Goal: Information Seeking & Learning: Learn about a topic

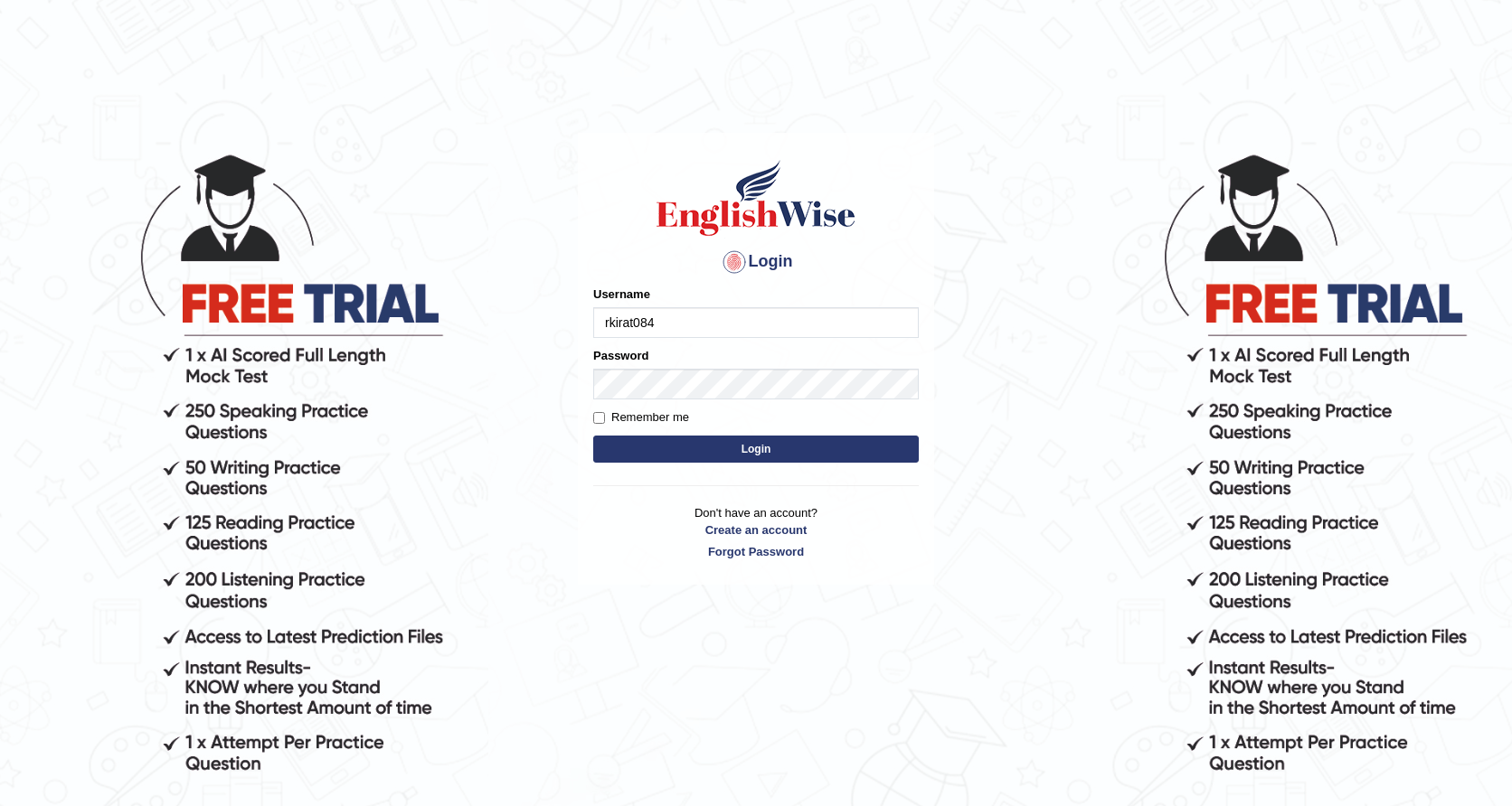
type input "rkirat084"
click at [756, 449] on button "Login" at bounding box center [756, 450] width 326 height 27
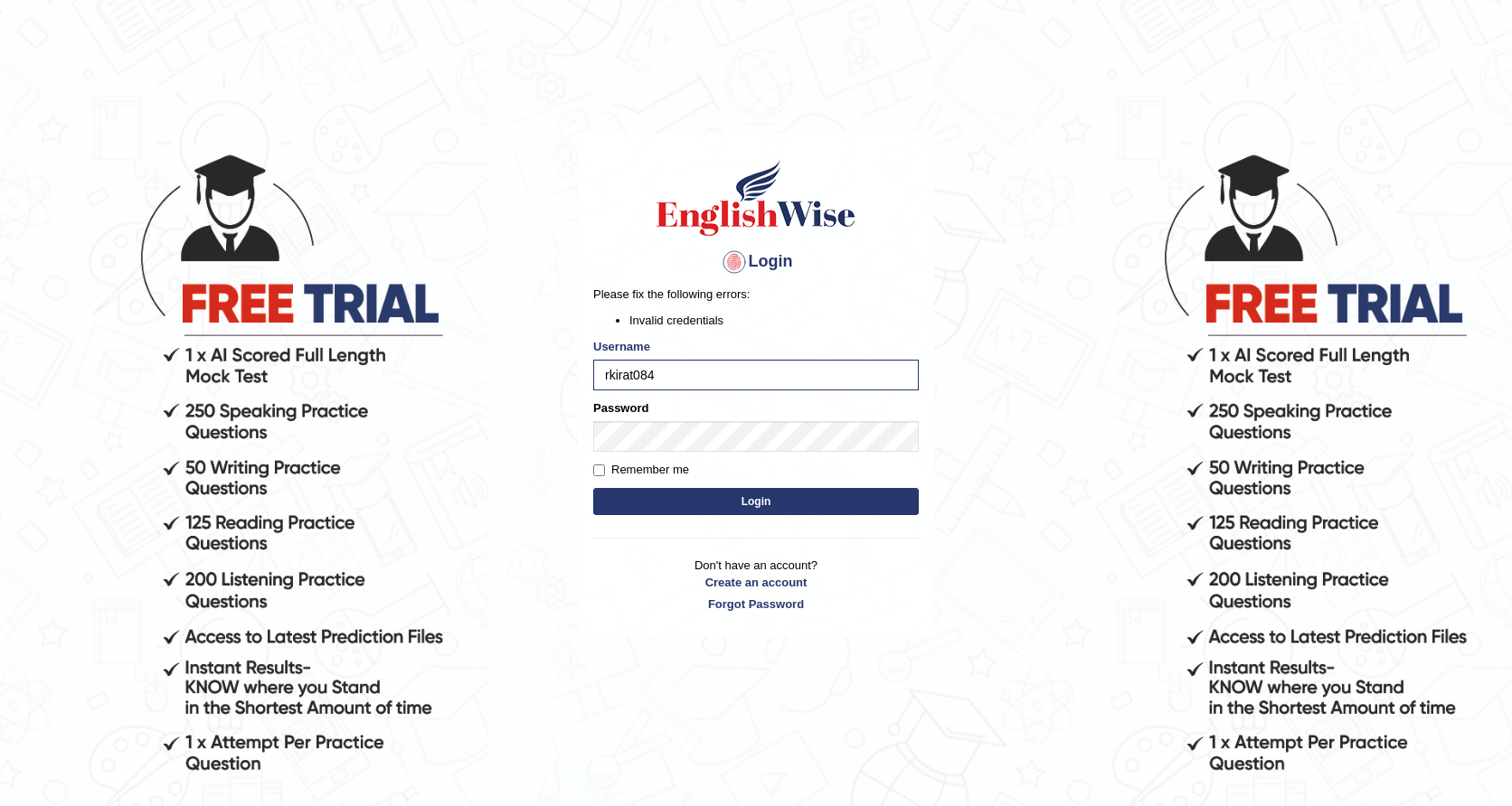
click at [806, 494] on button "Login" at bounding box center [756, 502] width 326 height 27
click at [806, 494] on div "Login Please fix the following errors: Invalid credentials Username rkirat084 P…" at bounding box center [756, 386] width 357 height 506
click at [817, 498] on button "Login" at bounding box center [756, 502] width 326 height 27
click at [847, 509] on button "Login" at bounding box center [756, 502] width 326 height 27
click at [727, 492] on button "Login" at bounding box center [756, 502] width 326 height 27
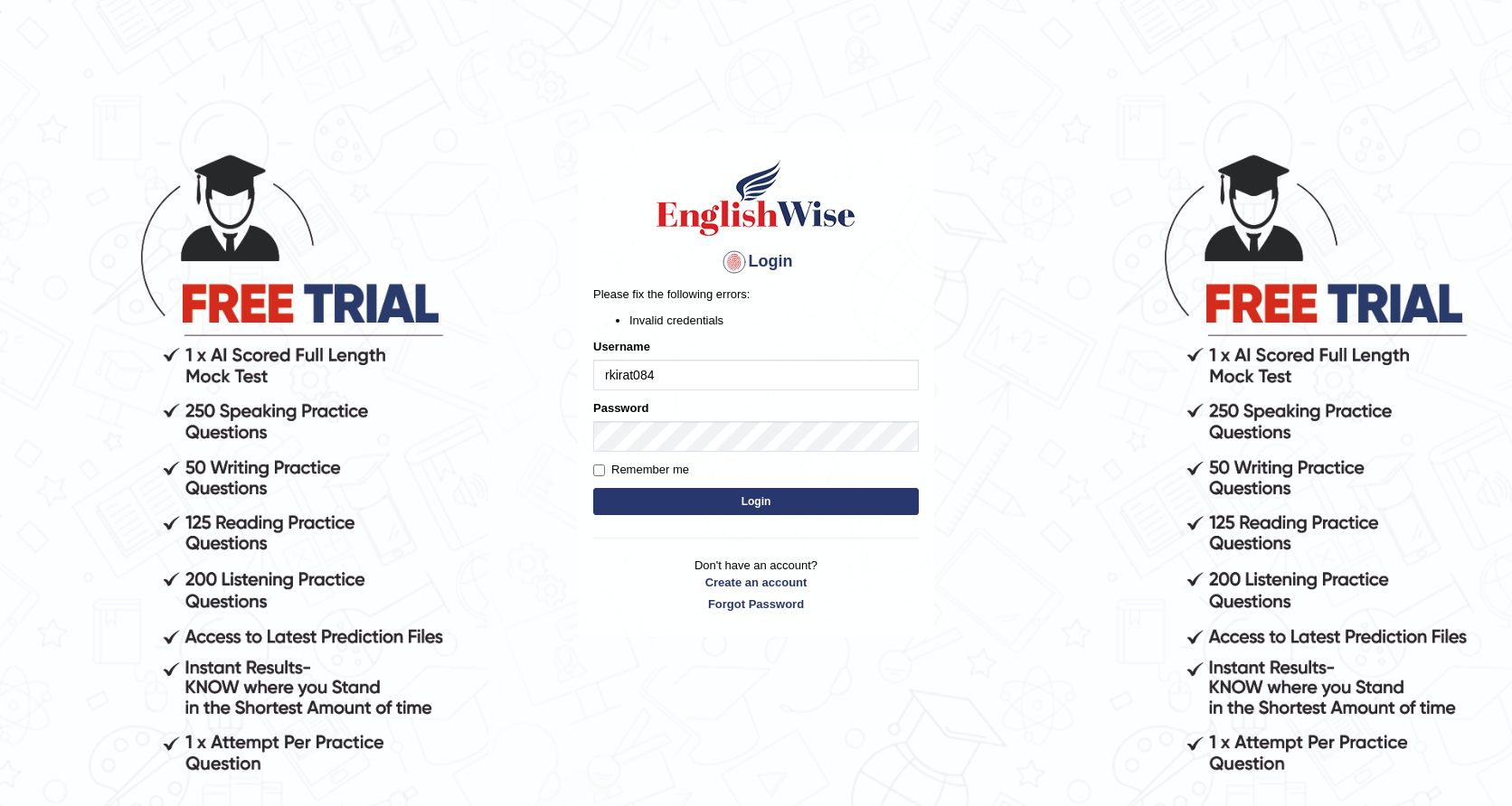
click at [730, 497] on button "Login" at bounding box center [756, 502] width 326 height 27
click at [665, 499] on button "Login" at bounding box center [756, 502] width 326 height 27
click at [846, 497] on button "Login" at bounding box center [756, 502] width 326 height 27
click at [684, 496] on button "Login" at bounding box center [756, 502] width 326 height 27
click at [901, 565] on p "Don't have an account? Create an account Forgot Password" at bounding box center [756, 585] width 326 height 56
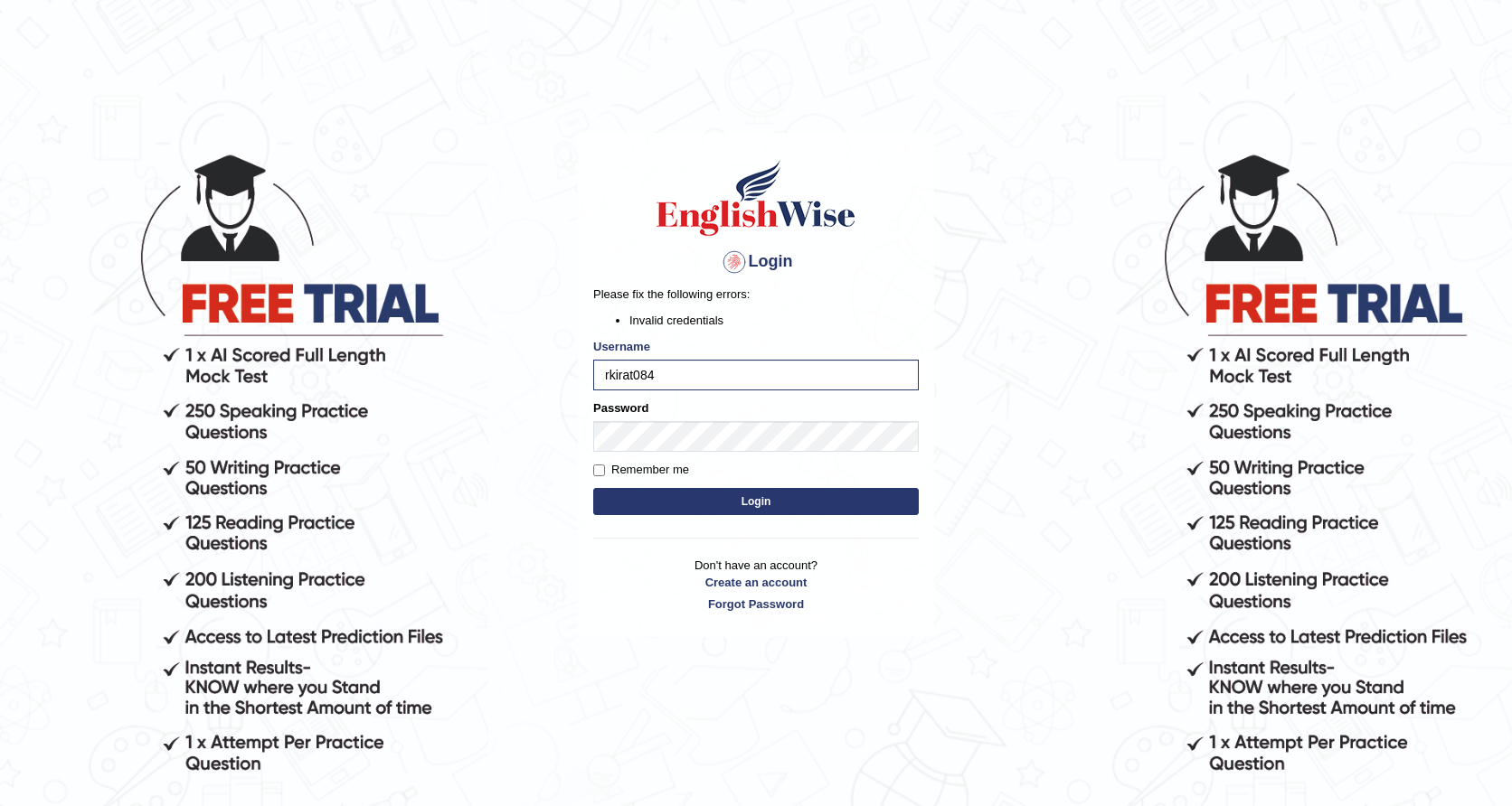
click at [740, 269] on div at bounding box center [735, 263] width 29 height 29
click at [737, 256] on div at bounding box center [735, 263] width 29 height 29
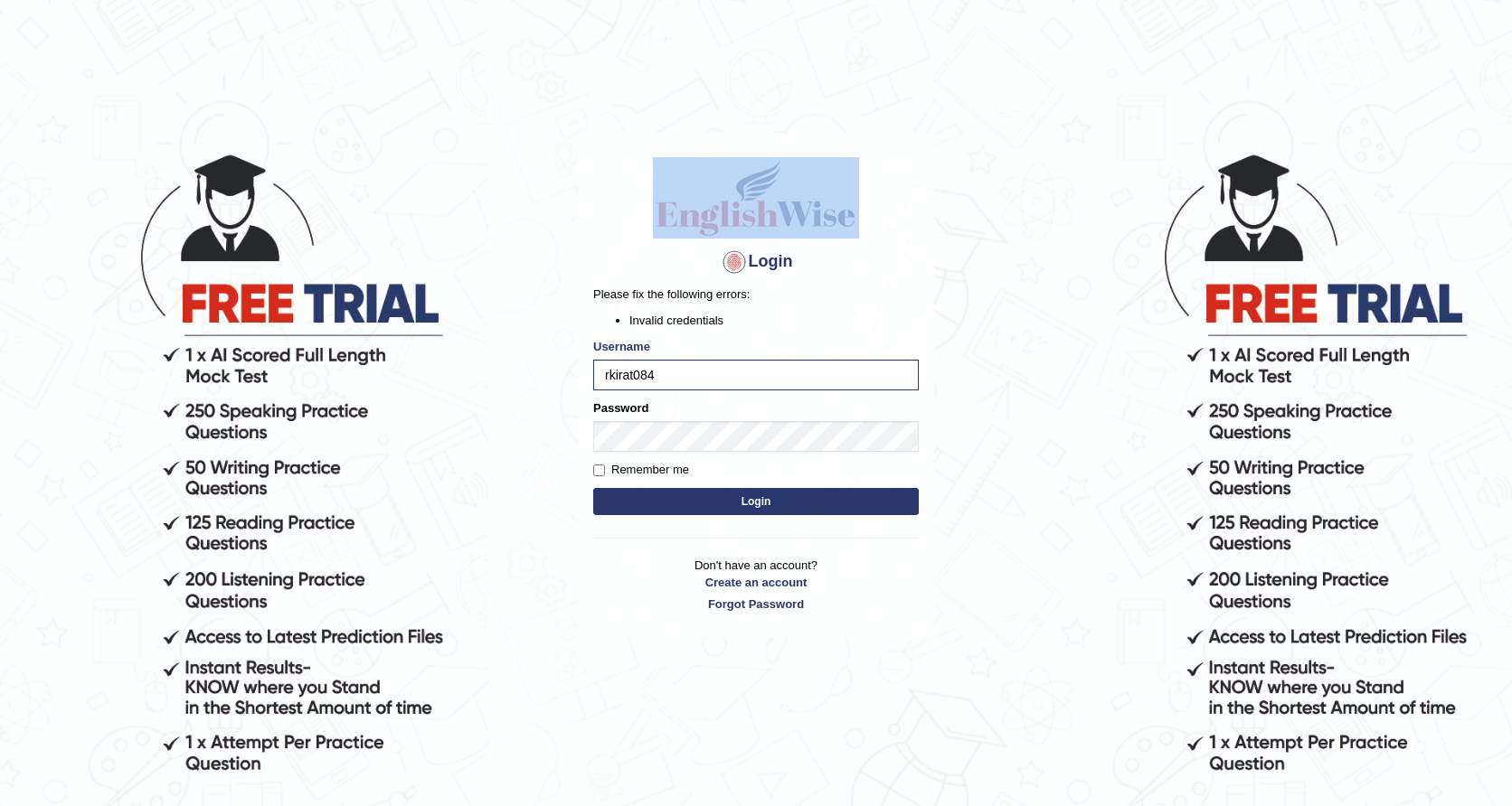
click at [737, 256] on div at bounding box center [735, 263] width 29 height 29
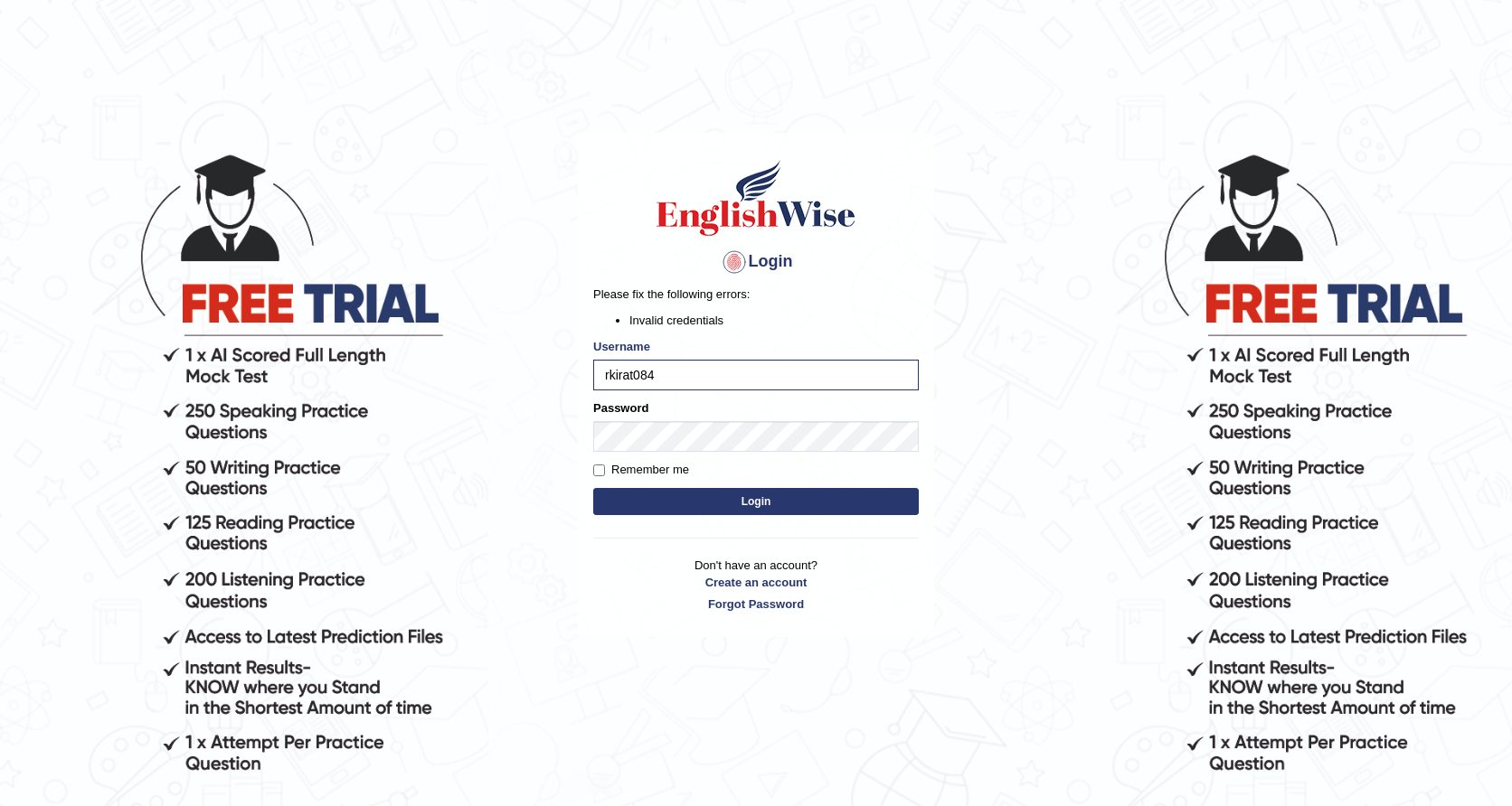
click at [737, 256] on div at bounding box center [735, 263] width 29 height 29
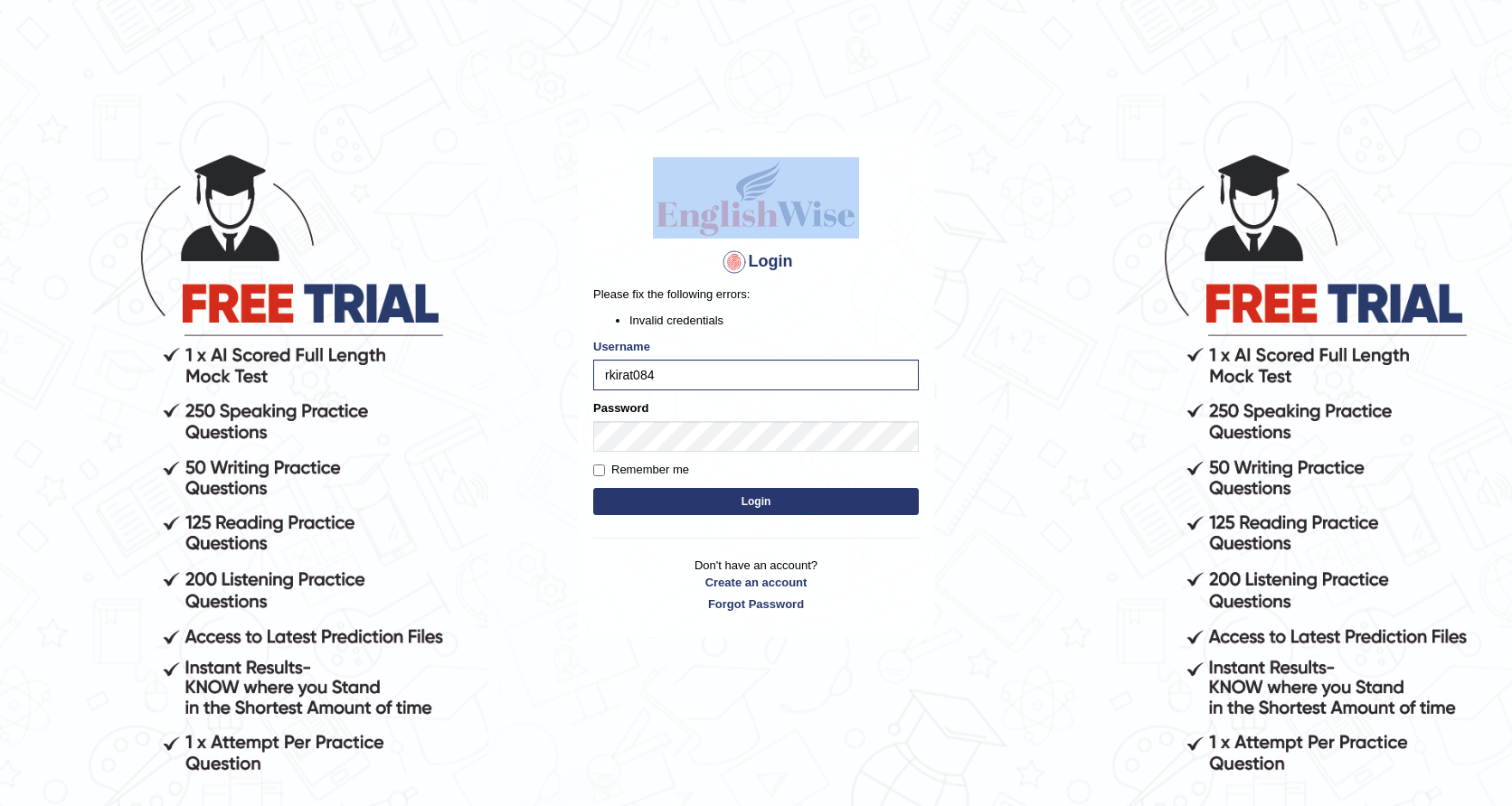
click at [644, 232] on h1 at bounding box center [756, 198] width 326 height 81
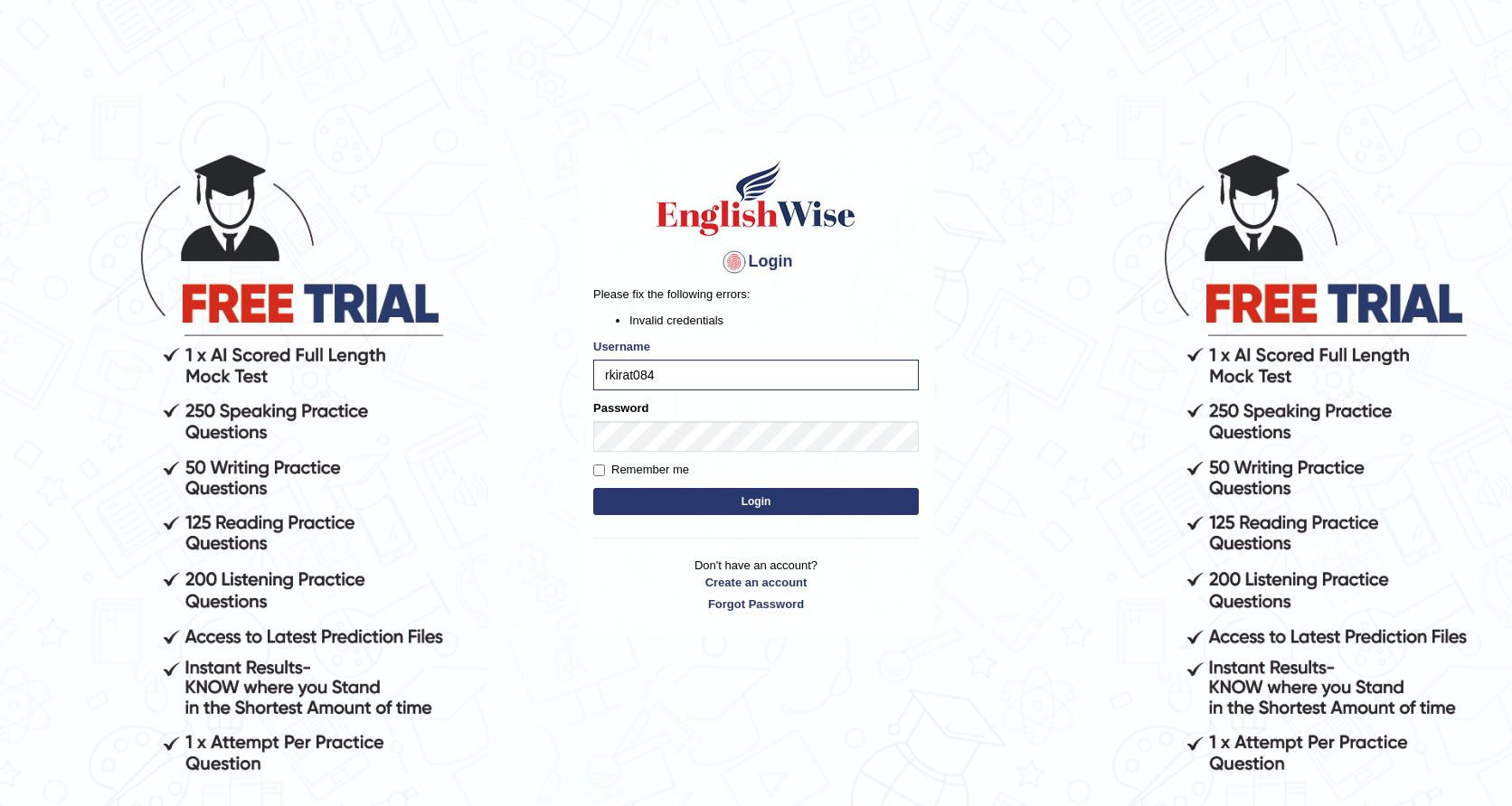
click at [683, 500] on button "Login" at bounding box center [756, 502] width 326 height 27
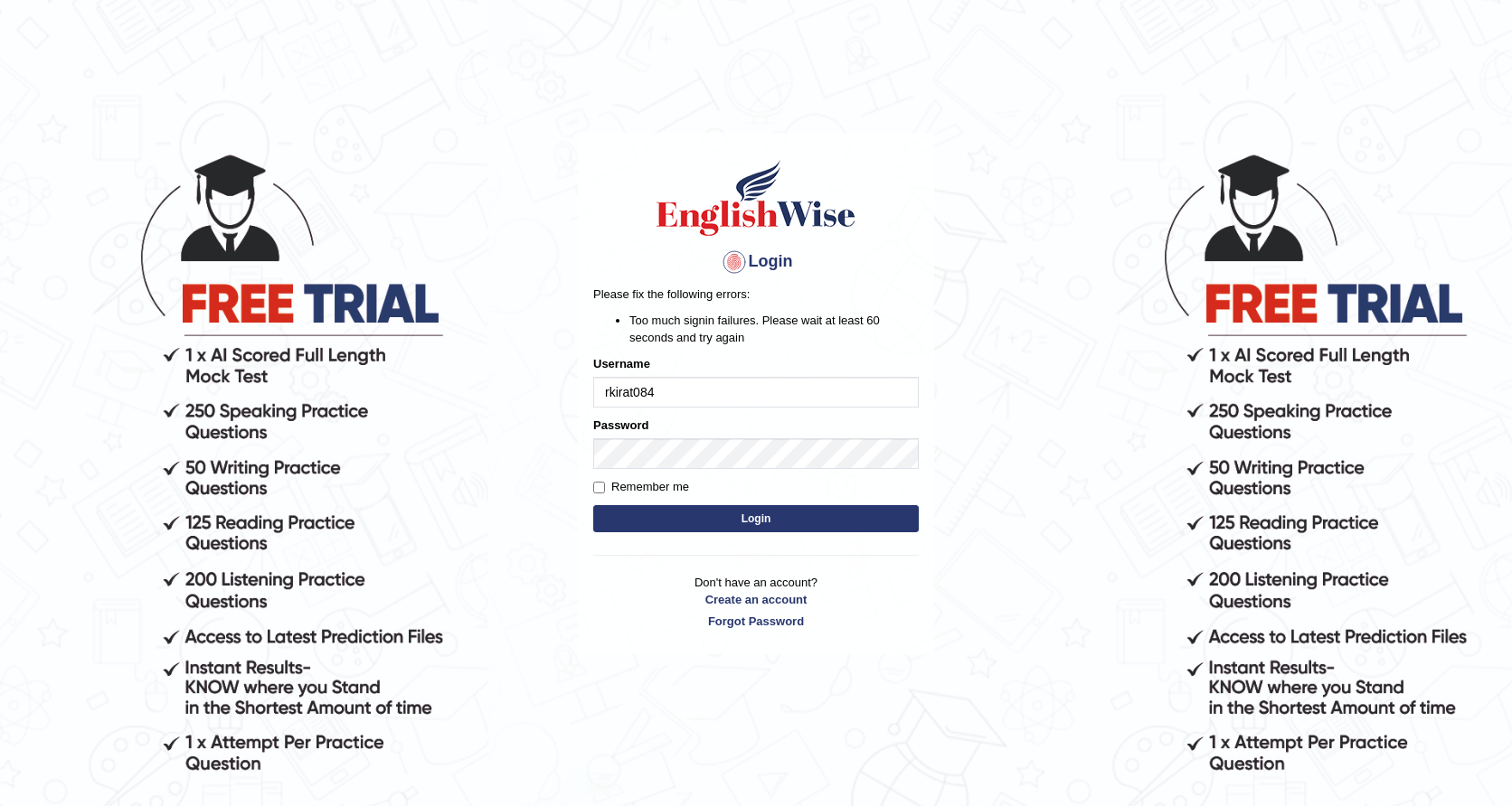
click at [793, 518] on button "Login" at bounding box center [756, 519] width 326 height 27
click at [748, 530] on button "Login" at bounding box center [756, 519] width 326 height 27
click at [775, 263] on h4 "Login" at bounding box center [756, 263] width 326 height 29
click at [730, 265] on div at bounding box center [735, 263] width 29 height 29
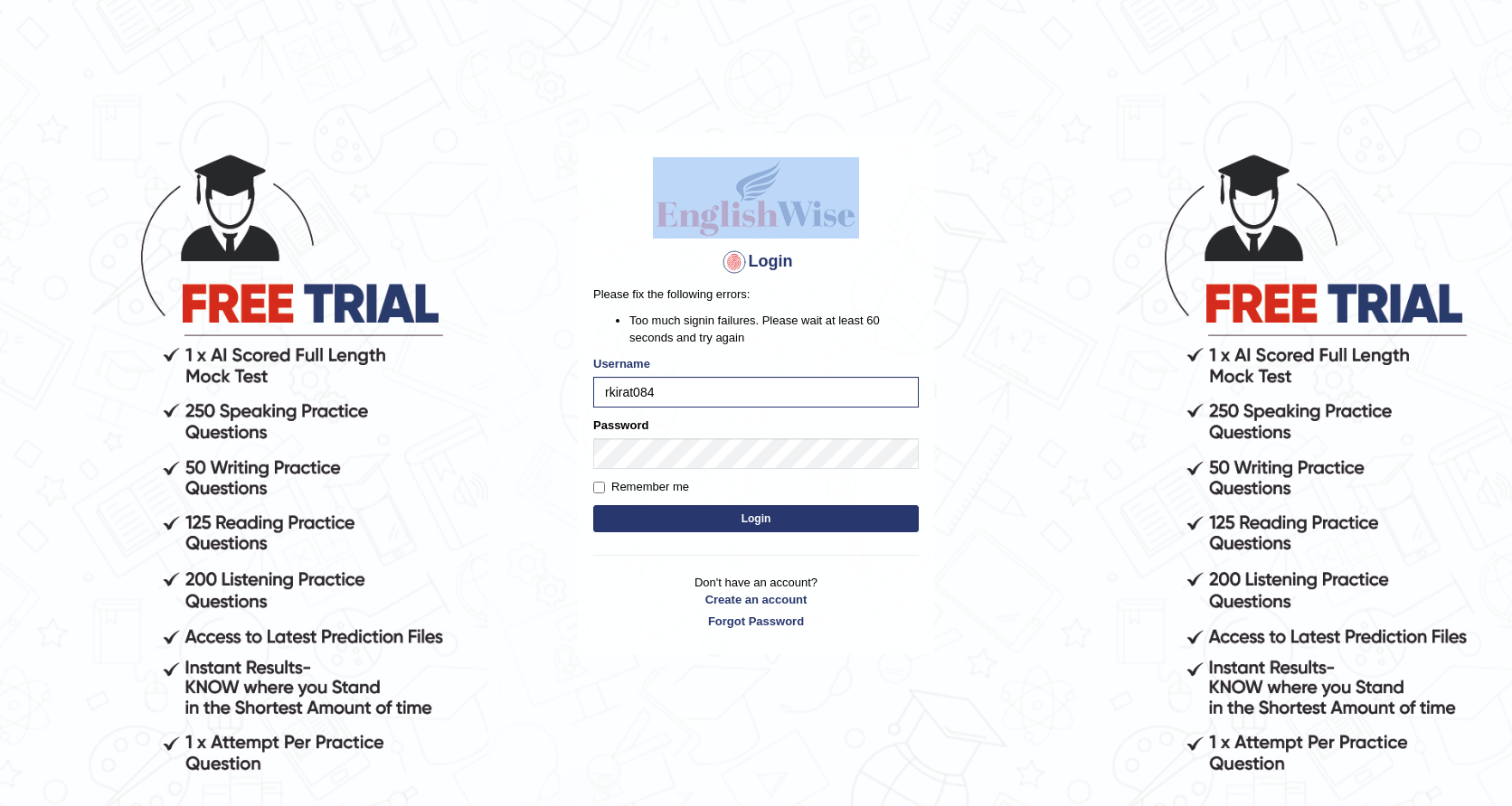
click at [730, 265] on div at bounding box center [735, 263] width 29 height 29
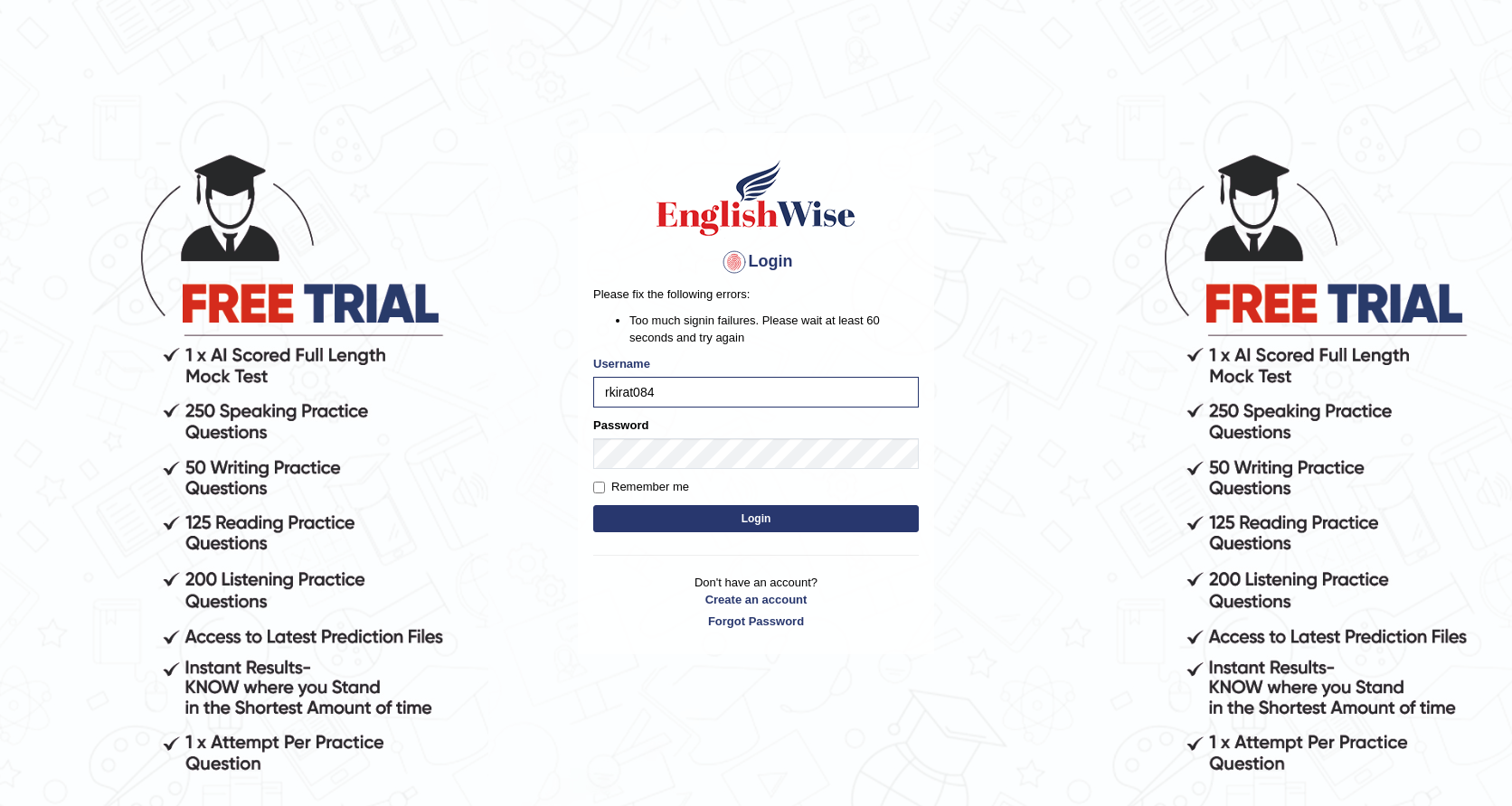
click at [730, 265] on div at bounding box center [735, 263] width 29 height 29
click at [701, 510] on button "Login" at bounding box center [756, 519] width 326 height 27
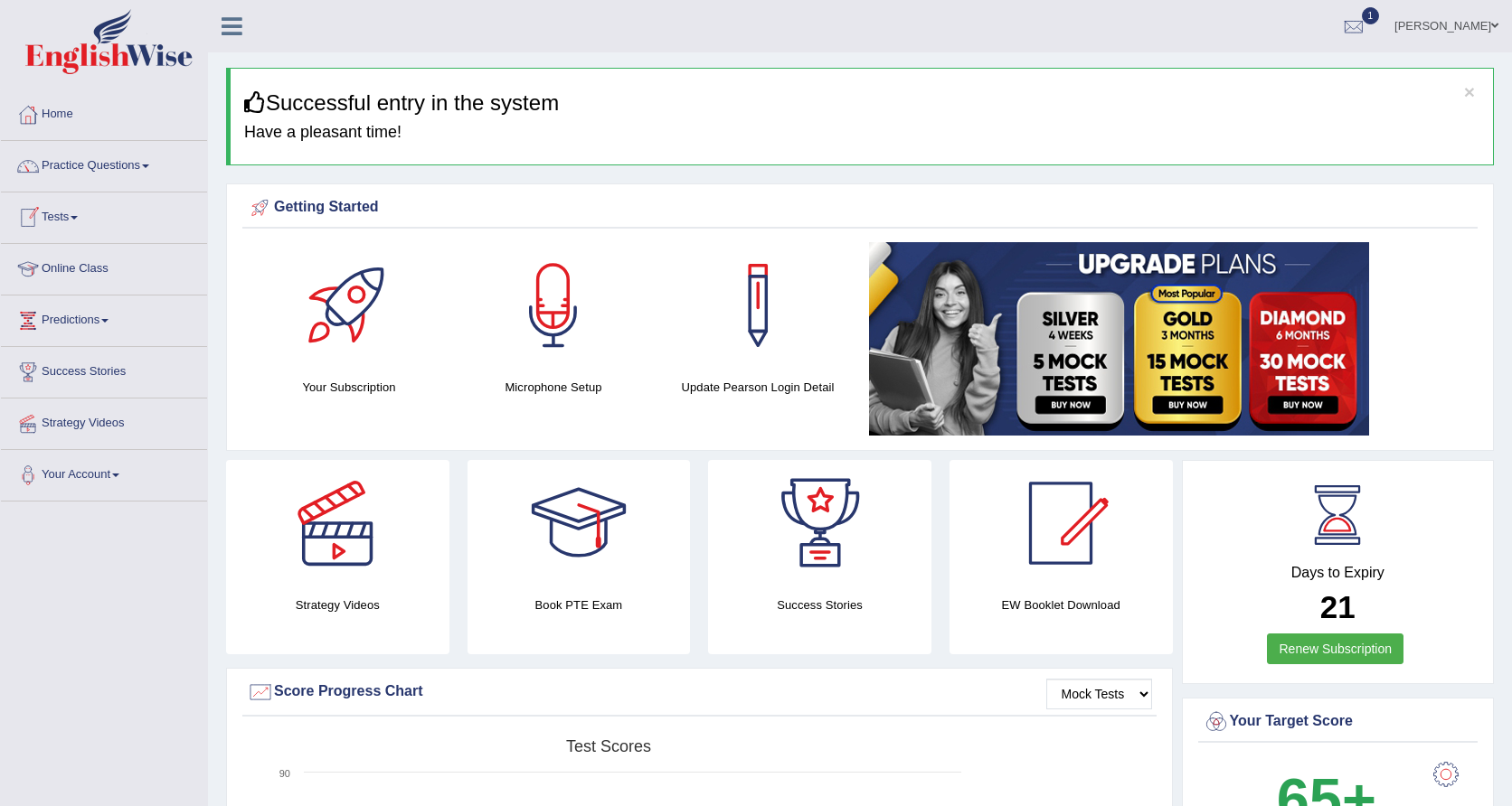
click at [91, 222] on link "Tests" at bounding box center [104, 215] width 206 height 46
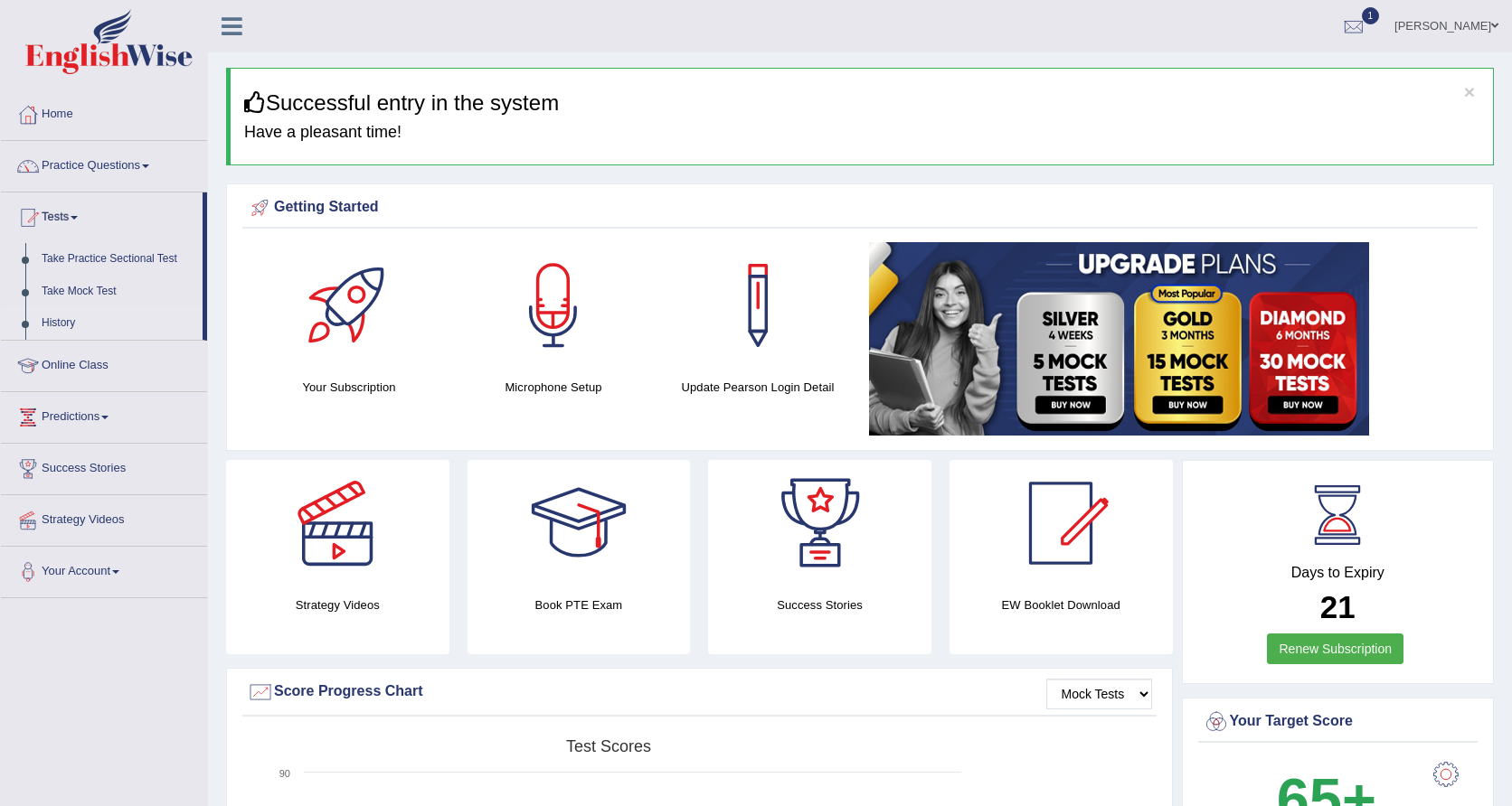
click at [74, 321] on link "History" at bounding box center [118, 324] width 170 height 33
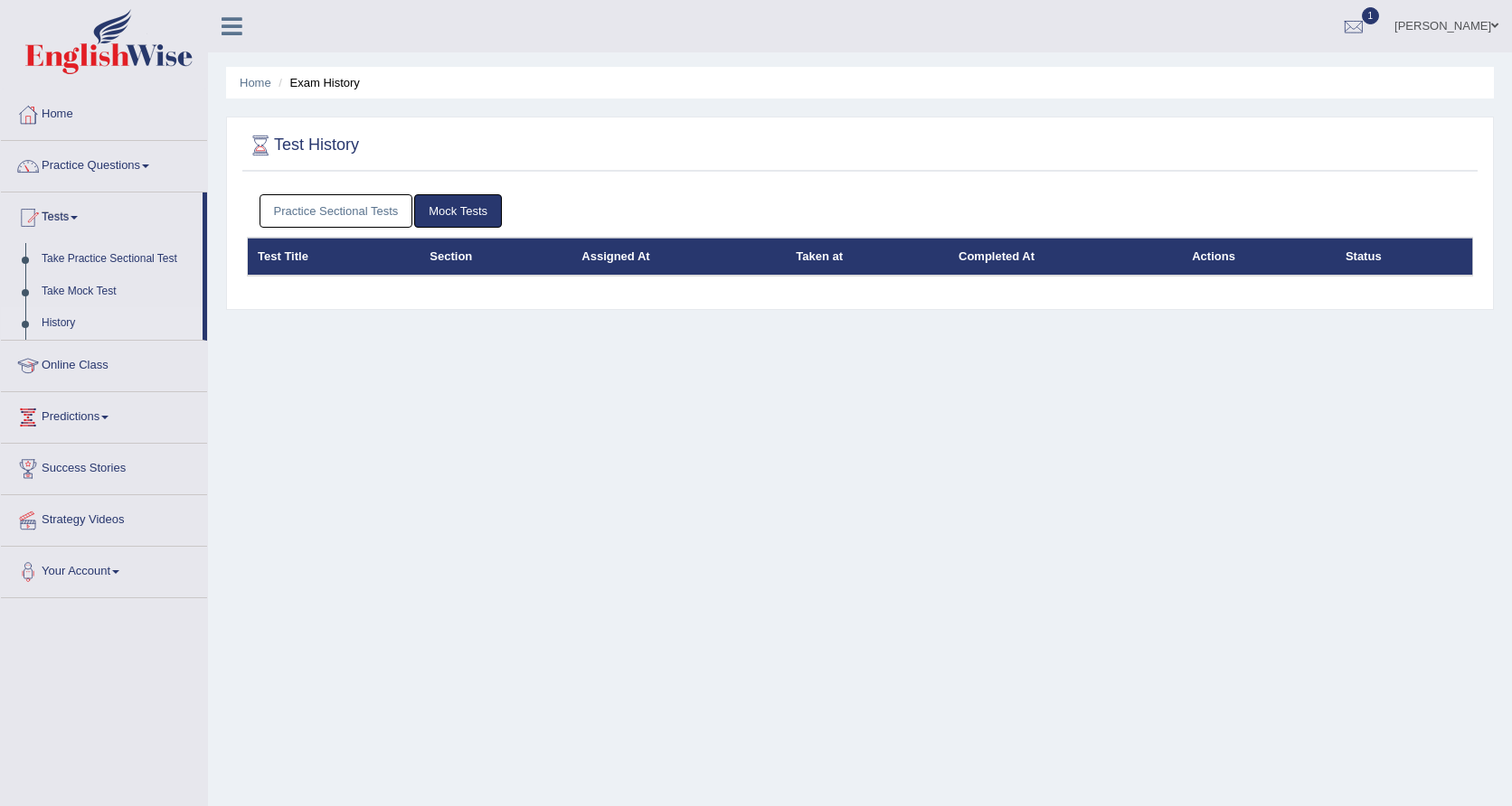
click at [399, 214] on link "Practice Sectional Tests" at bounding box center [336, 211] width 154 height 34
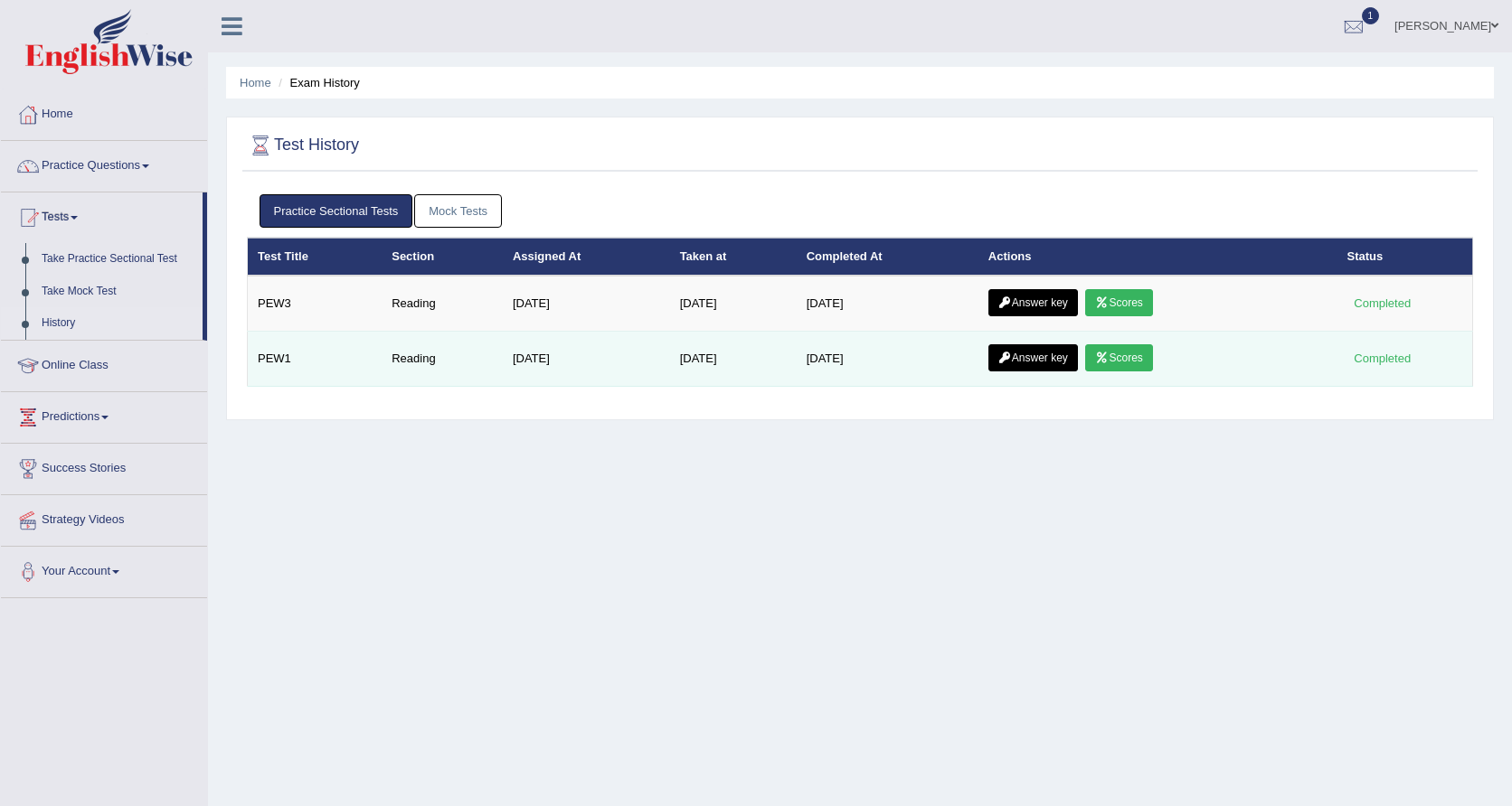
click at [1132, 357] on link "Scores" at bounding box center [1118, 358] width 67 height 27
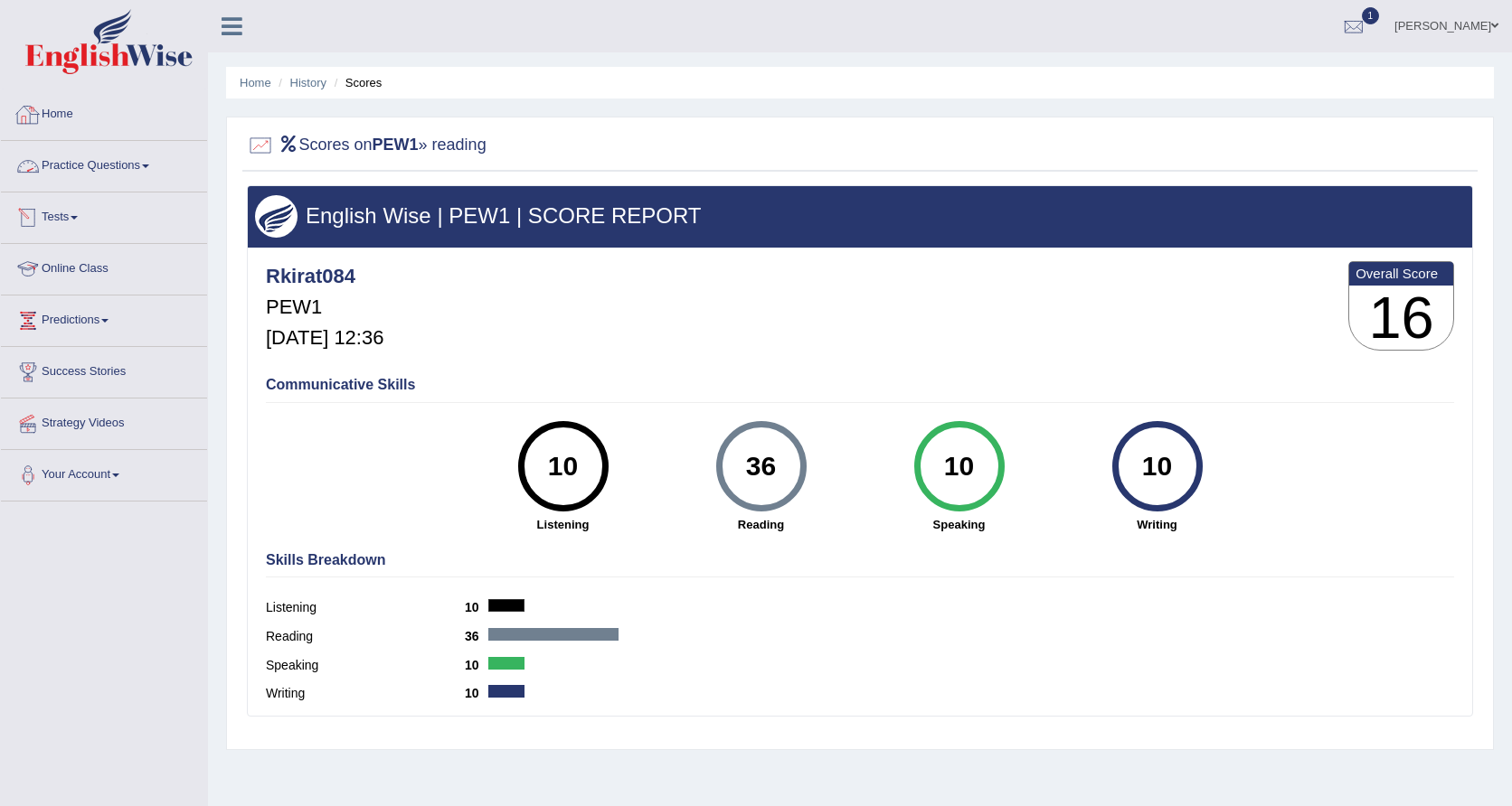
click at [141, 229] on link "Tests" at bounding box center [104, 215] width 206 height 46
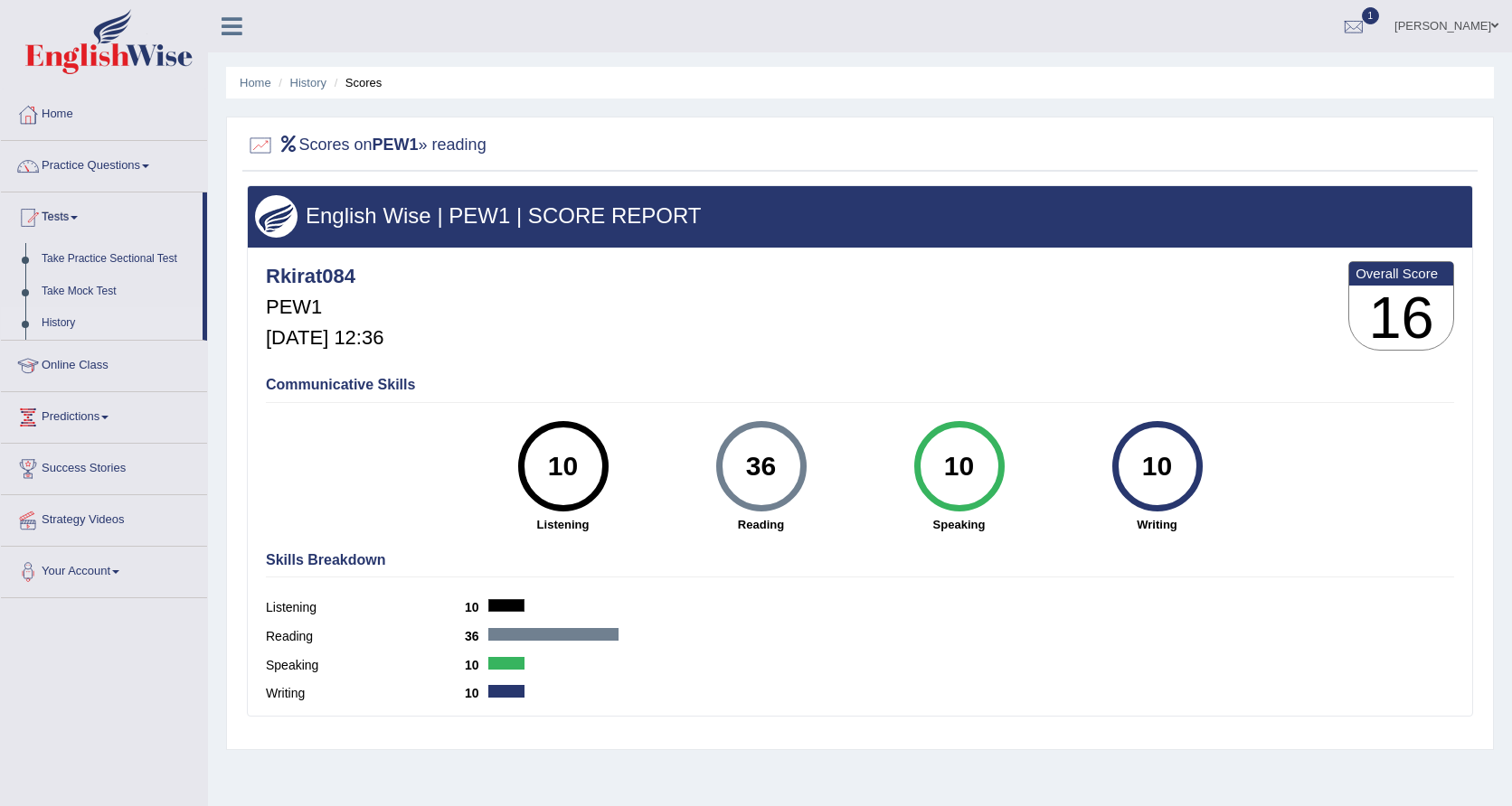
click at [66, 316] on link "History" at bounding box center [118, 324] width 170 height 33
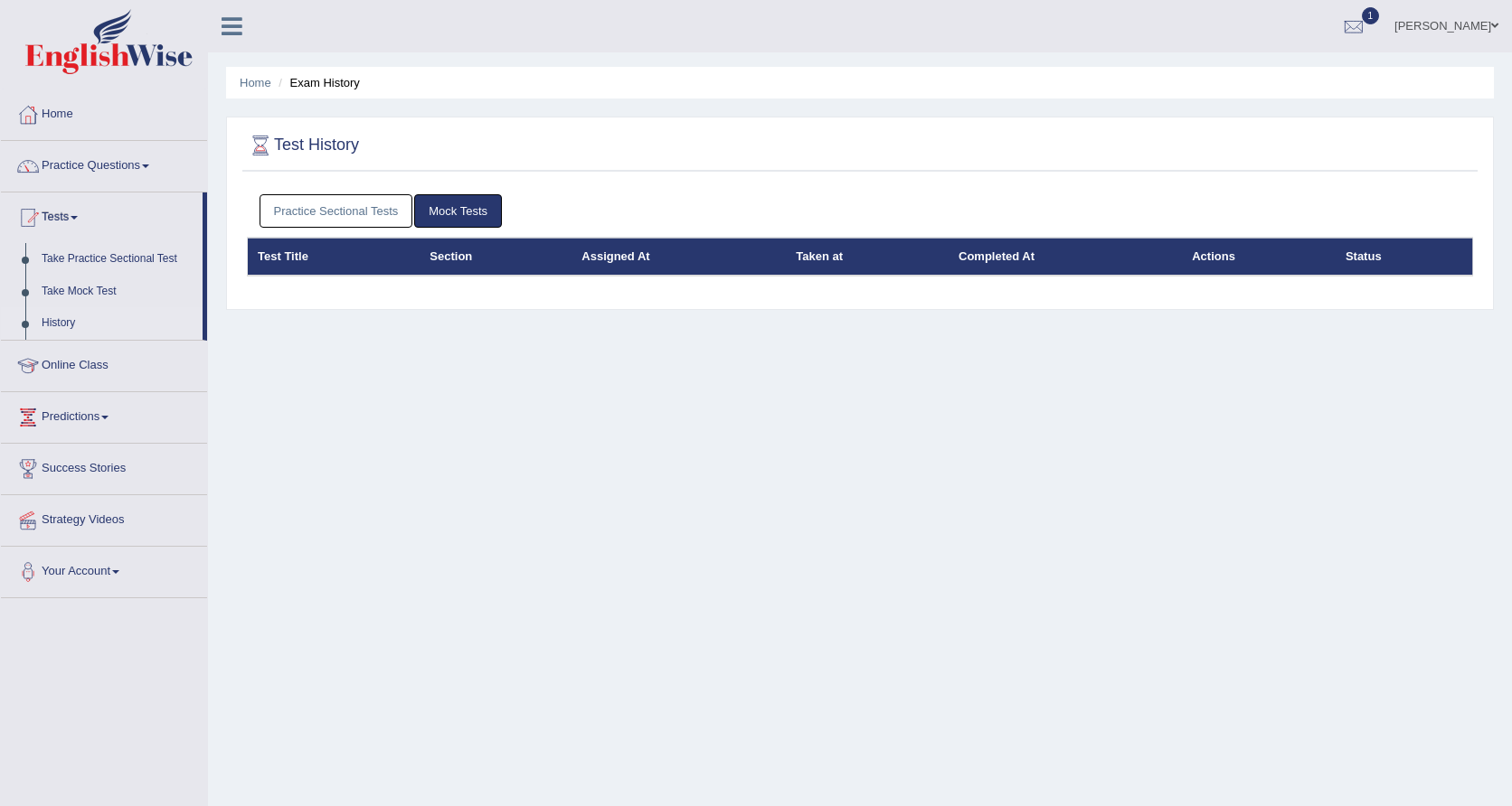
click at [398, 210] on link "Practice Sectional Tests" at bounding box center [336, 211] width 154 height 34
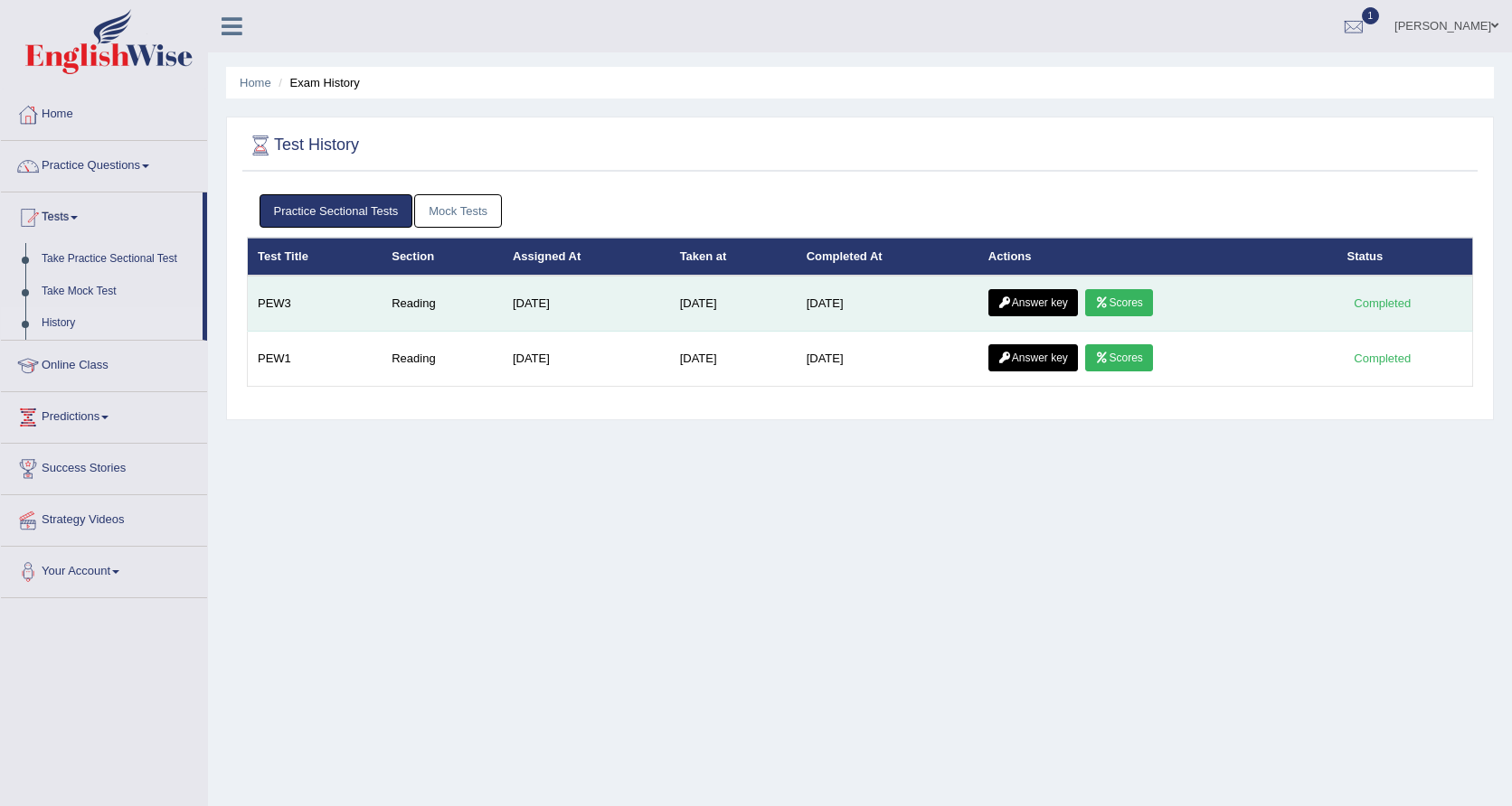
click at [431, 305] on td "Reading" at bounding box center [442, 304] width 121 height 56
click at [1152, 305] on link "Scores" at bounding box center [1118, 303] width 67 height 27
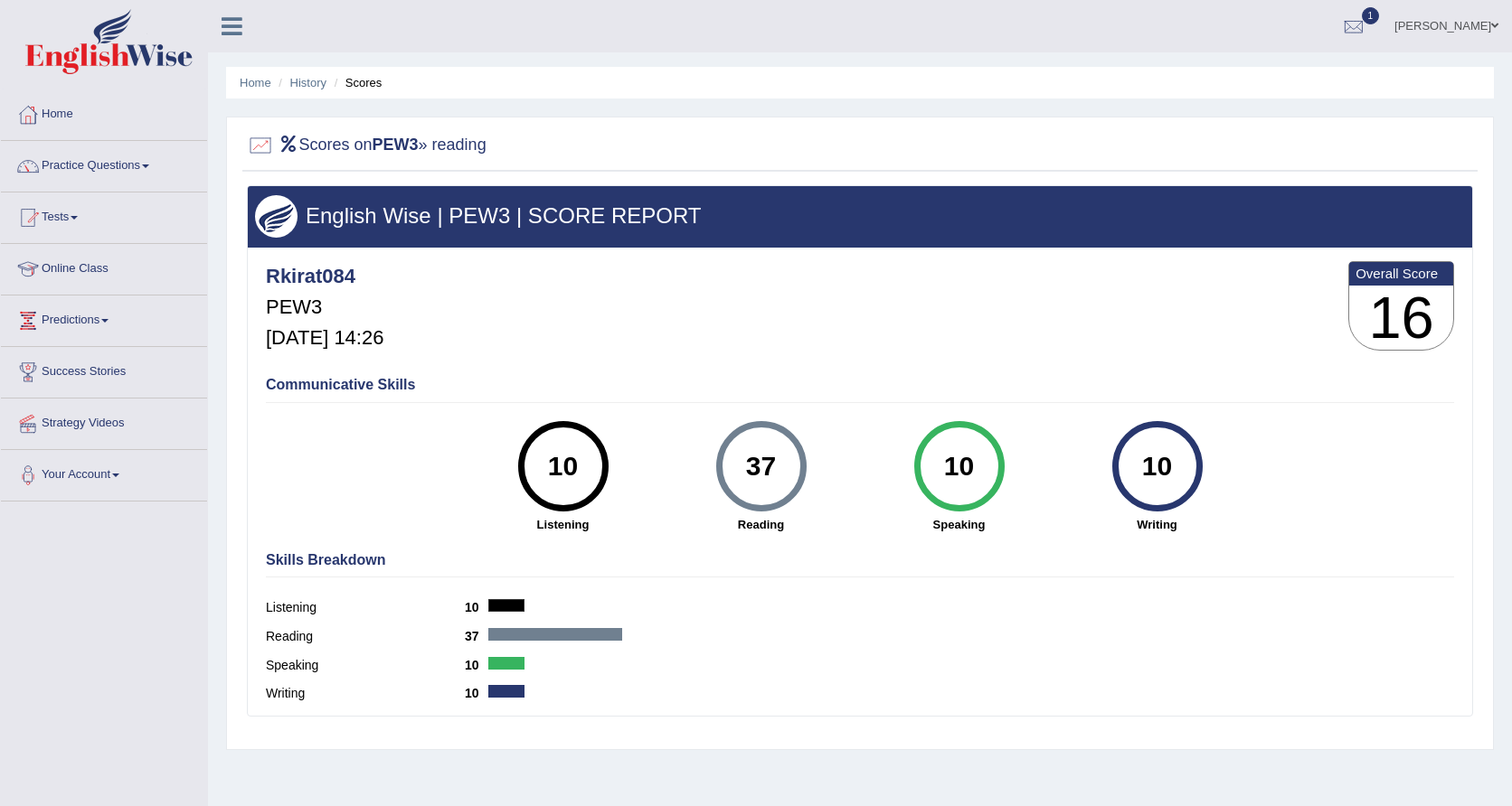
click at [290, 142] on icon at bounding box center [288, 143] width 20 height 16
click at [831, 298] on div "Rkirat084 PEW3 Aug 22, 2025, 14:26 Overall Score 16" at bounding box center [861, 310] width 1198 height 108
click at [621, 213] on h3 "English Wise | PEW3 | SCORE REPORT" at bounding box center [860, 216] width 1211 height 23
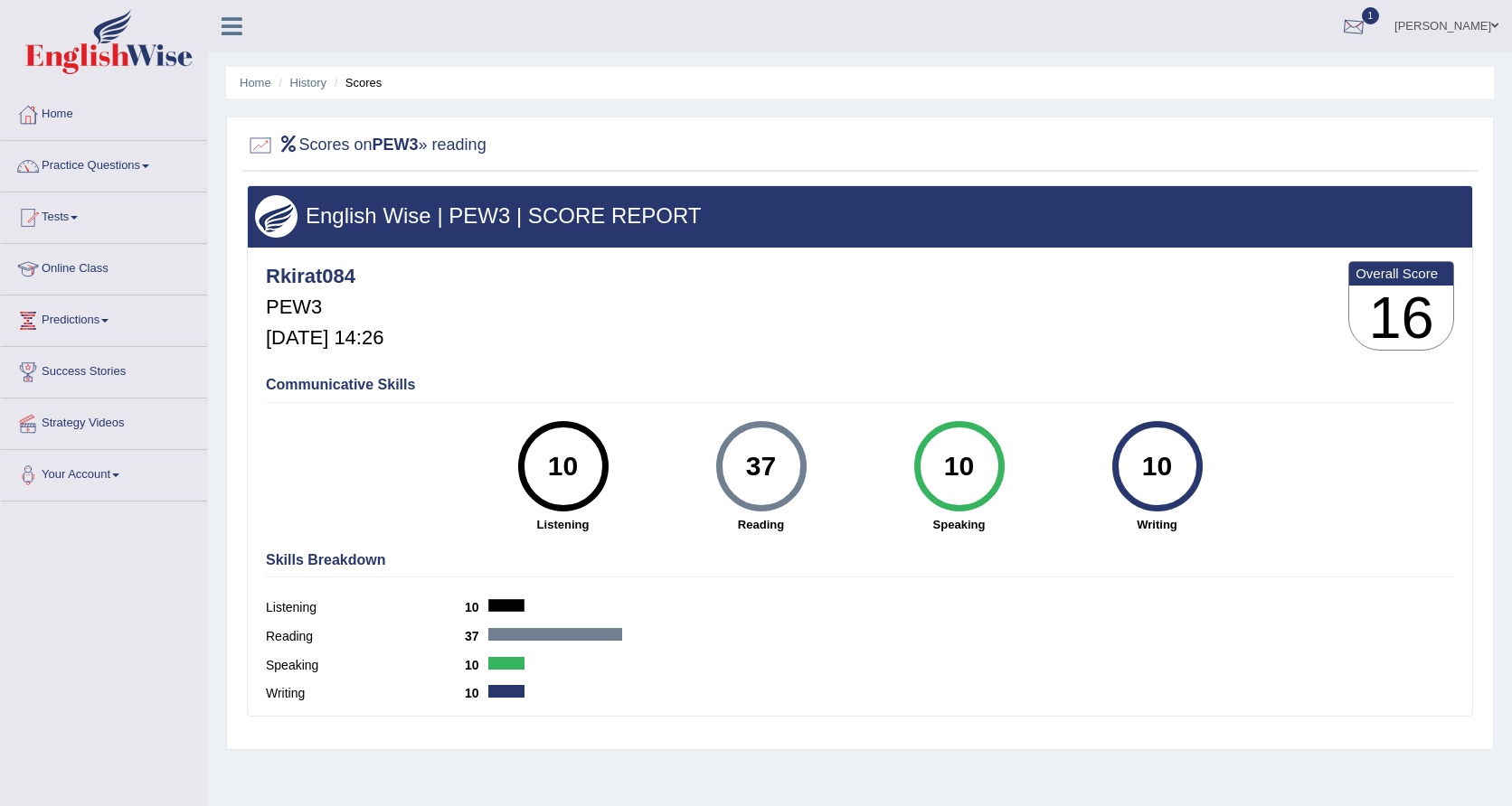
click at [1368, 14] on div at bounding box center [1354, 27] width 27 height 27
click at [1254, 79] on link "PEW3 Aug 22, 2025 Exam evaluated" at bounding box center [1245, 80] width 250 height 38
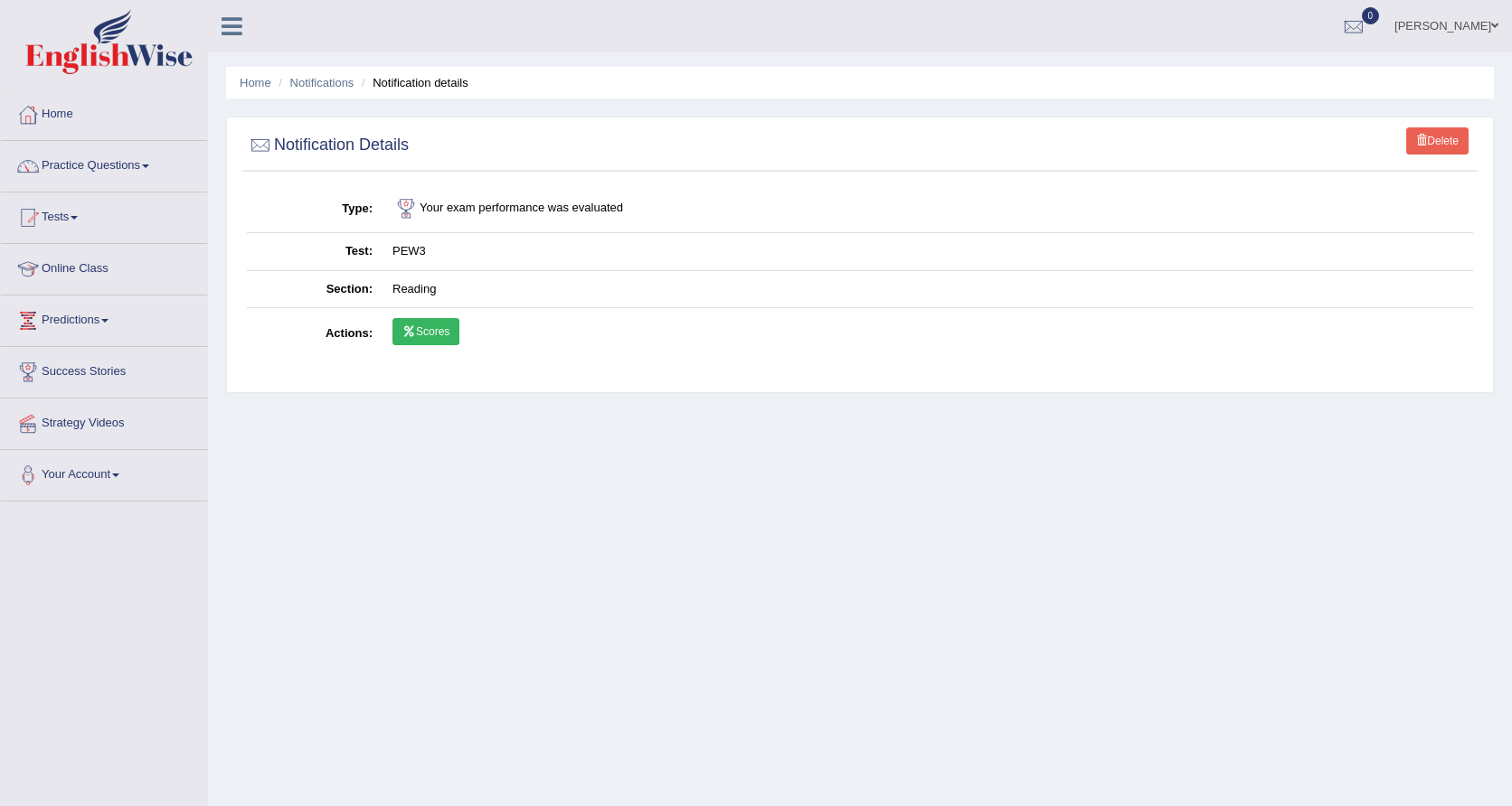
click at [428, 335] on link "Scores" at bounding box center [425, 332] width 67 height 27
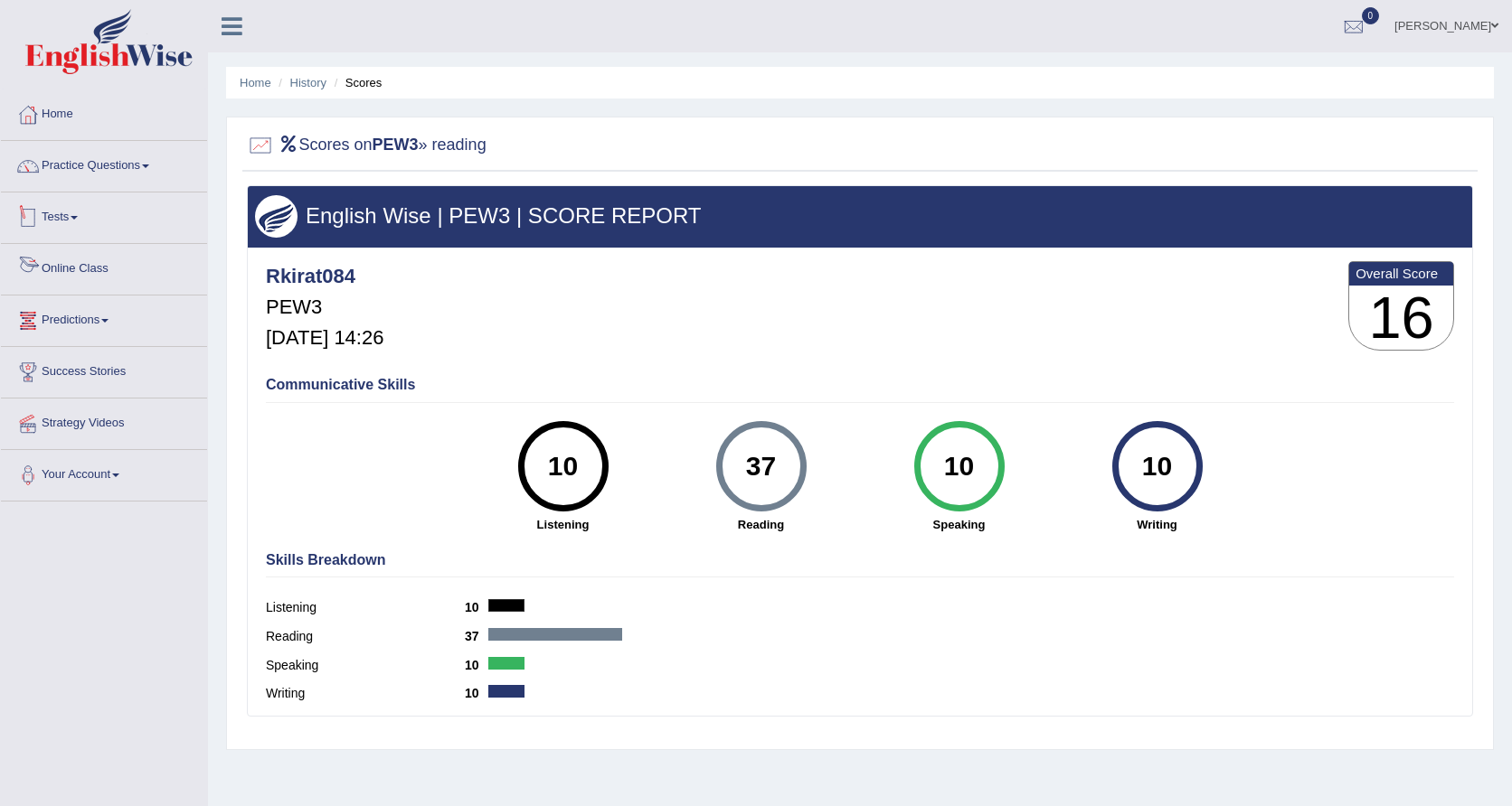
click at [65, 227] on link "Tests" at bounding box center [104, 215] width 206 height 46
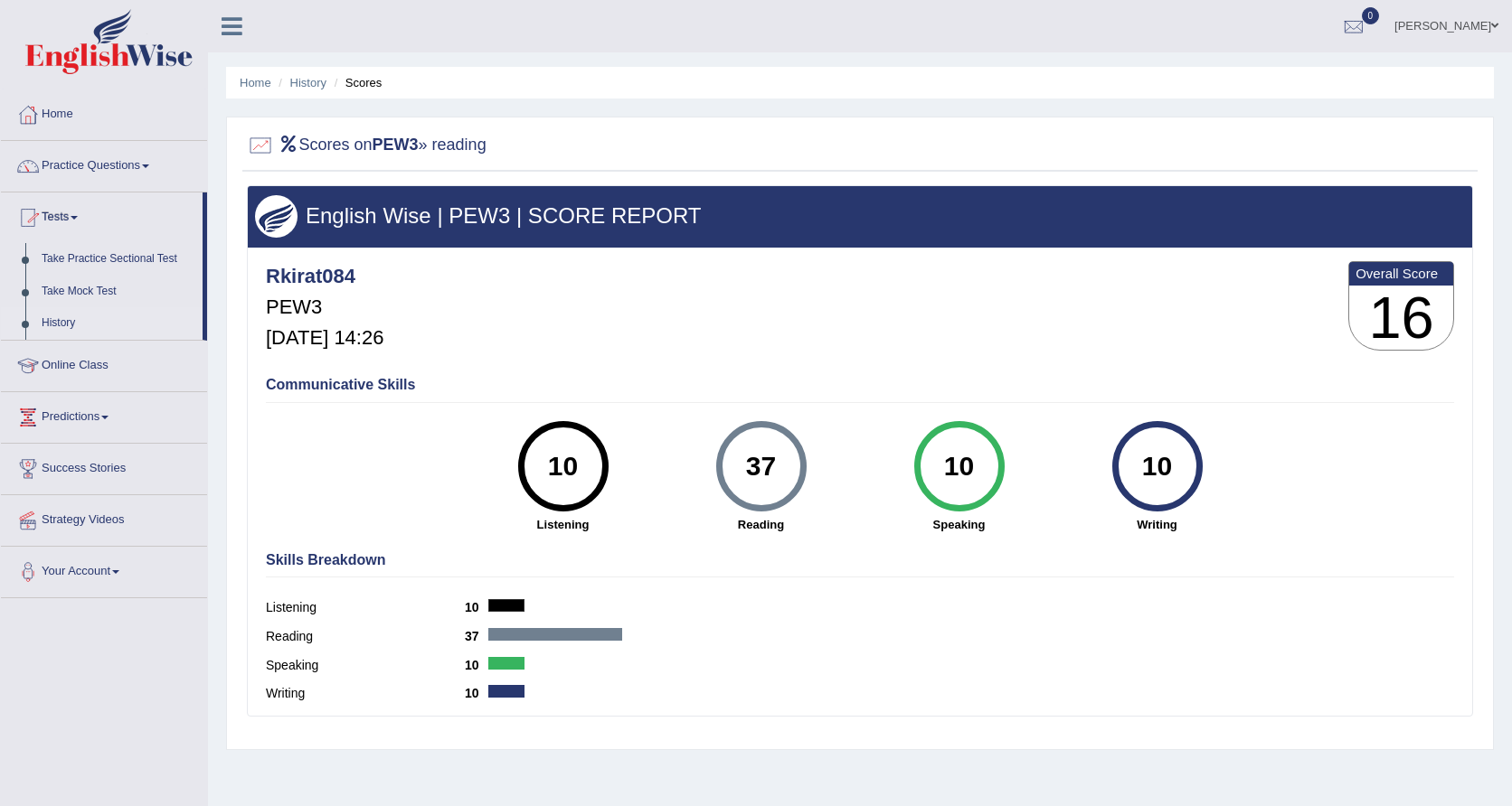
click at [56, 314] on link "History" at bounding box center [118, 324] width 170 height 33
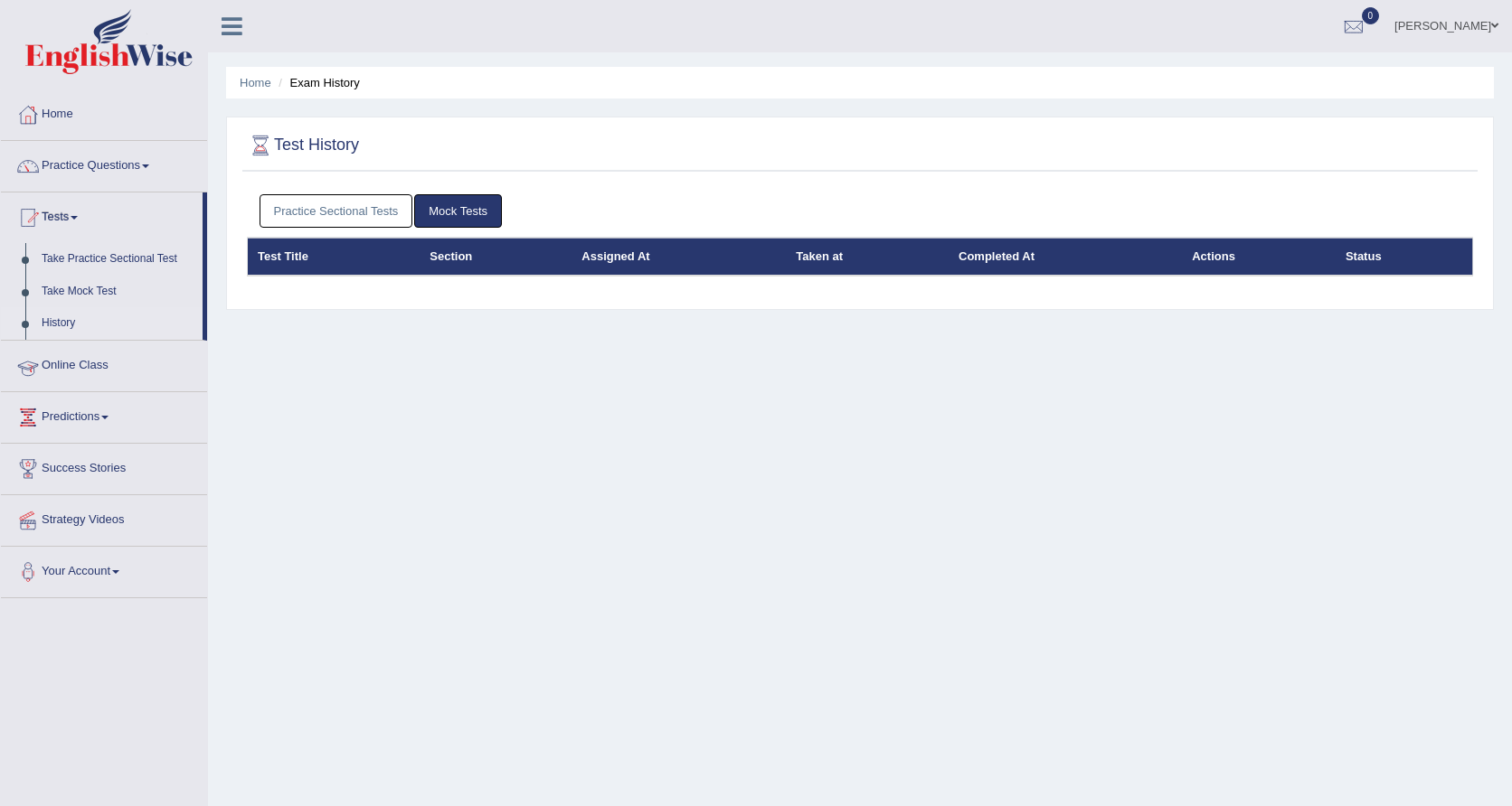
click at [121, 326] on link "History" at bounding box center [118, 324] width 170 height 33
click at [58, 320] on link "History" at bounding box center [118, 324] width 170 height 33
click at [295, 221] on link "Practice Sectional Tests" at bounding box center [336, 211] width 154 height 34
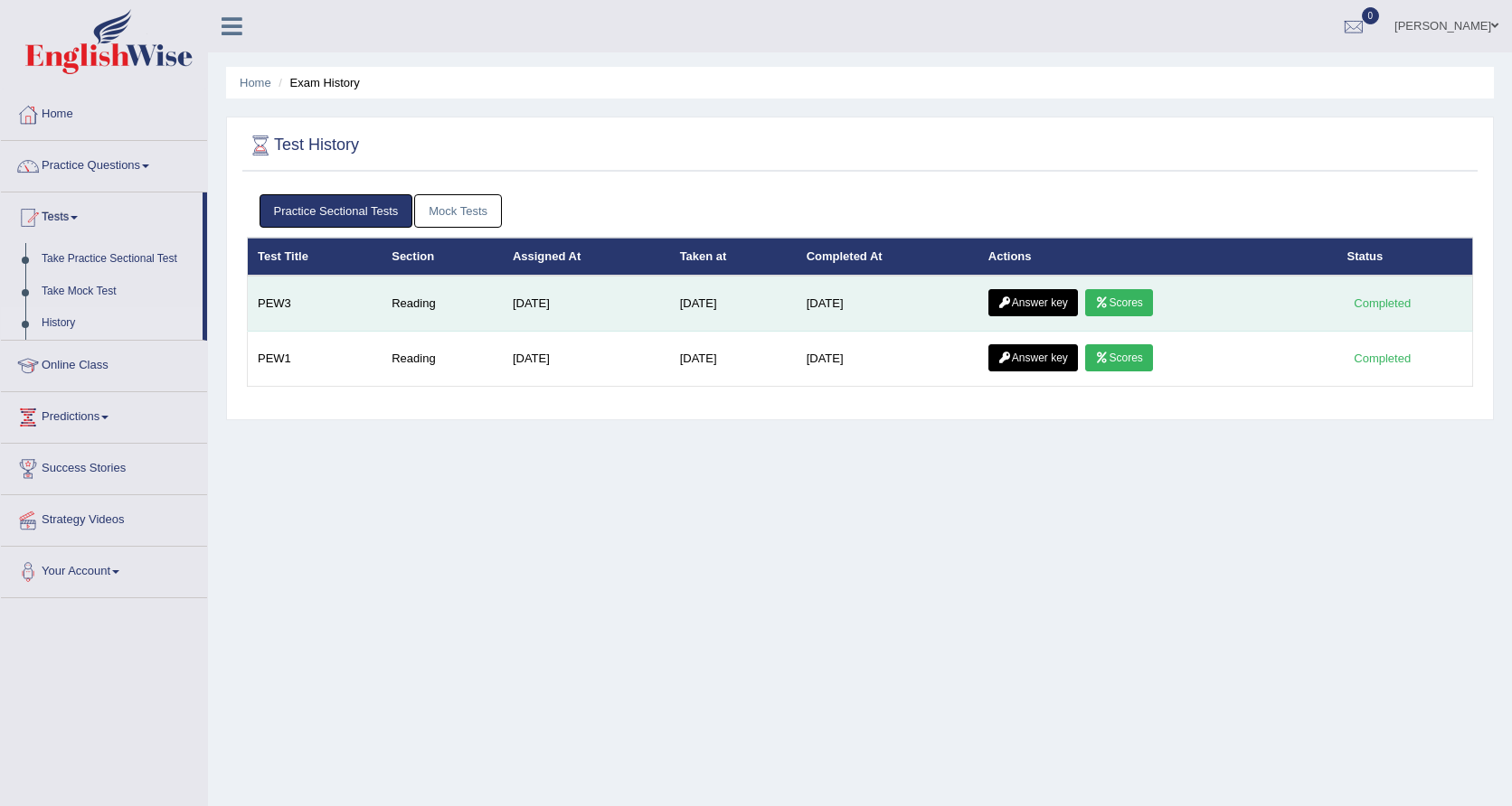
click at [1027, 305] on link "Answer key" at bounding box center [1033, 303] width 89 height 27
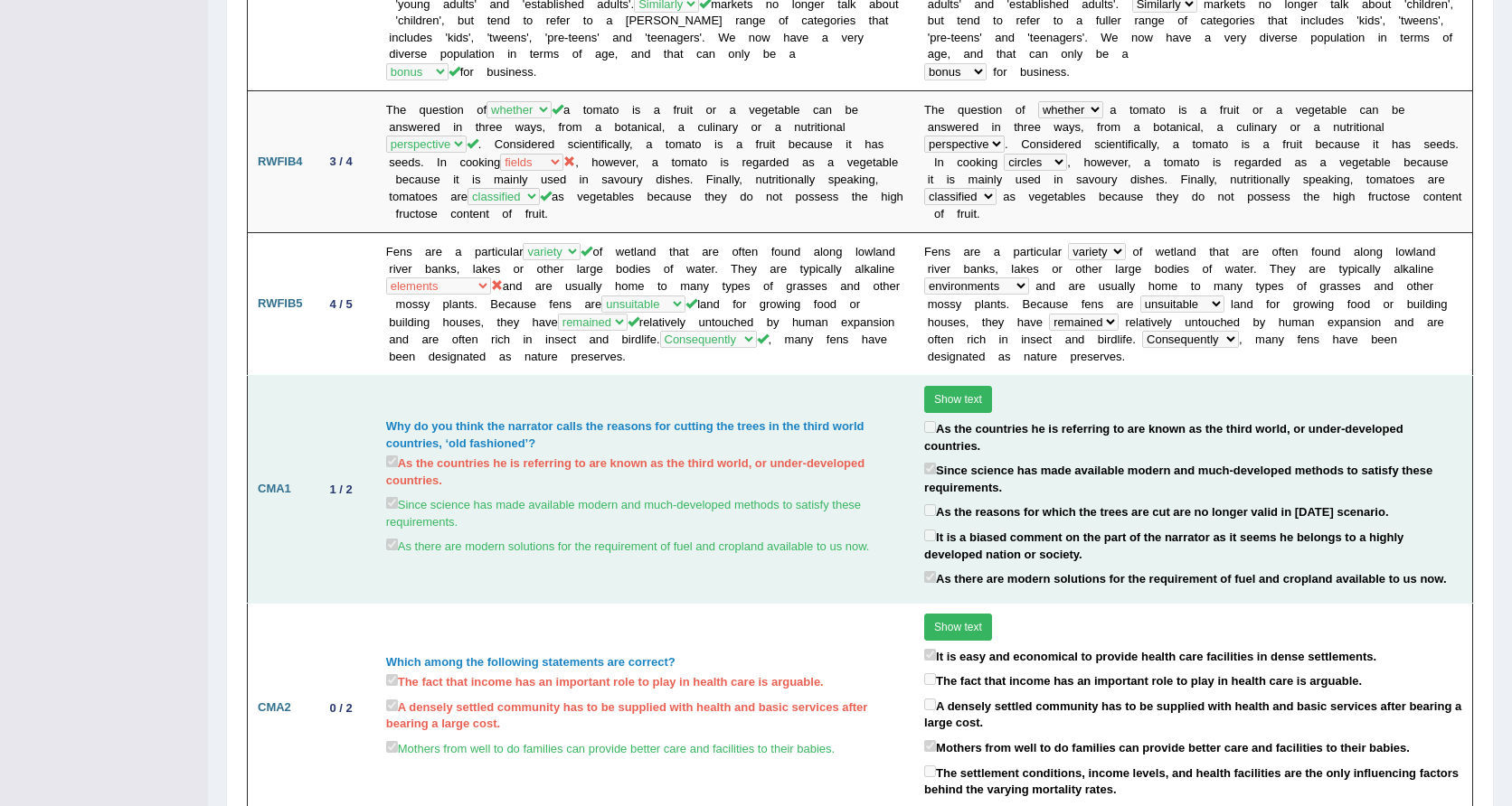
scroll to position [852, 0]
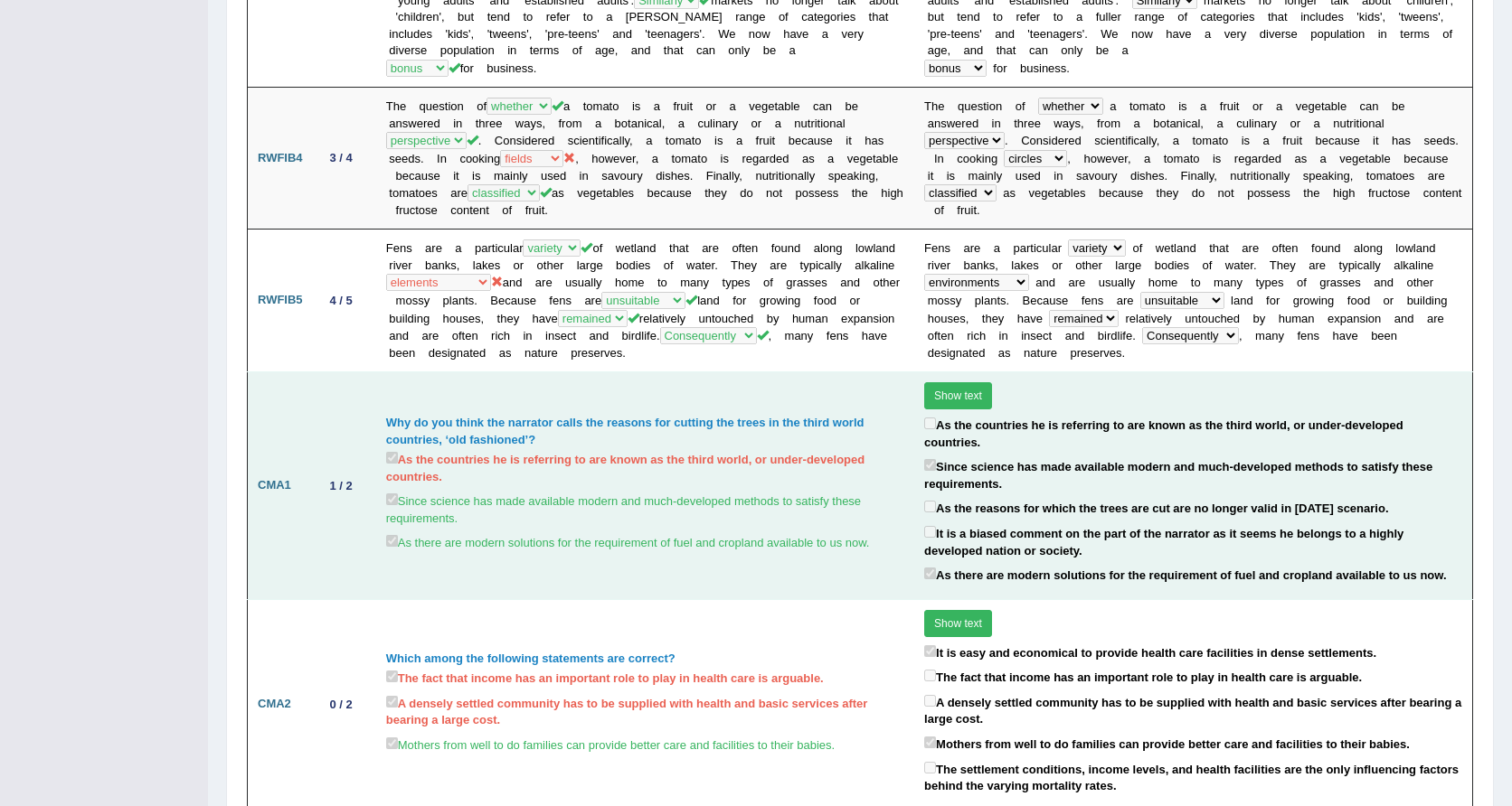
click at [1024, 414] on label "As the countries he is referring to are known as the third world, or under-deve…" at bounding box center [1193, 432] width 538 height 37
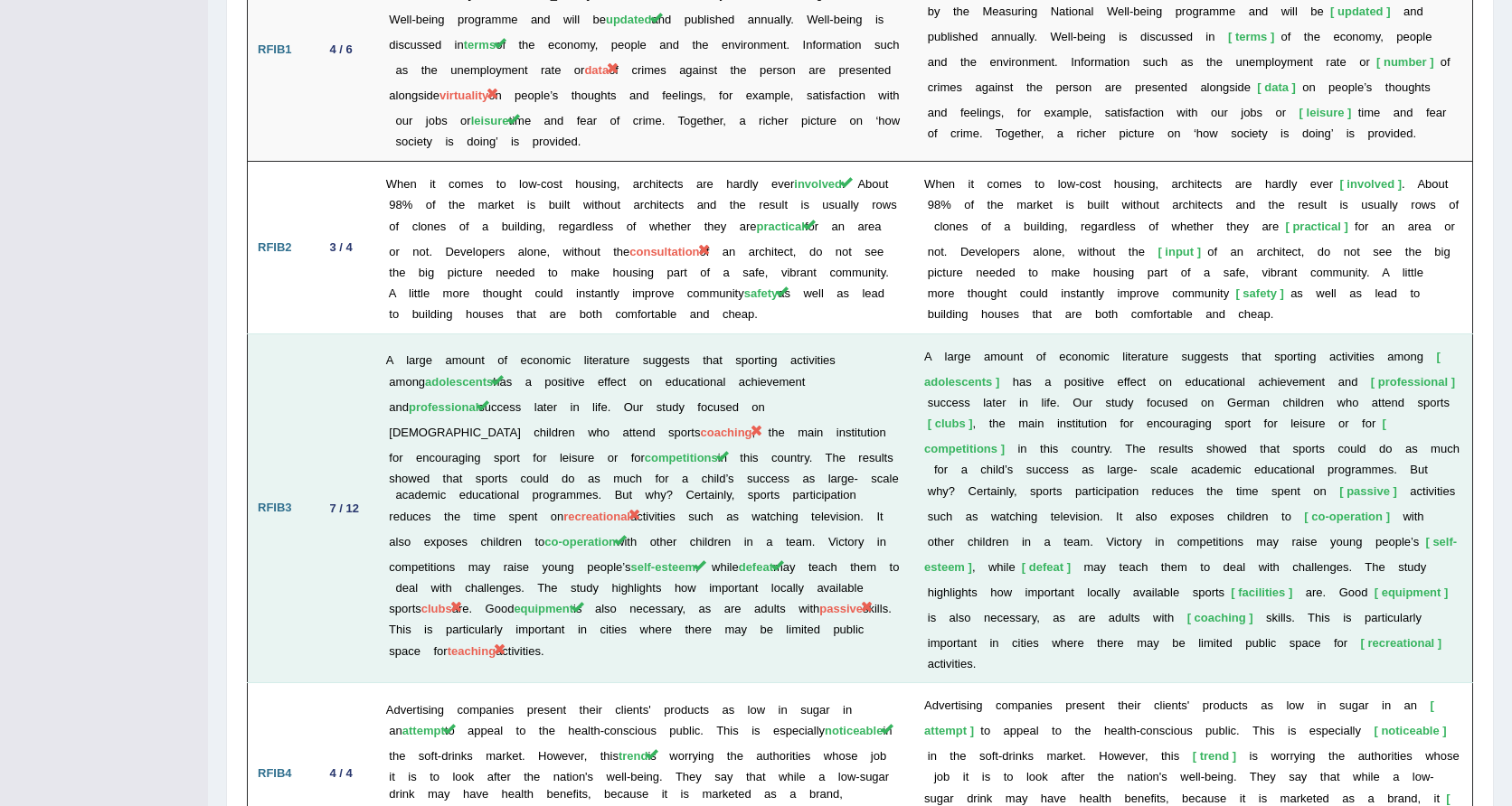
scroll to position [2183, 0]
click at [1322, 418] on td "A l a r g e a m o u n t o f e c o n o m i c l i t e r a t u r e s u g g e s t s…" at bounding box center [1194, 507] width 558 height 350
click at [1293, 584] on span "facilities" at bounding box center [1261, 591] width 61 height 14
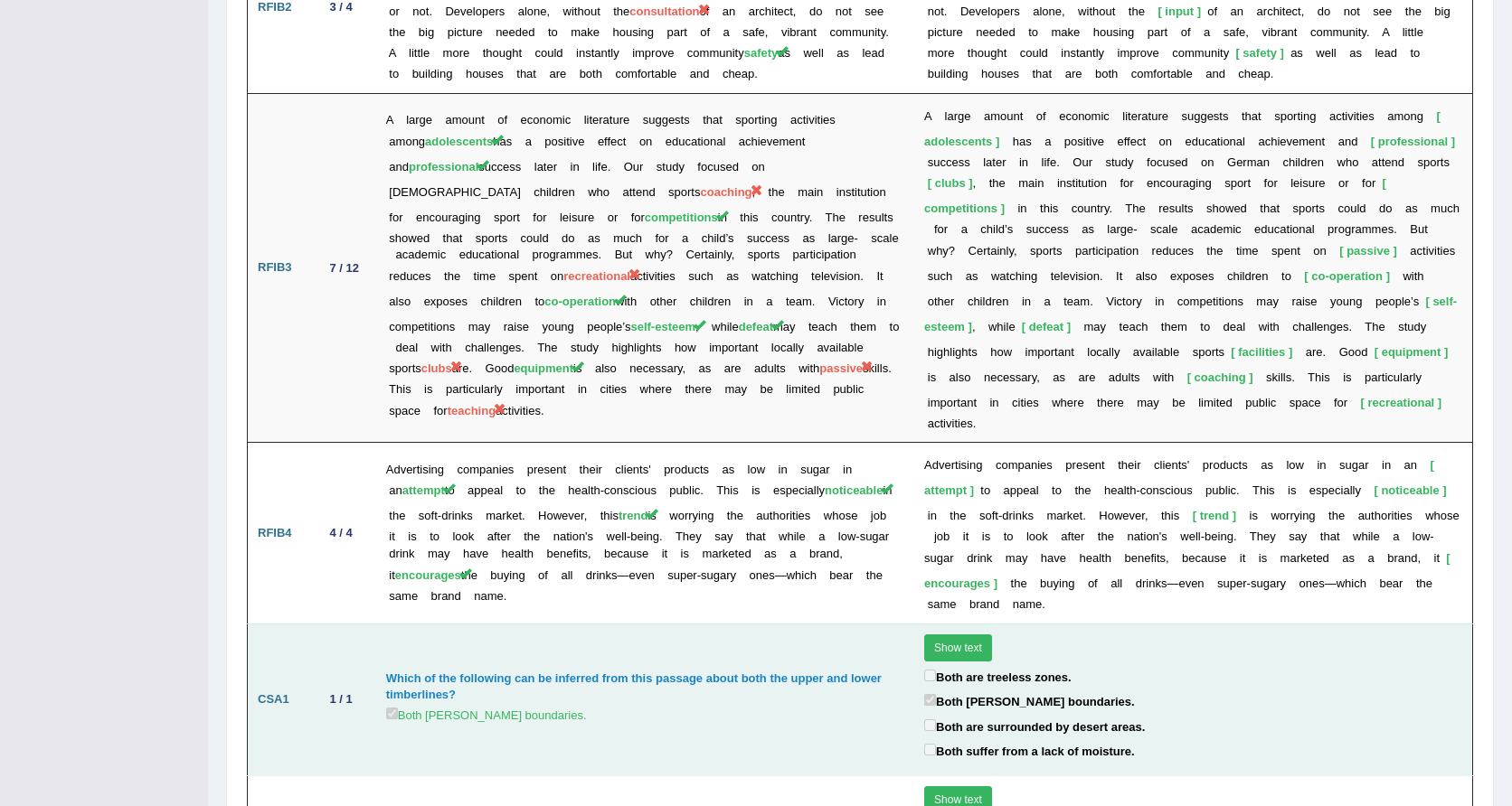
scroll to position [2420, 0]
click at [1166, 625] on td "Show text Both are treeless zones. Both mark forest boundaries. Both are surrou…" at bounding box center [1194, 700] width 558 height 152
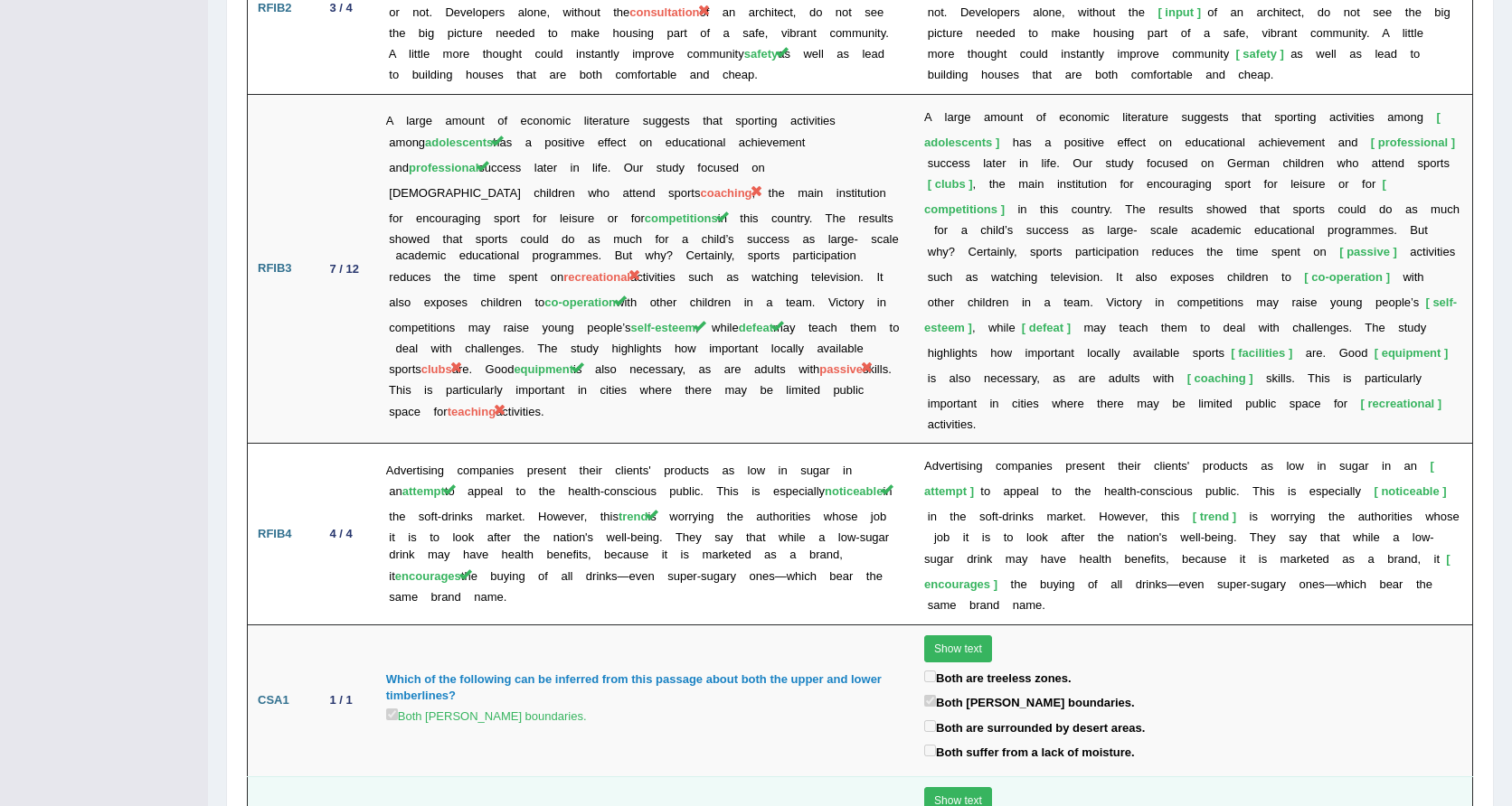
click at [980, 788] on button "Show text" at bounding box center [959, 801] width 68 height 27
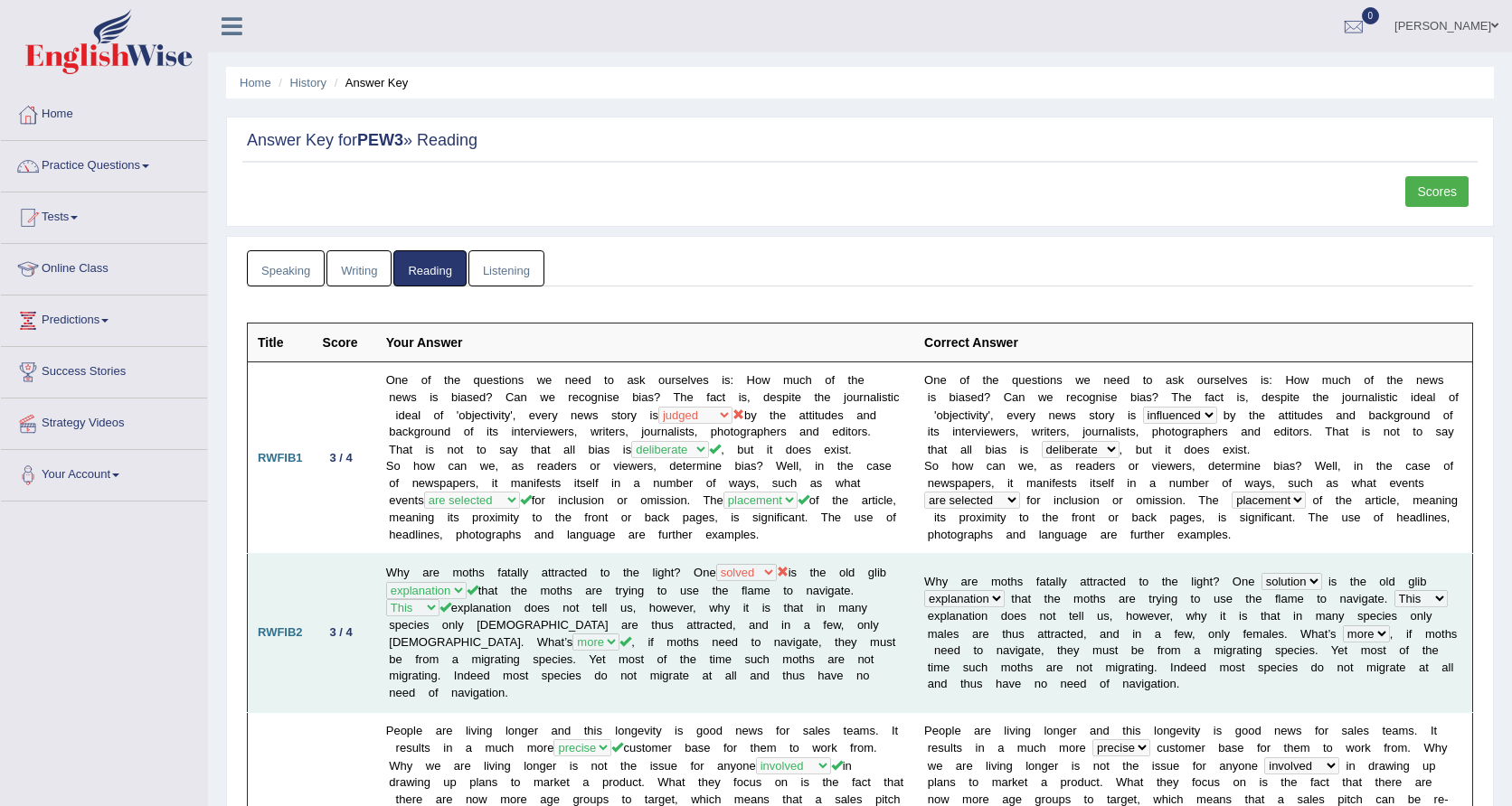
scroll to position [0, 0]
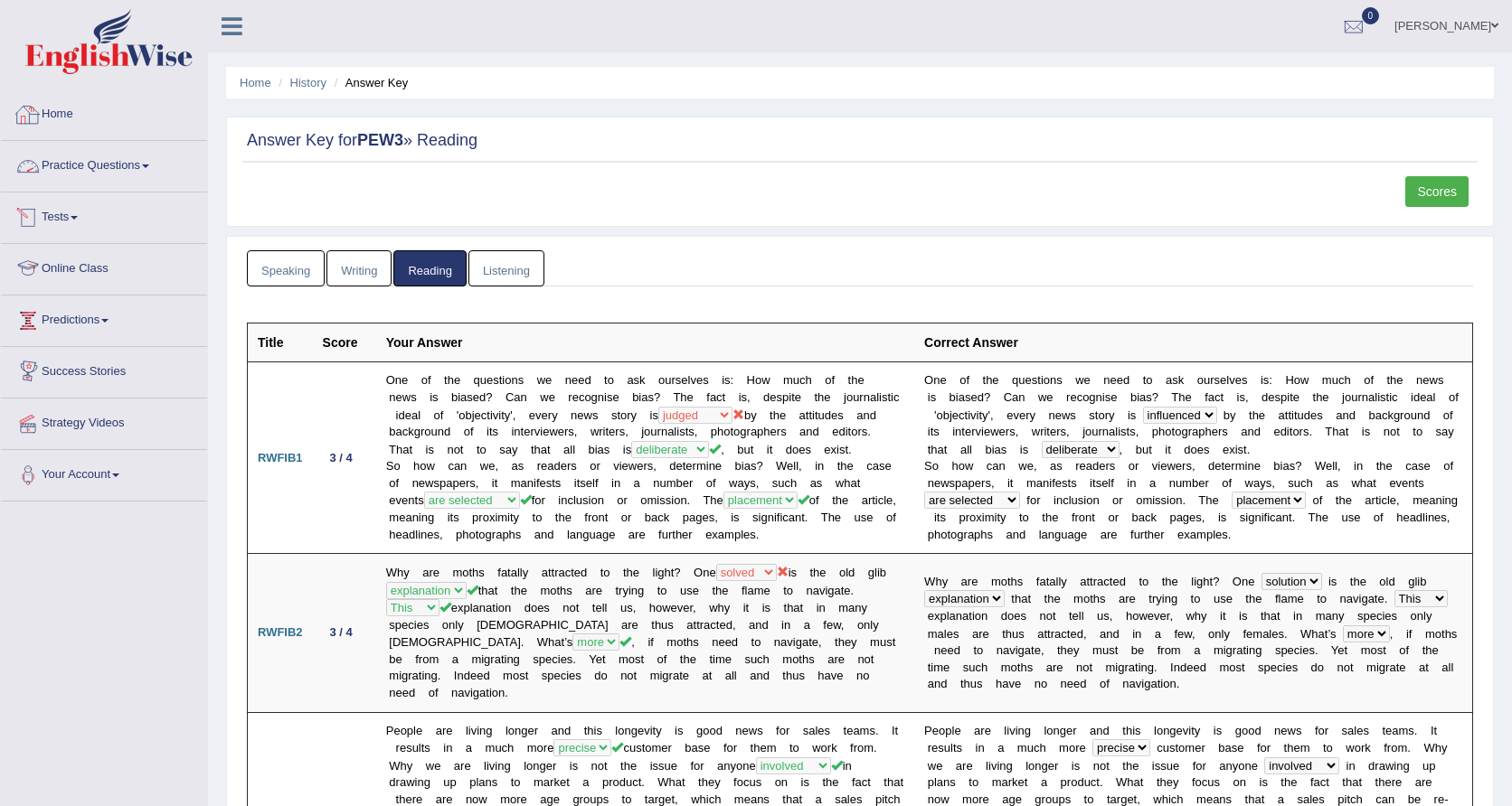
click at [137, 158] on link "Practice Questions" at bounding box center [104, 164] width 206 height 46
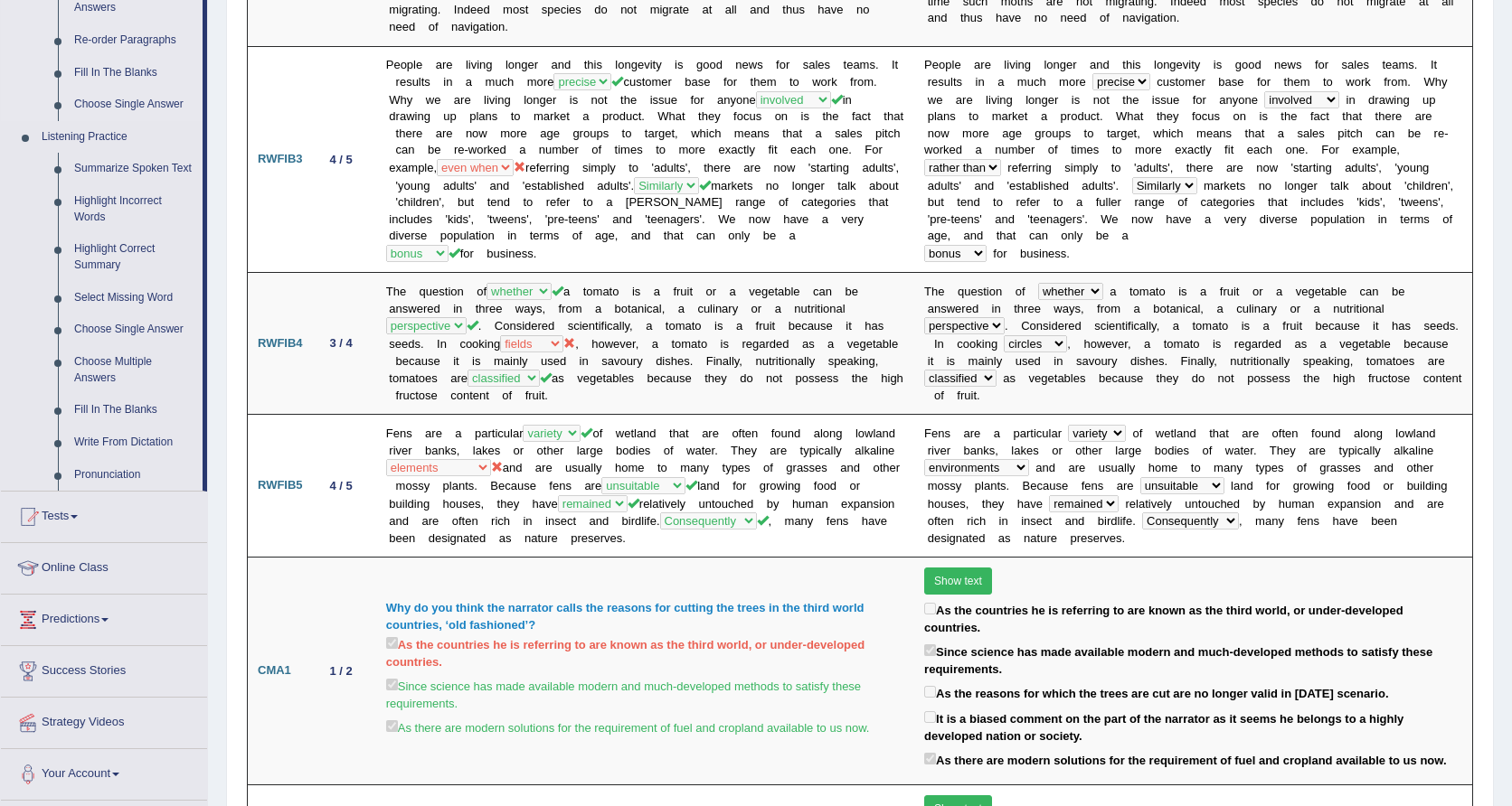
scroll to position [674, 0]
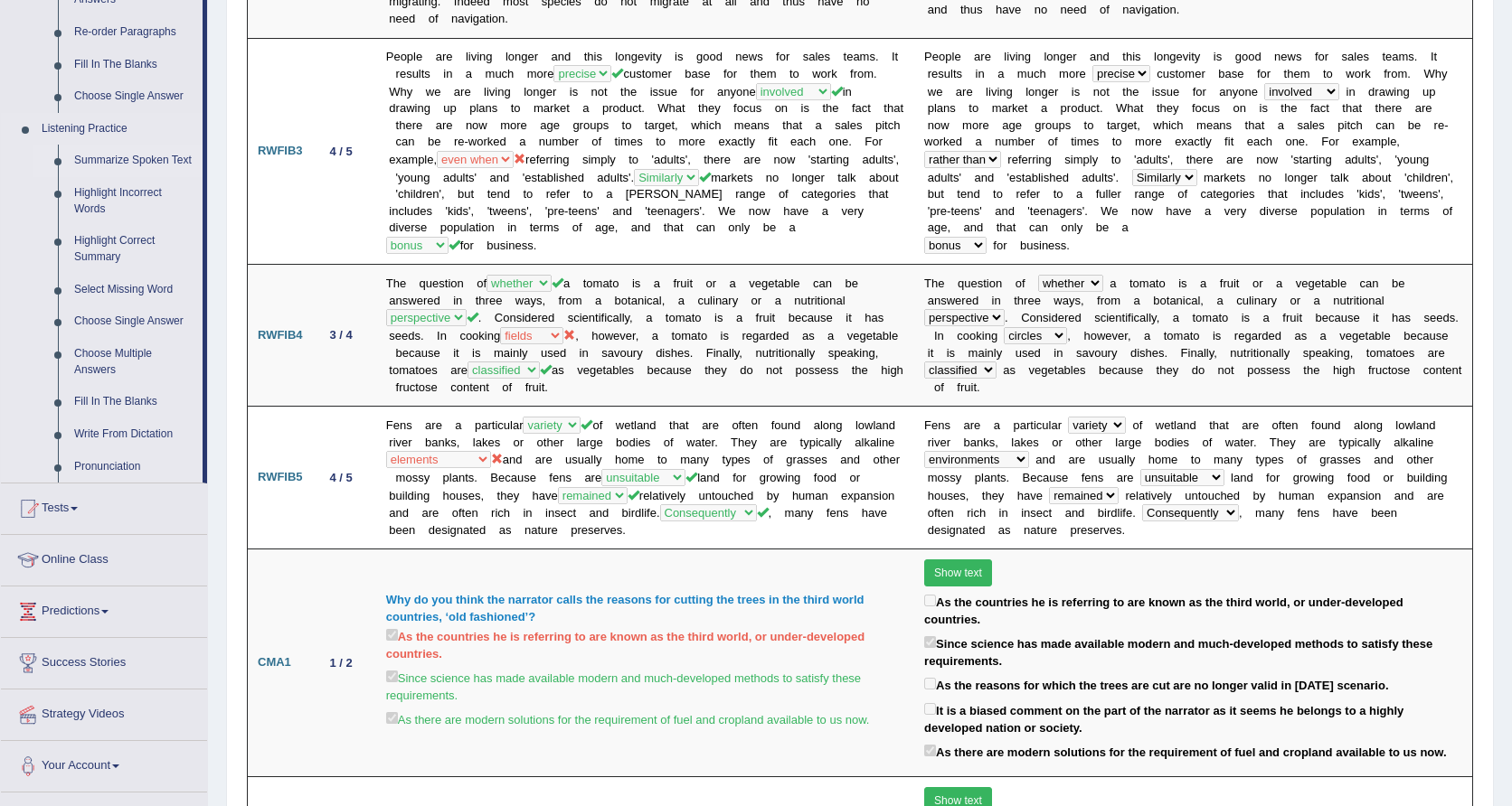
click at [101, 157] on link "Summarize Spoken Text" at bounding box center [134, 161] width 137 height 33
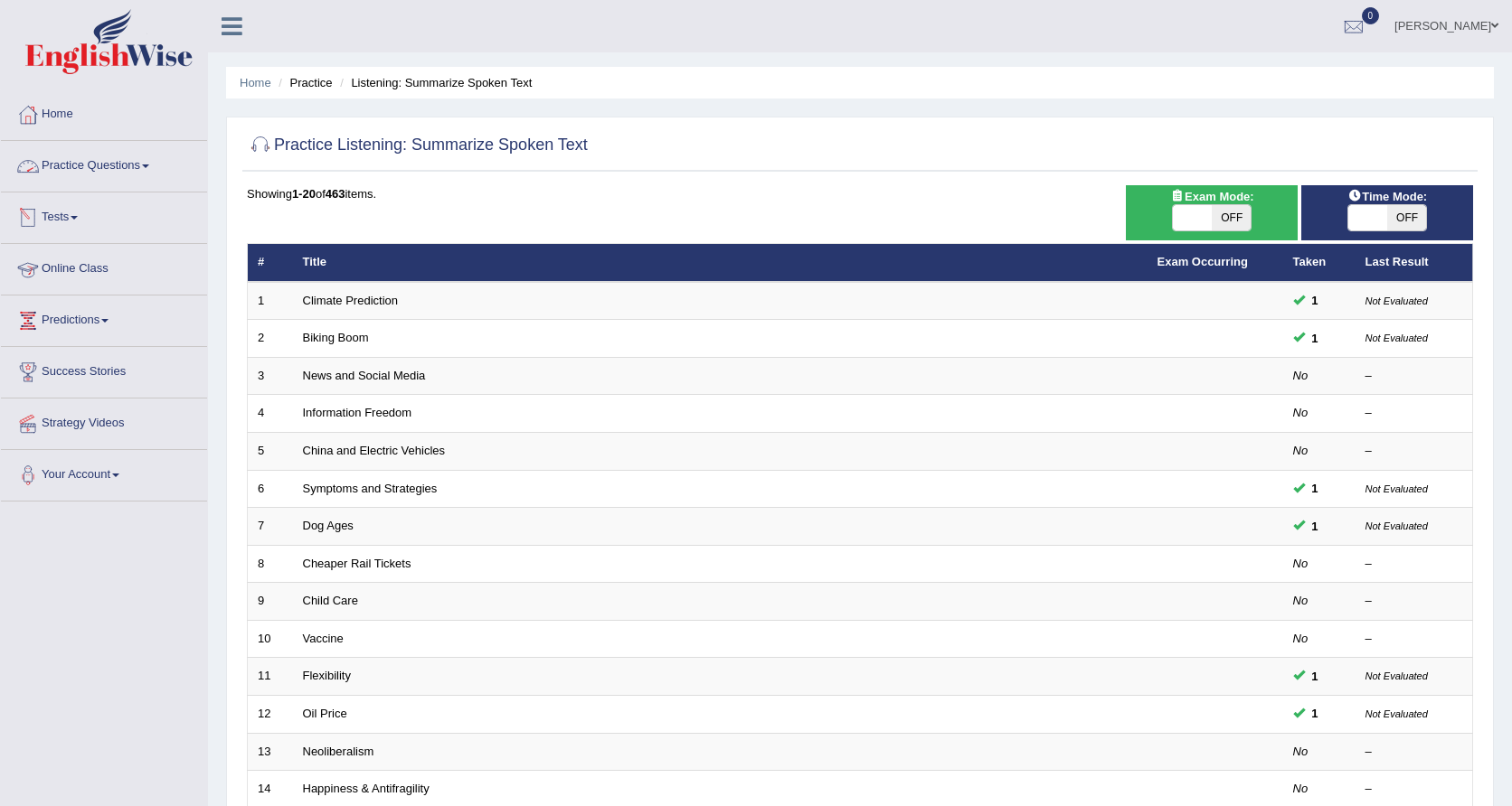
click at [158, 188] on li "Practice Questions Speaking Practice Read Aloud Repeat Sentence Describe Image …" at bounding box center [104, 167] width 206 height 51
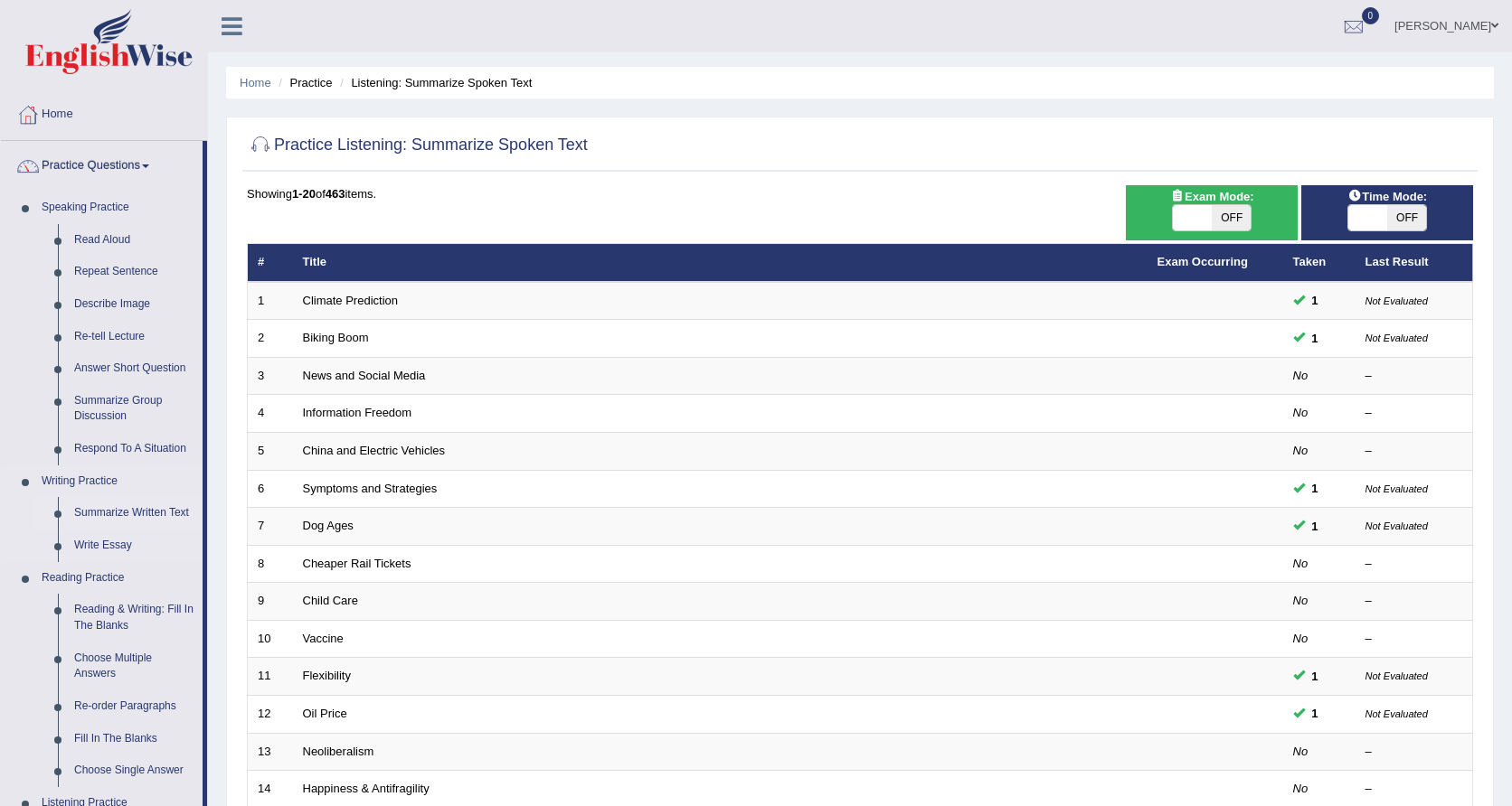
click at [112, 501] on link "Summarize Written Text" at bounding box center [134, 513] width 137 height 33
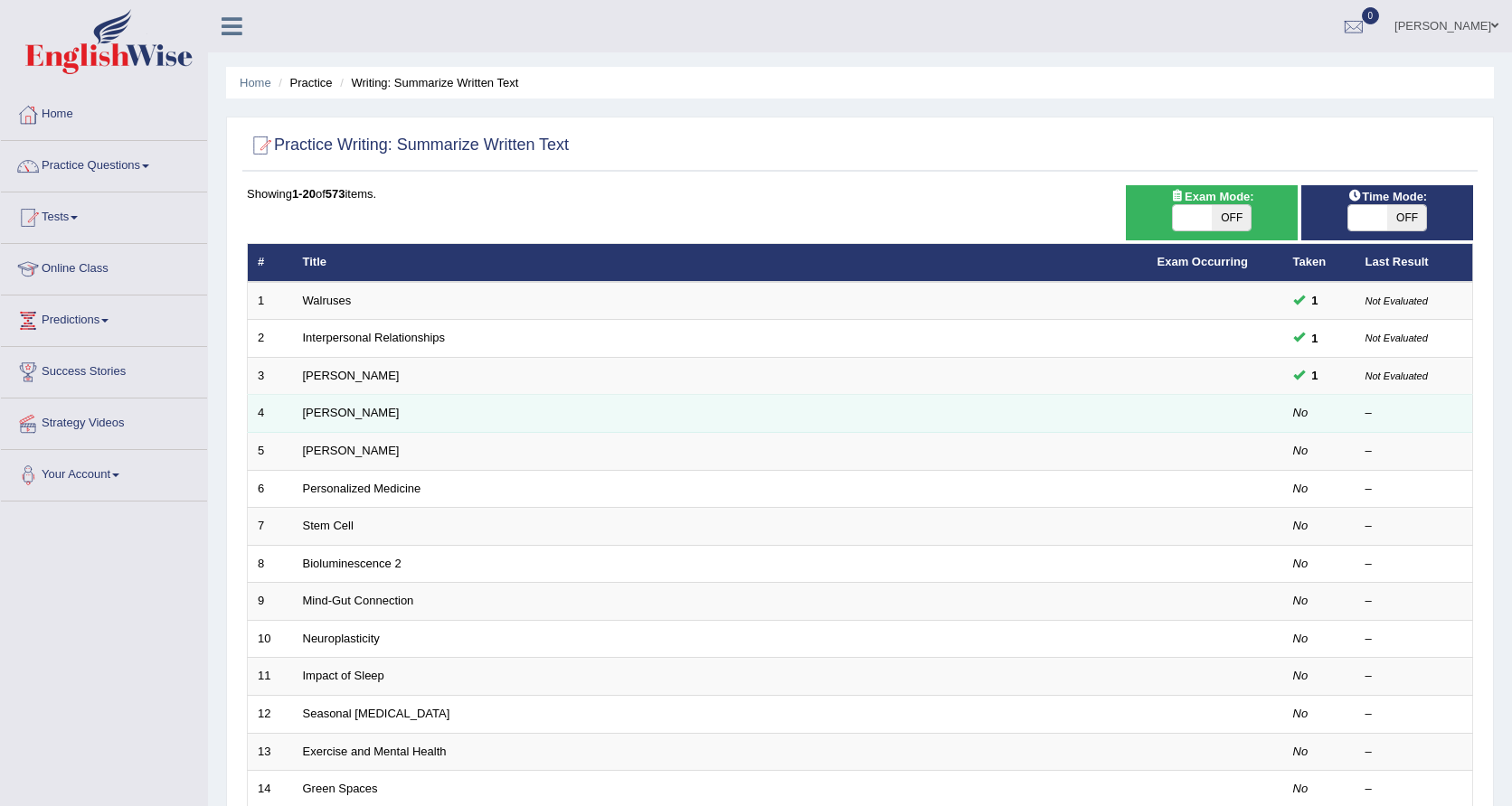
click at [353, 419] on td "Jonas Salk" at bounding box center [720, 414] width 855 height 38
click at [342, 406] on link "Jonas Salk" at bounding box center [352, 413] width 97 height 14
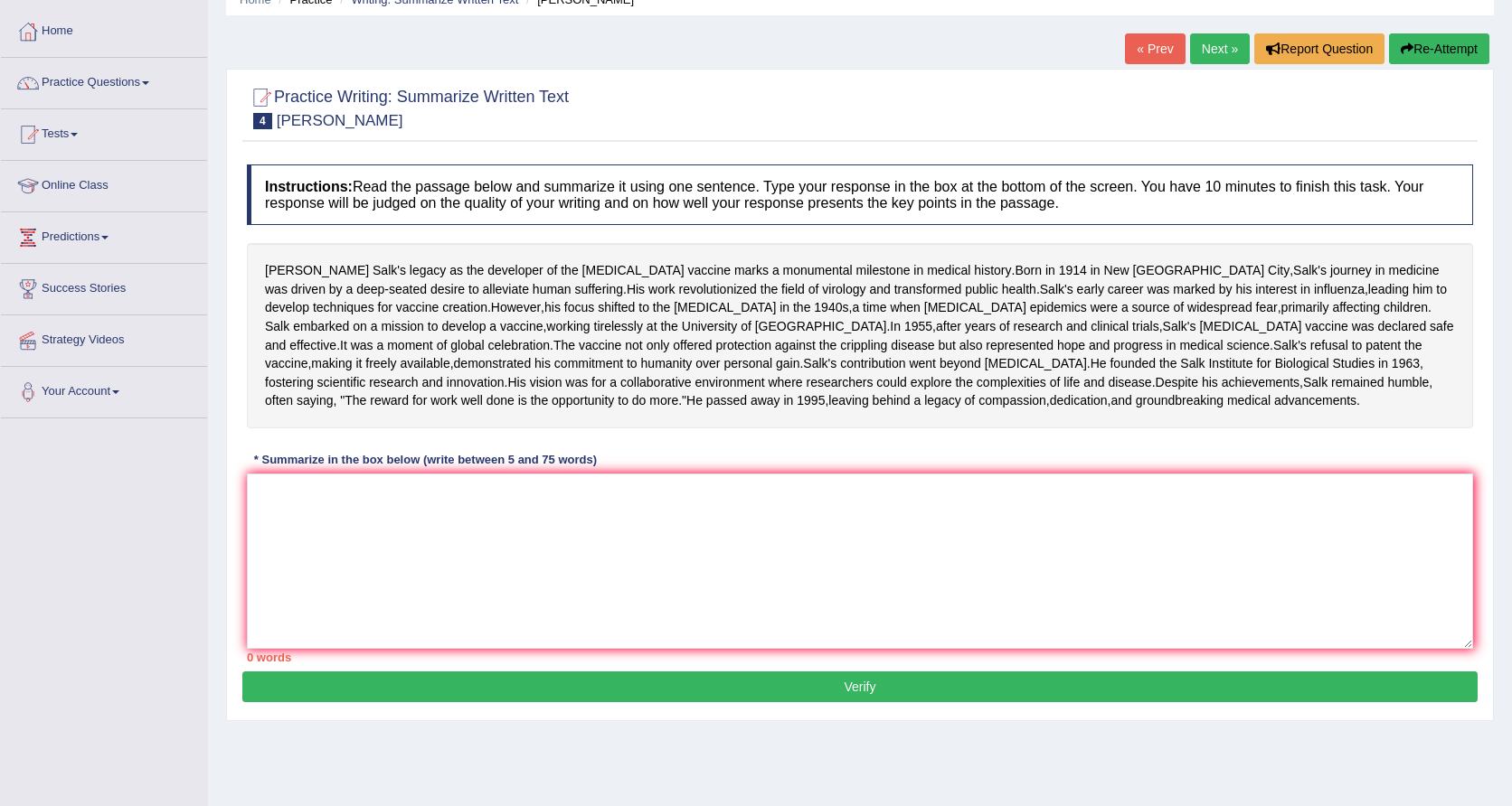
scroll to position [107, 0]
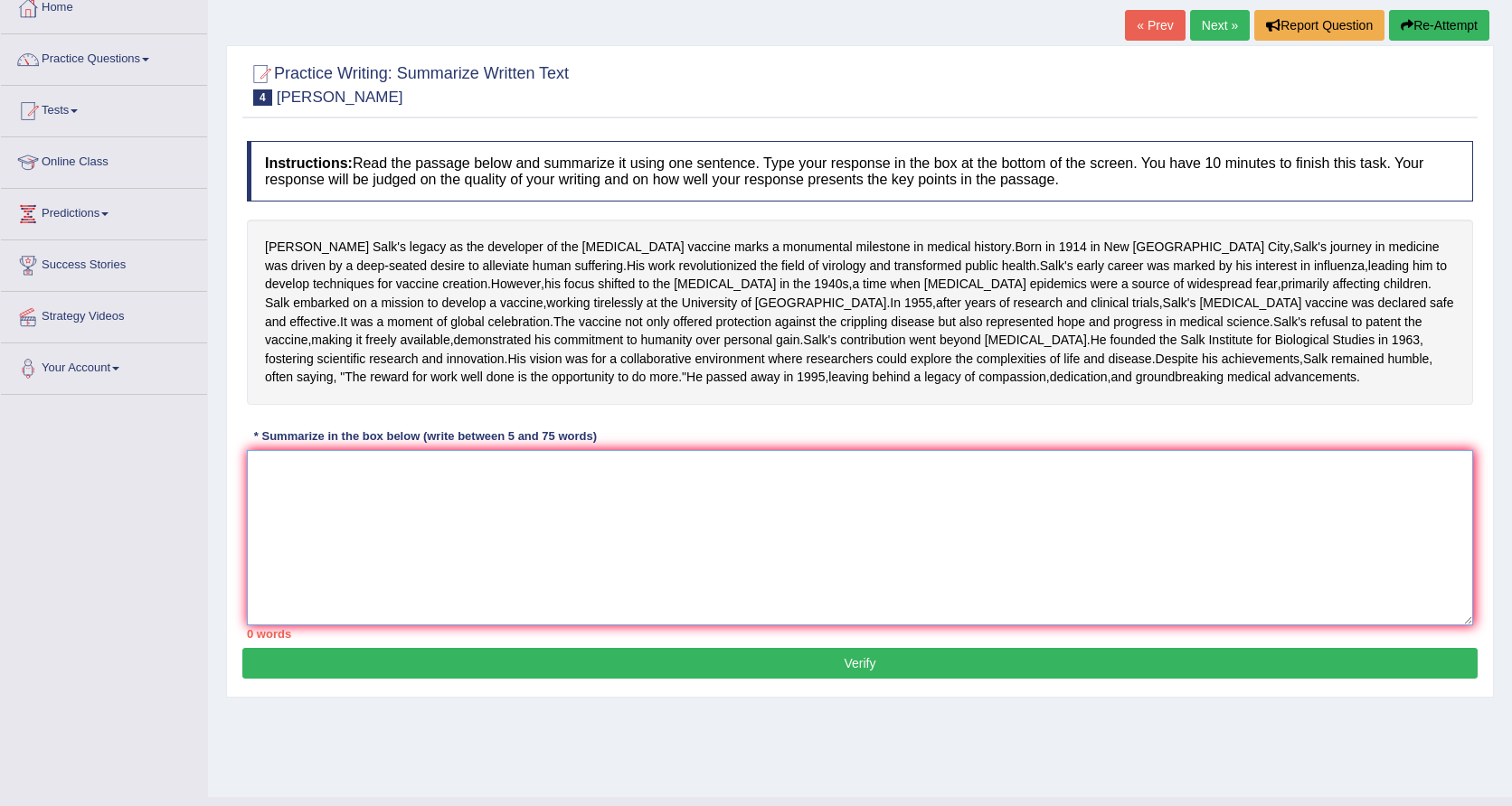
click at [412, 575] on textarea at bounding box center [861, 538] width 1227 height 175
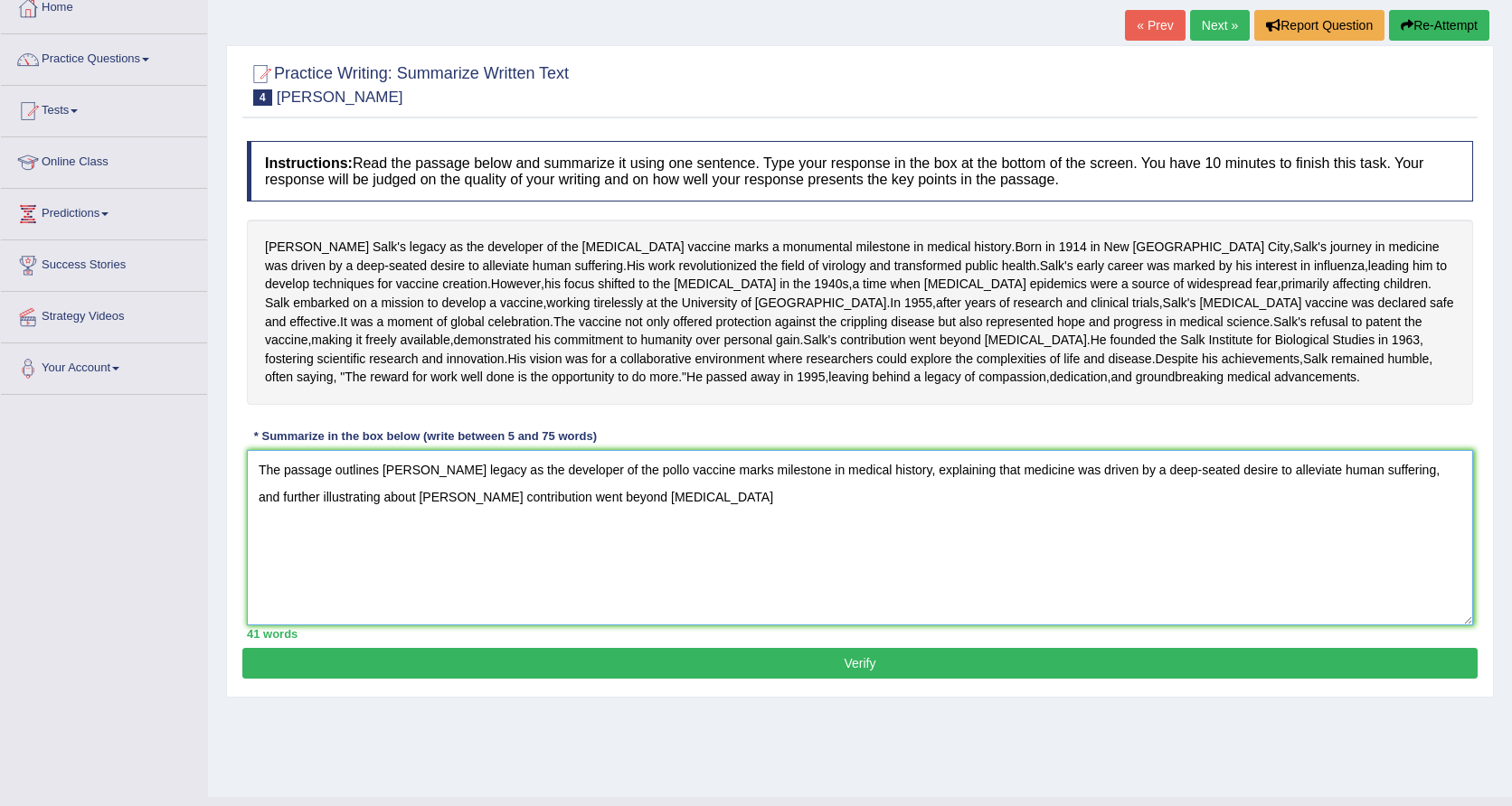
click at [659, 572] on textarea "The passage outlines [PERSON_NAME] legacy as the developer of the pollo vaccine…" at bounding box center [861, 538] width 1227 height 175
click at [647, 604] on textarea "The passage outlines [PERSON_NAME] legacy as the developer of the [MEDICAL_DATA…" at bounding box center [861, 538] width 1227 height 175
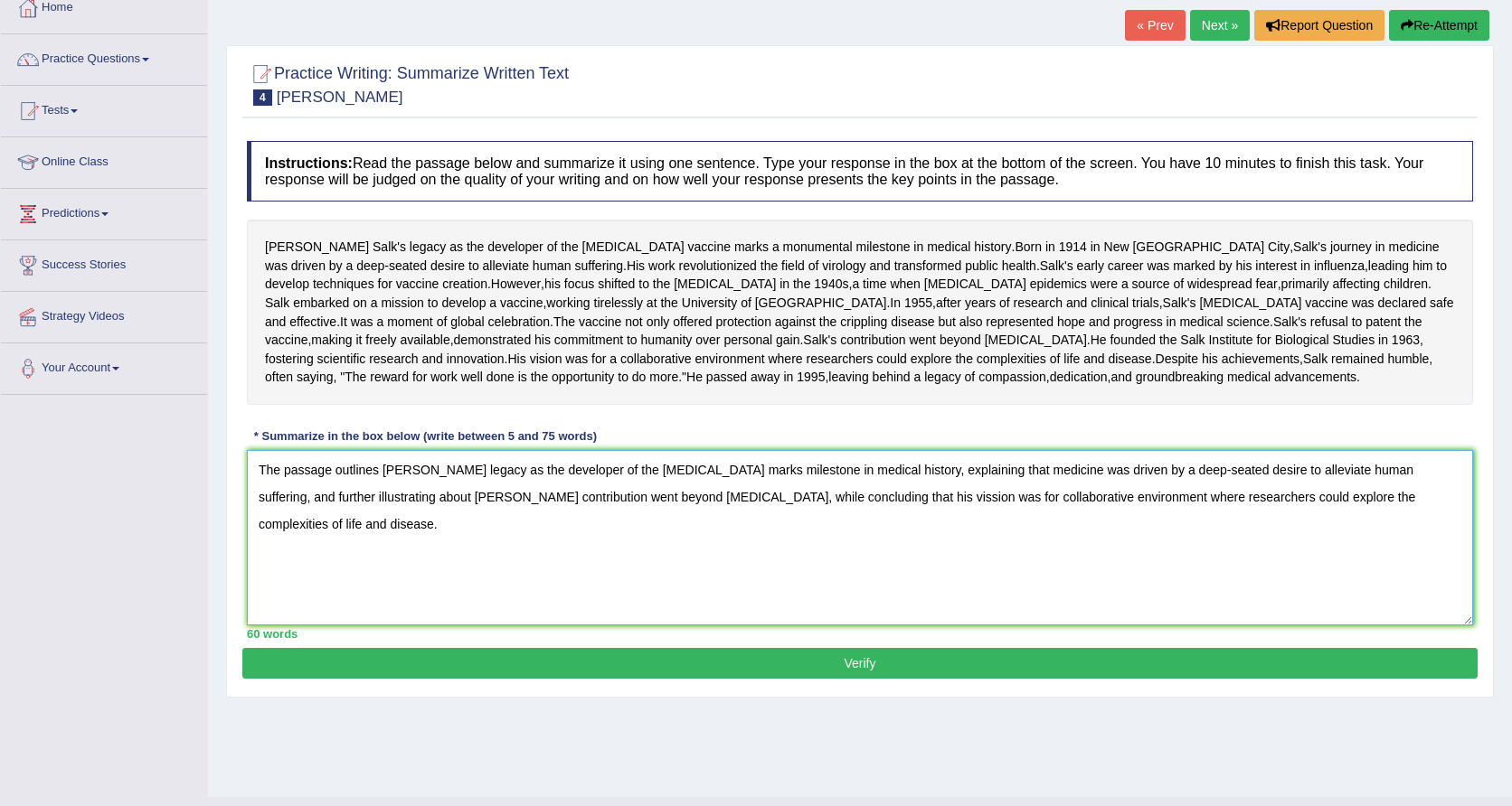
type textarea "The passage outlines [PERSON_NAME] legacy as the developer of the [MEDICAL_DATA…"
click at [941, 679] on button "Verify" at bounding box center [860, 664] width 1236 height 31
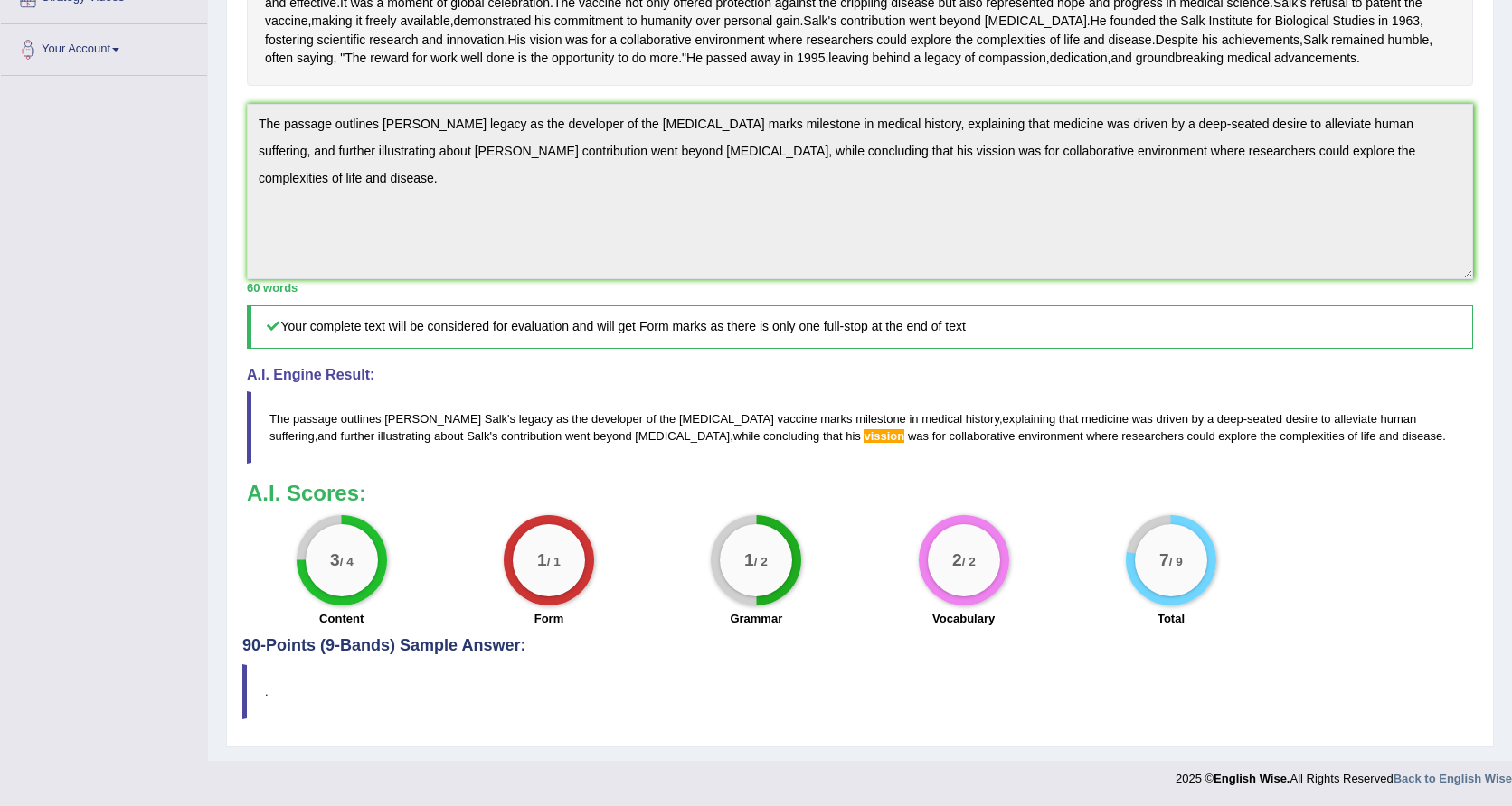
scroll to position [508, 0]
click at [253, 690] on blockquote "." at bounding box center [860, 692] width 1236 height 55
click at [249, 656] on h4 "90-Points (9-Bands) Sample Answer:" at bounding box center [860, 232] width 1236 height 847
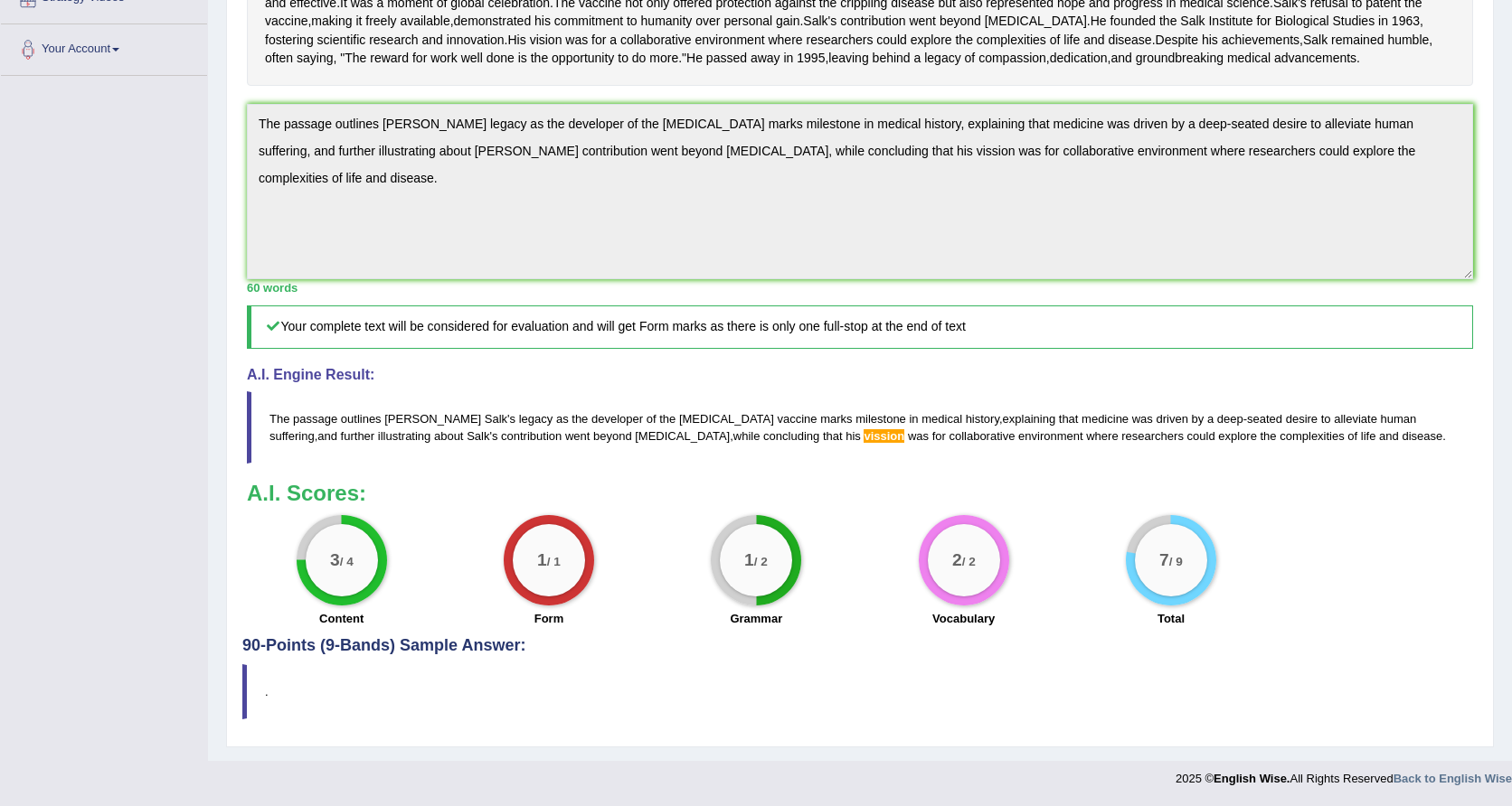
click at [242, 720] on blockquote "." at bounding box center [860, 692] width 1236 height 55
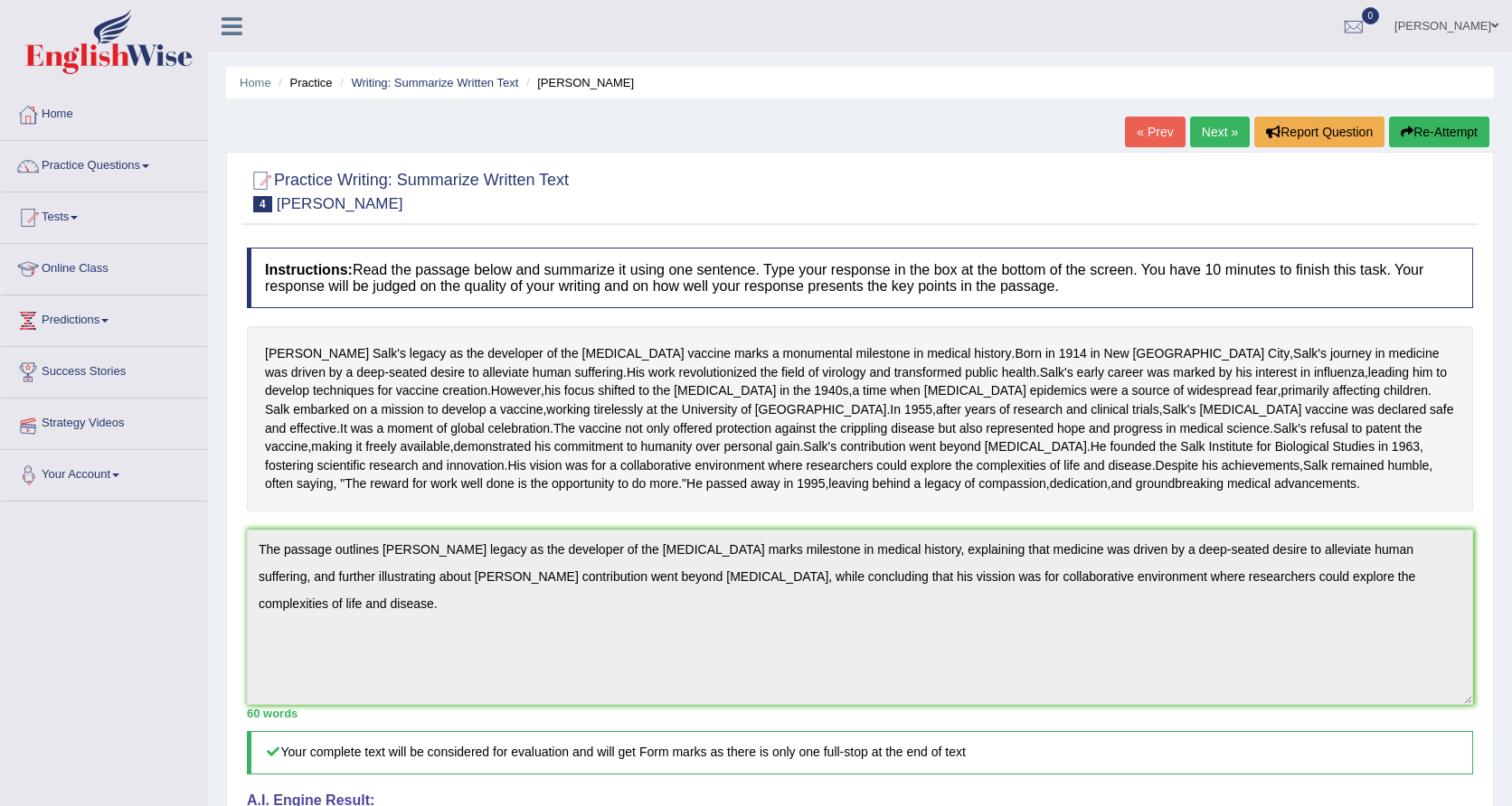
scroll to position [0, 0]
click at [115, 170] on link "Practice Questions" at bounding box center [104, 164] width 206 height 46
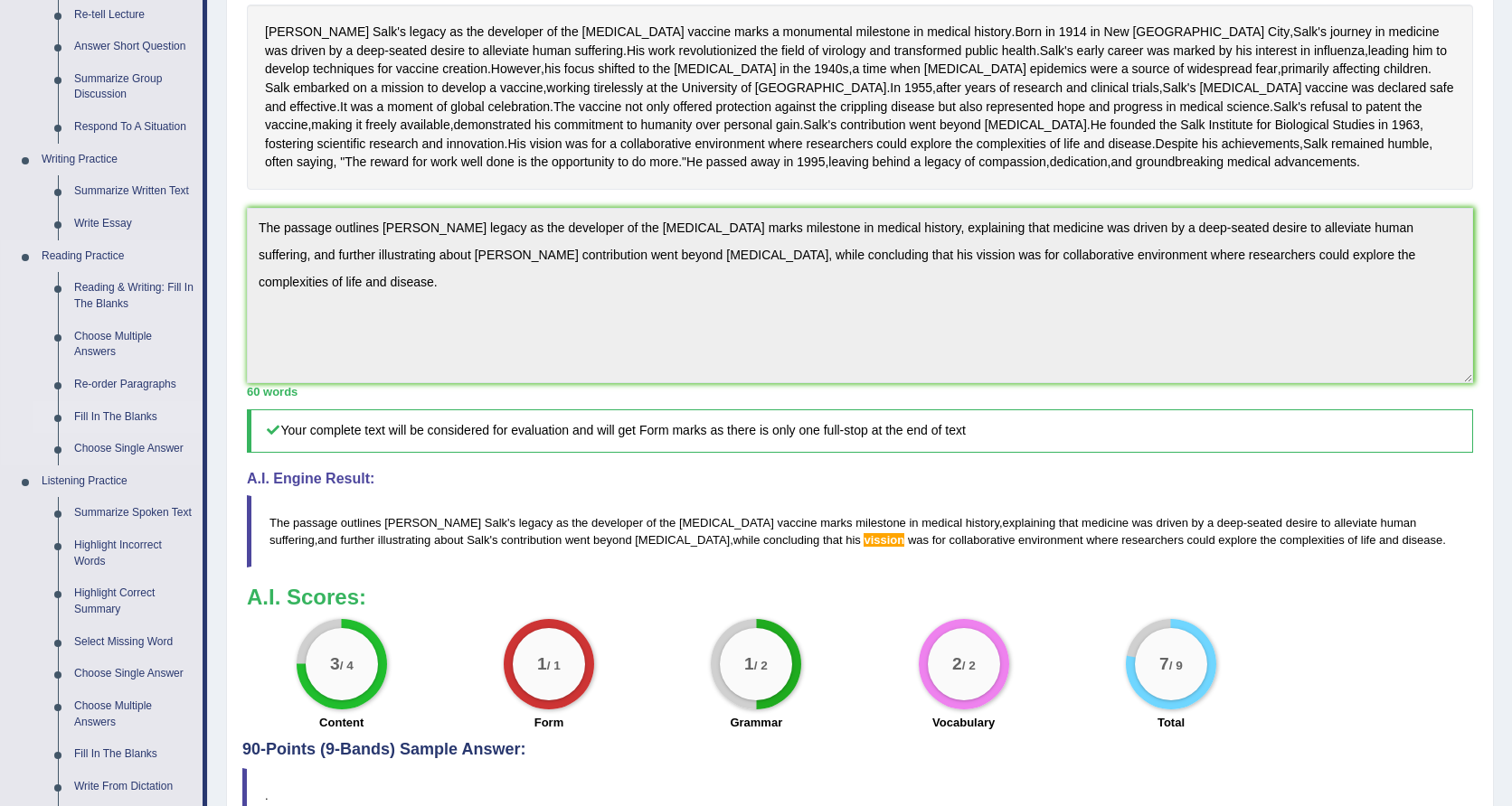
scroll to position [325, 0]
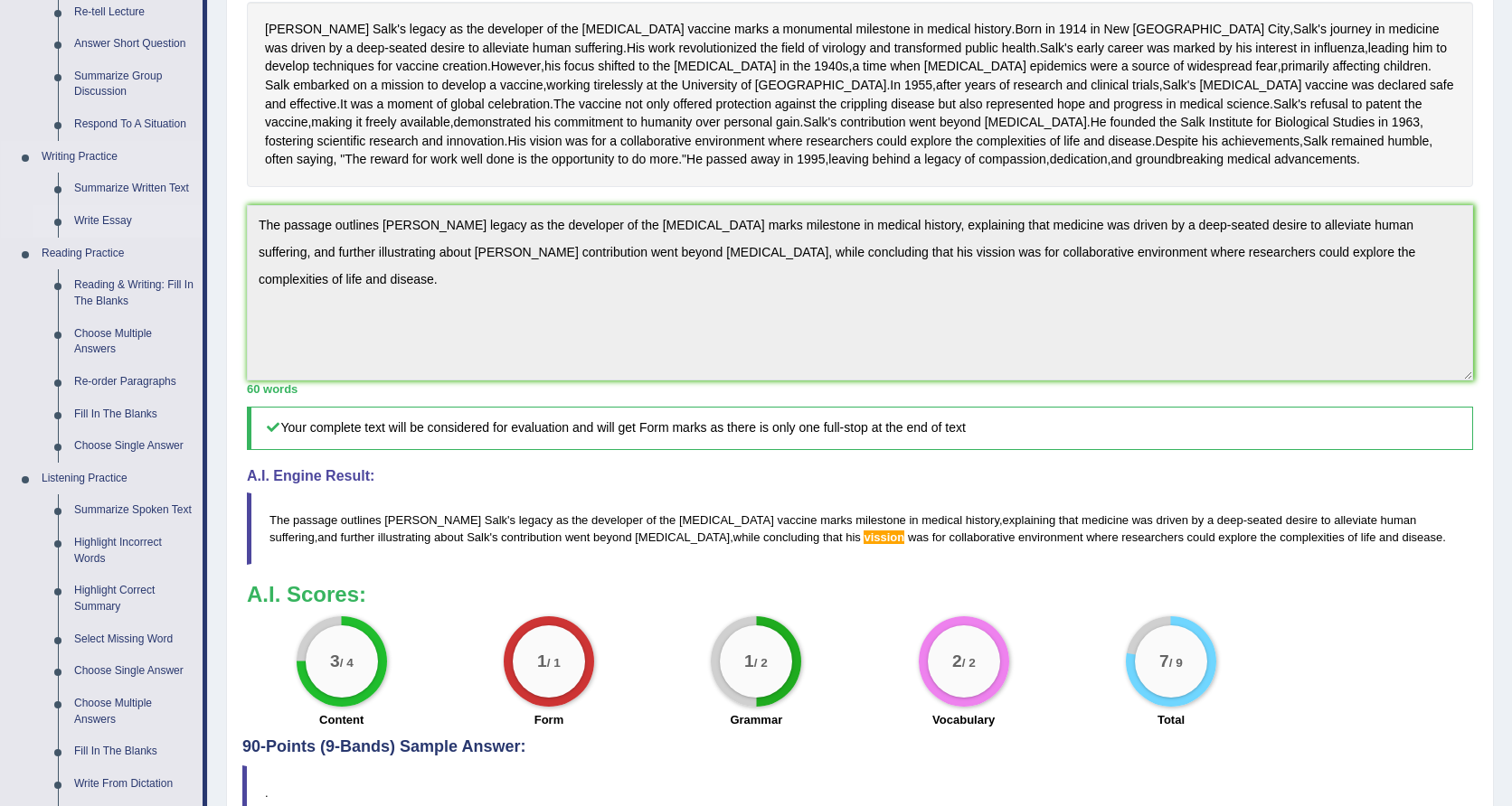
click at [107, 214] on link "Write Essay" at bounding box center [134, 222] width 137 height 33
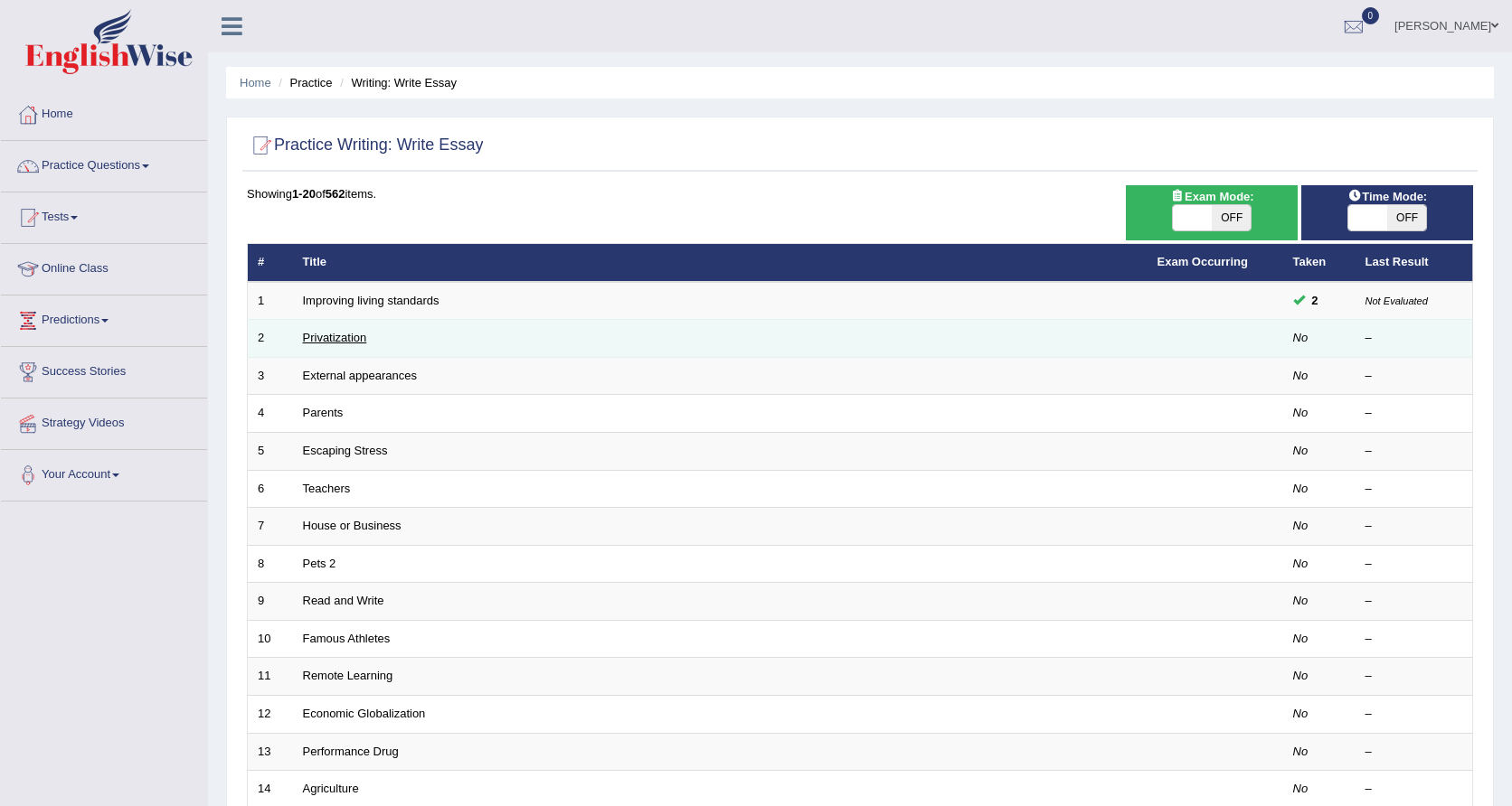
click at [347, 332] on link "Privatization" at bounding box center [335, 338] width 64 height 14
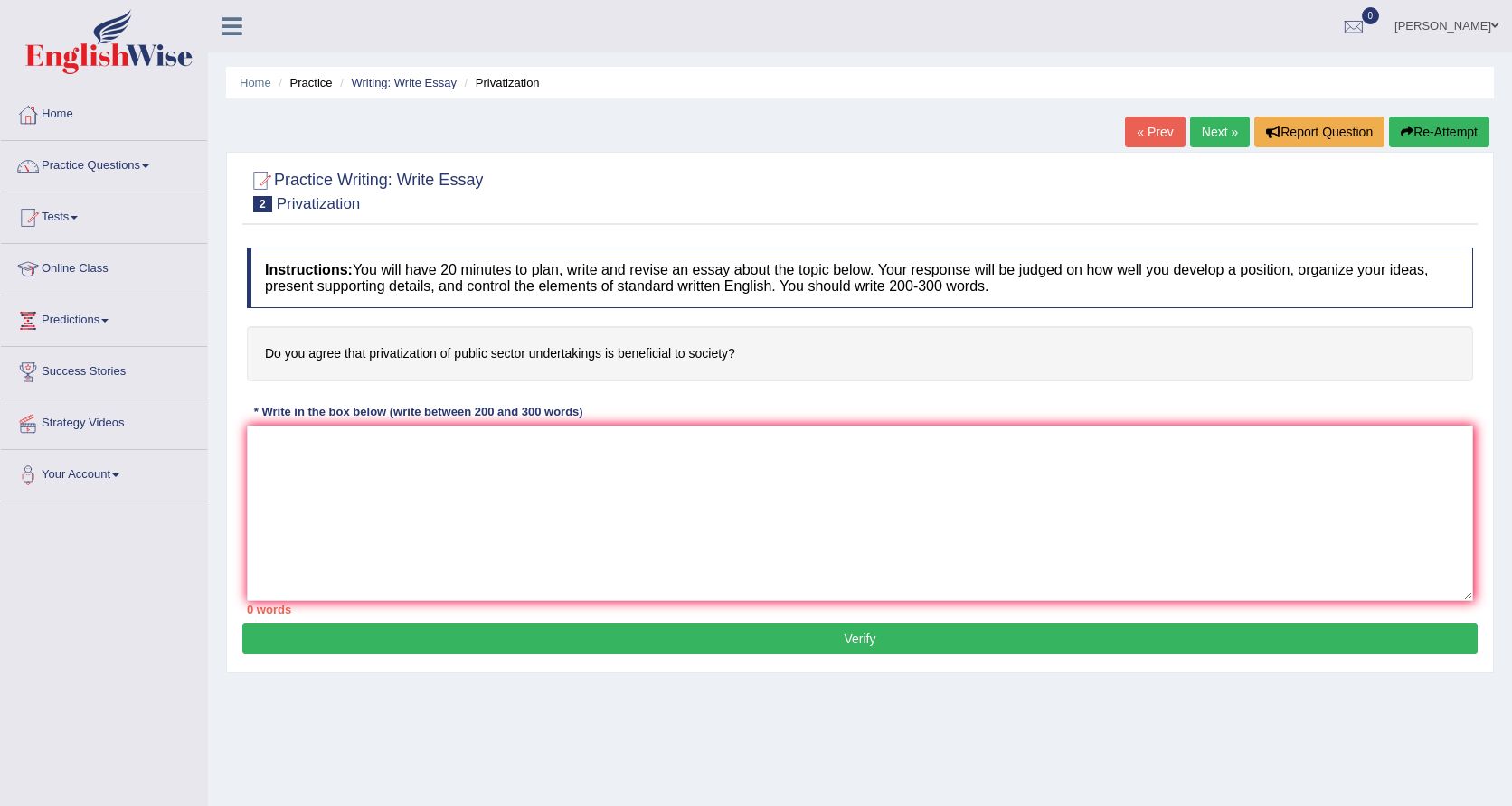
click at [148, 165] on link "Practice Questions" at bounding box center [104, 164] width 206 height 46
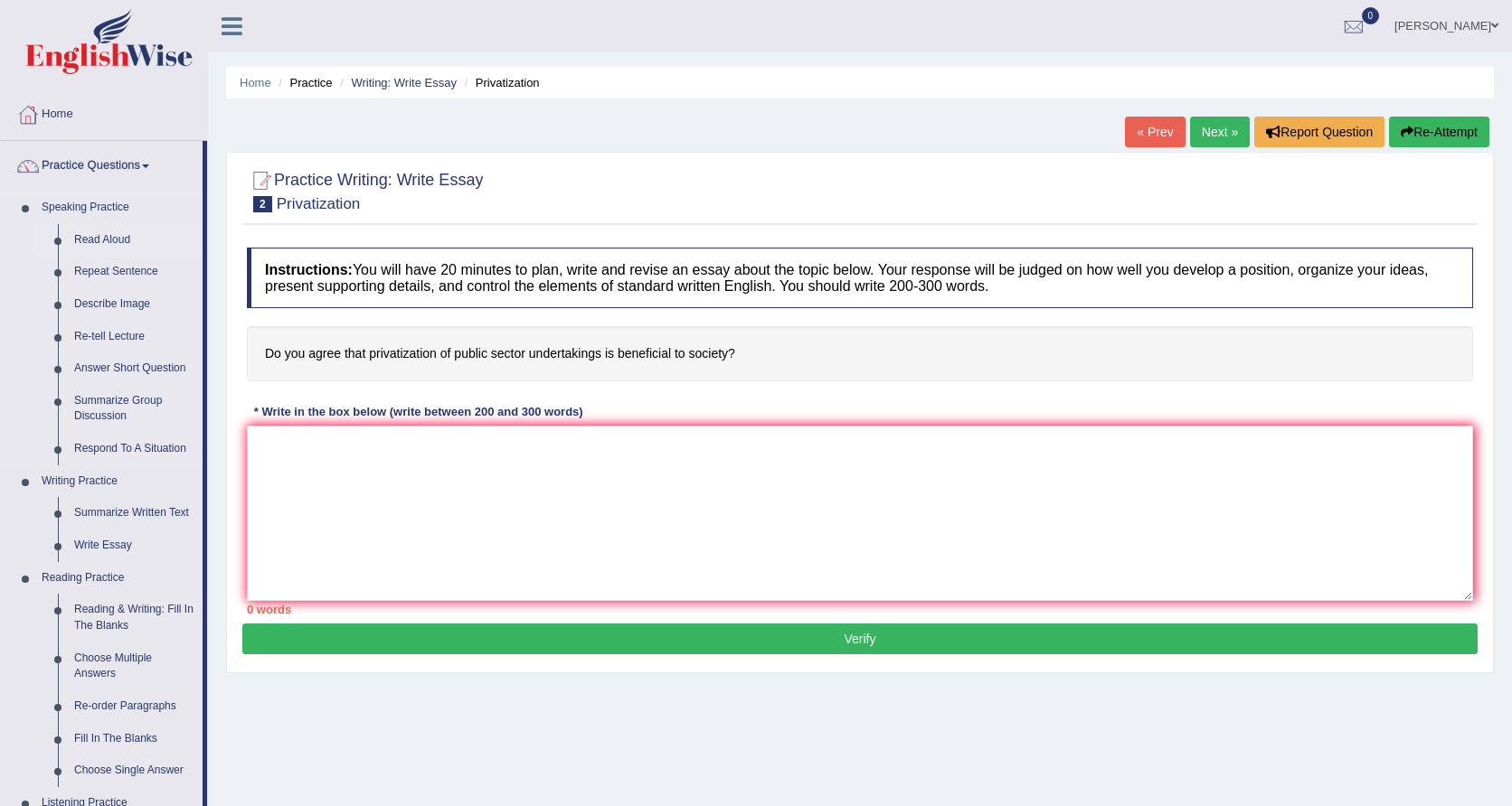
click at [116, 246] on link "Read Aloud" at bounding box center [134, 240] width 137 height 33
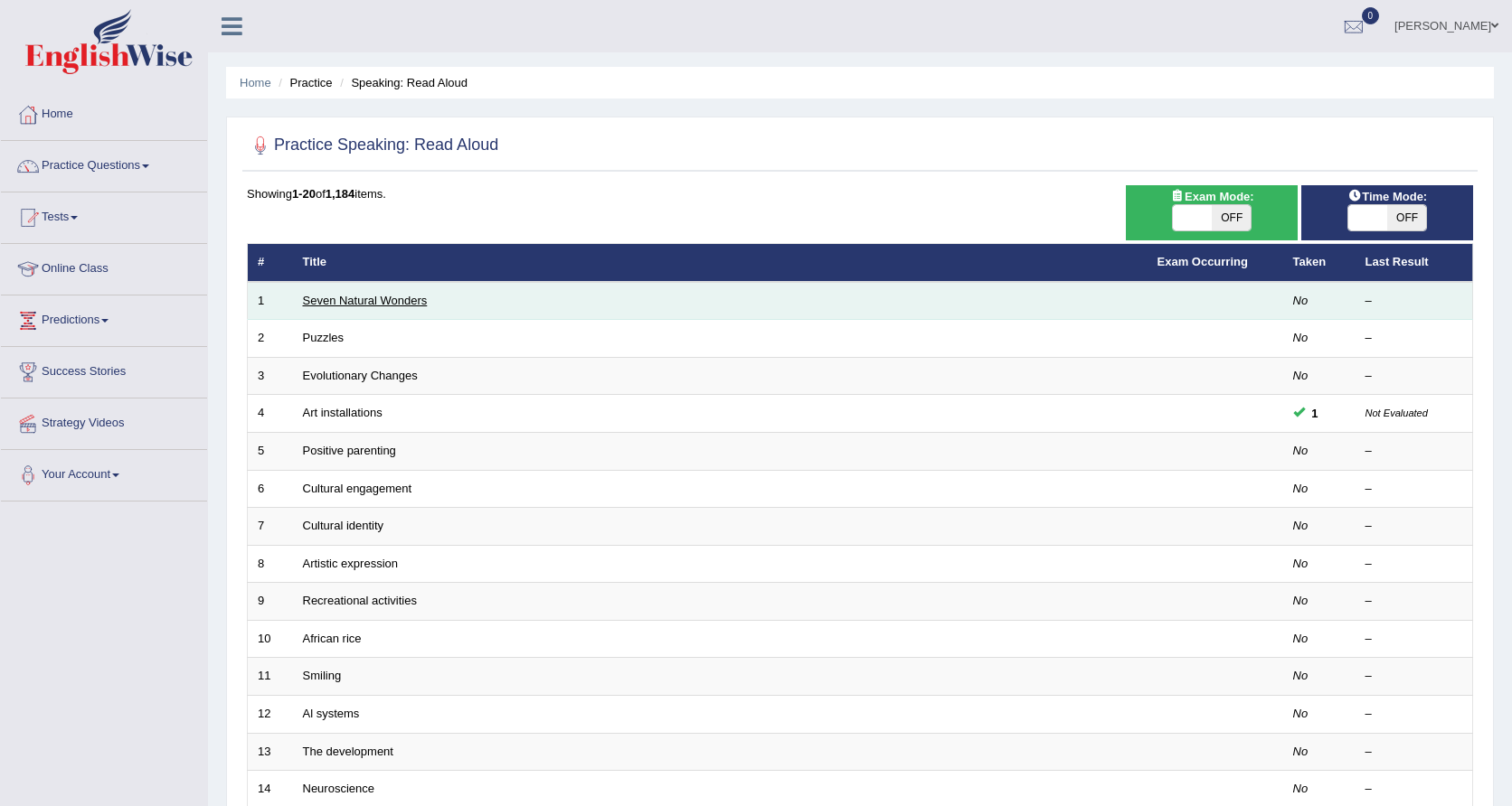
click at [385, 305] on link "Seven Natural Wonders" at bounding box center [365, 300] width 125 height 14
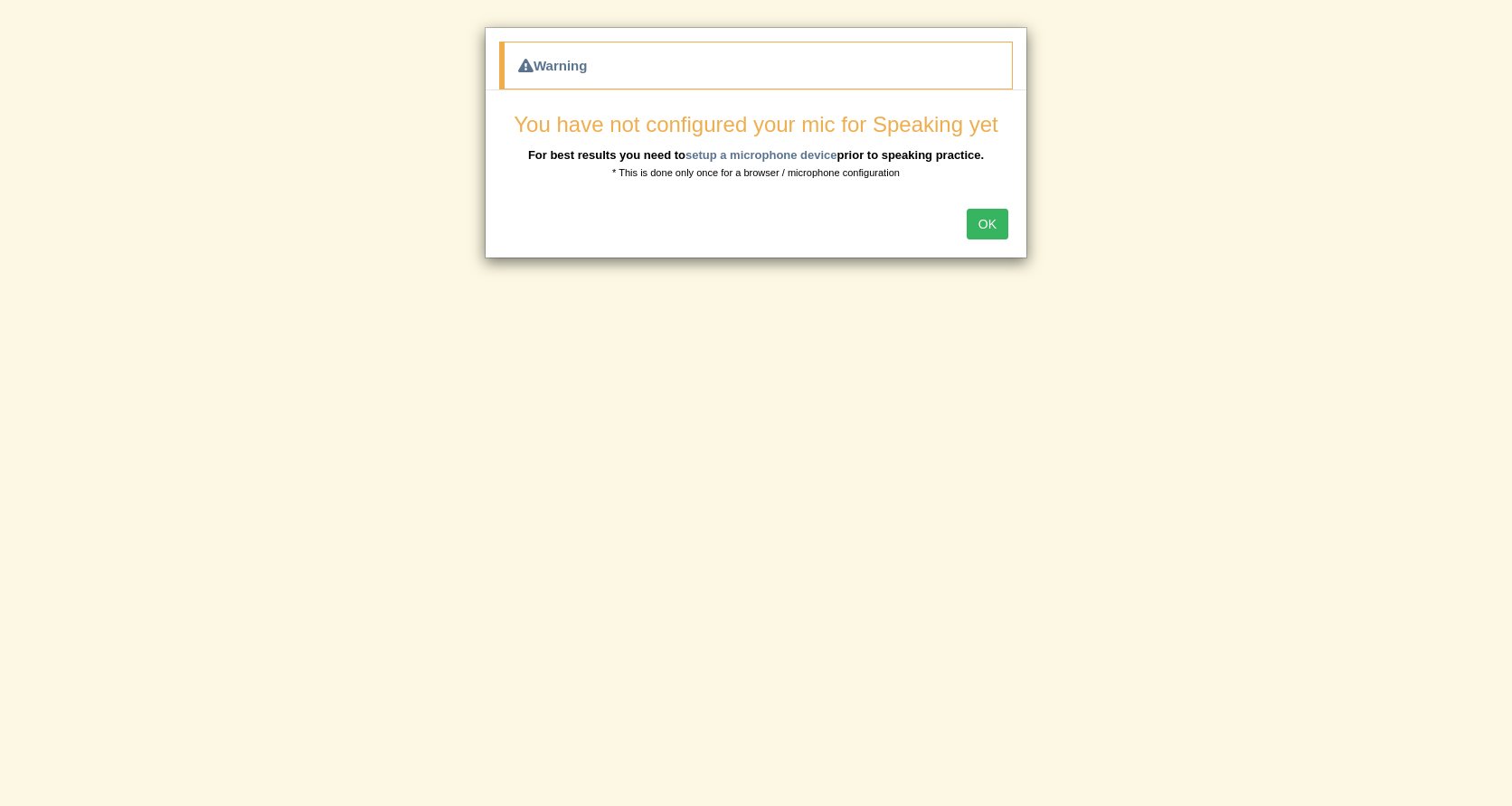
click at [984, 224] on button "OK" at bounding box center [988, 225] width 42 height 31
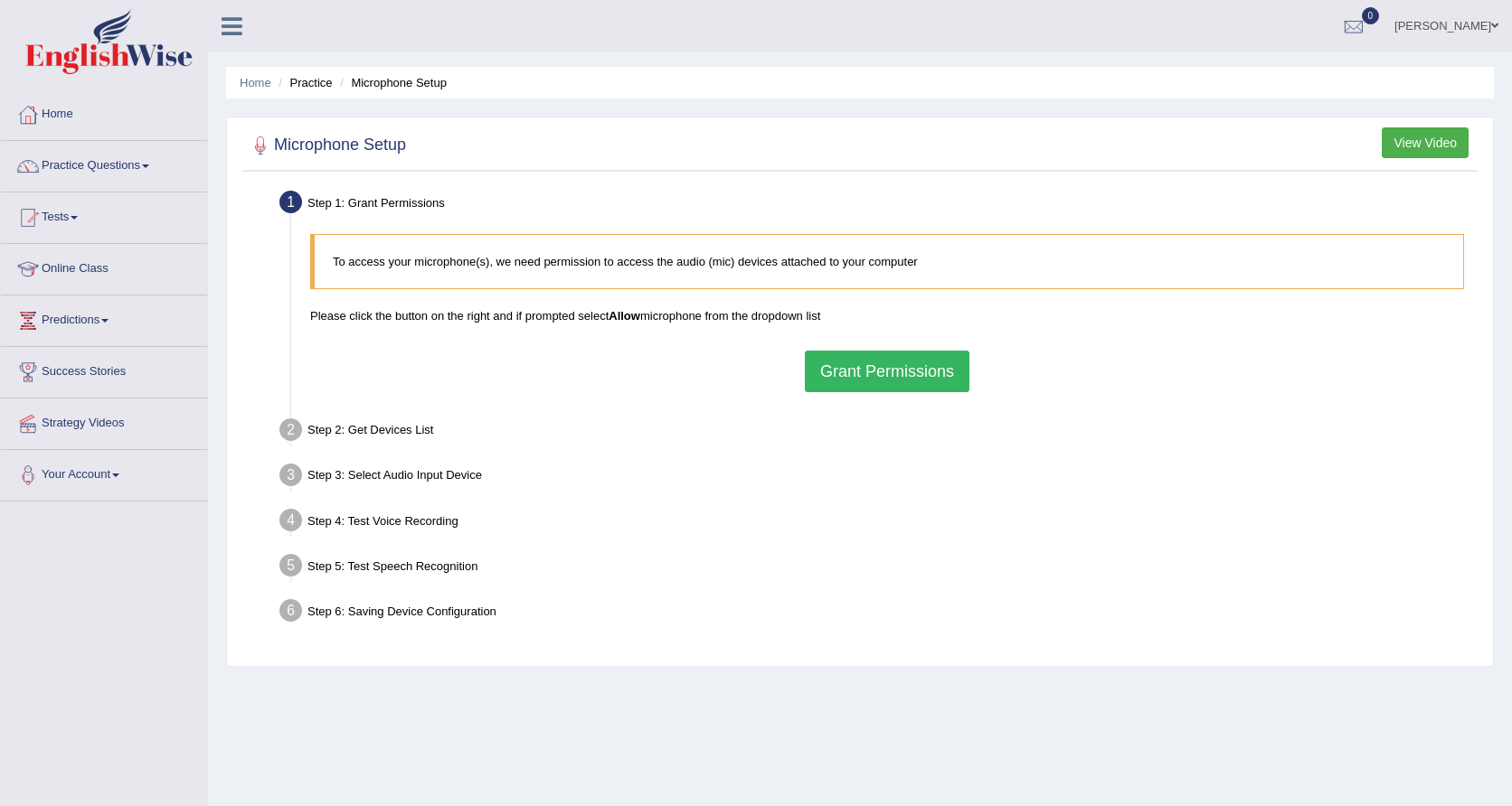
click at [854, 359] on button "Grant Permissions" at bounding box center [888, 371] width 165 height 42
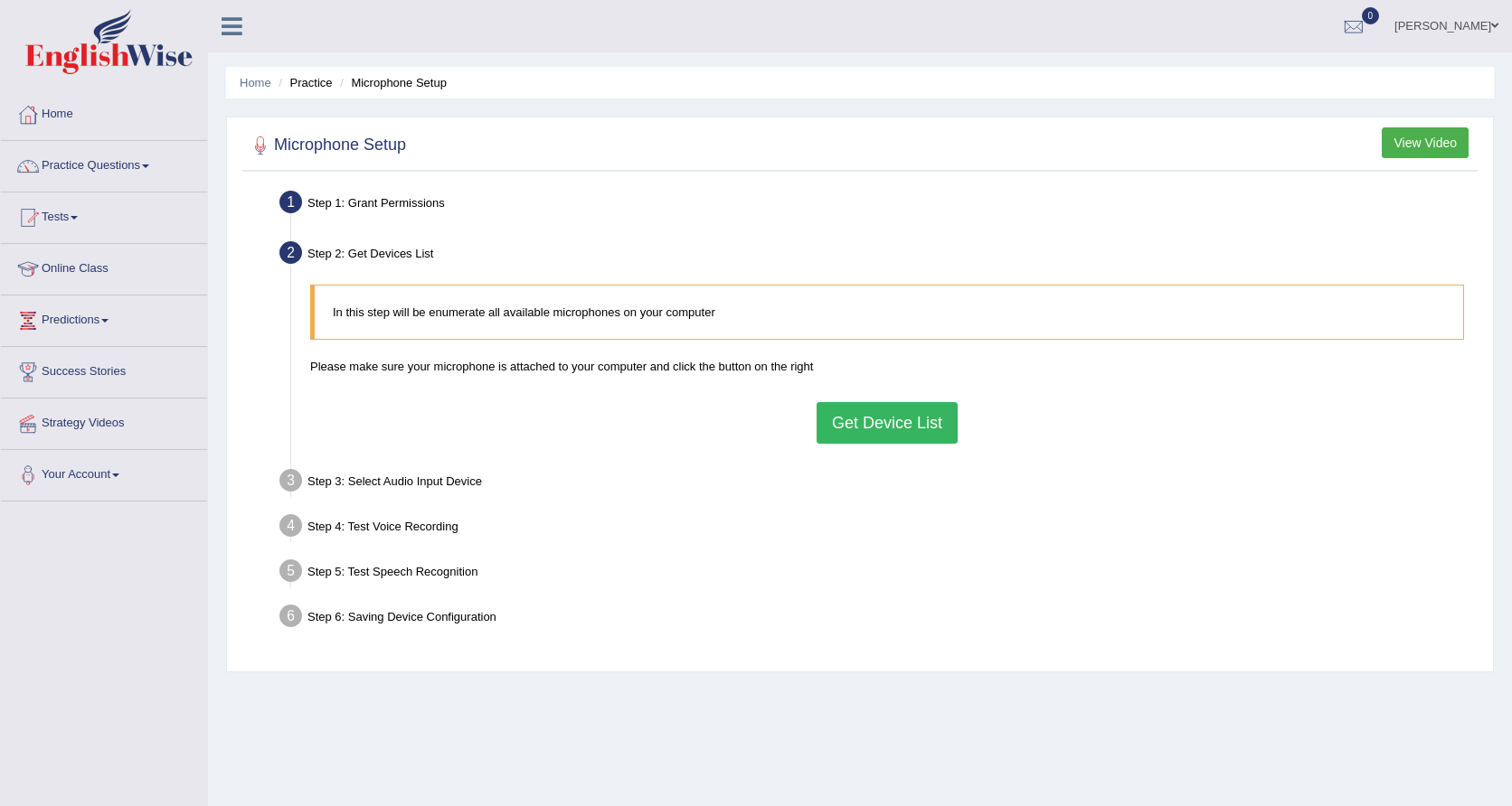
click at [847, 431] on button "Get Device List" at bounding box center [888, 422] width 142 height 42
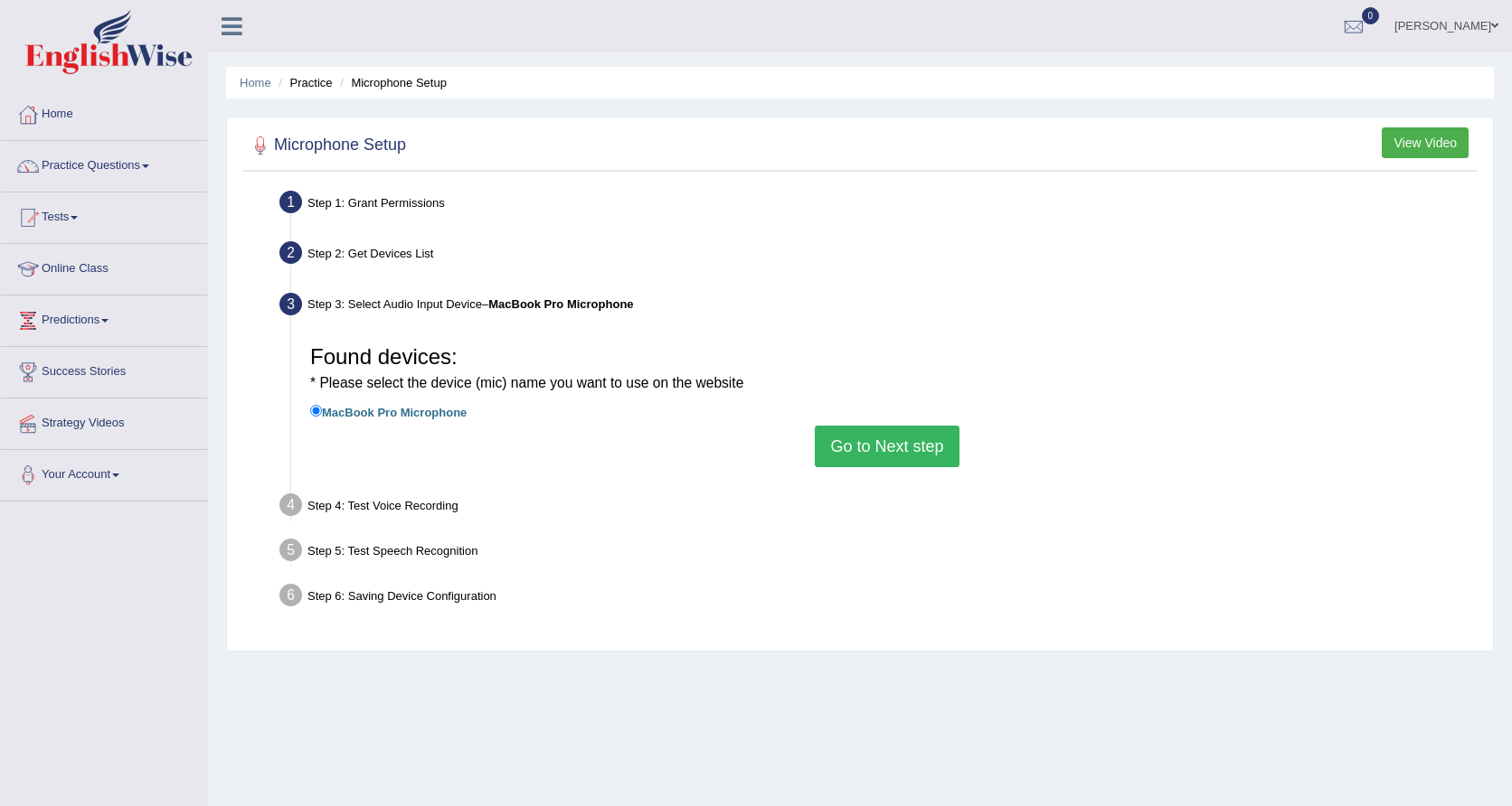
click at [863, 452] on button "Go to Next step" at bounding box center [887, 447] width 143 height 42
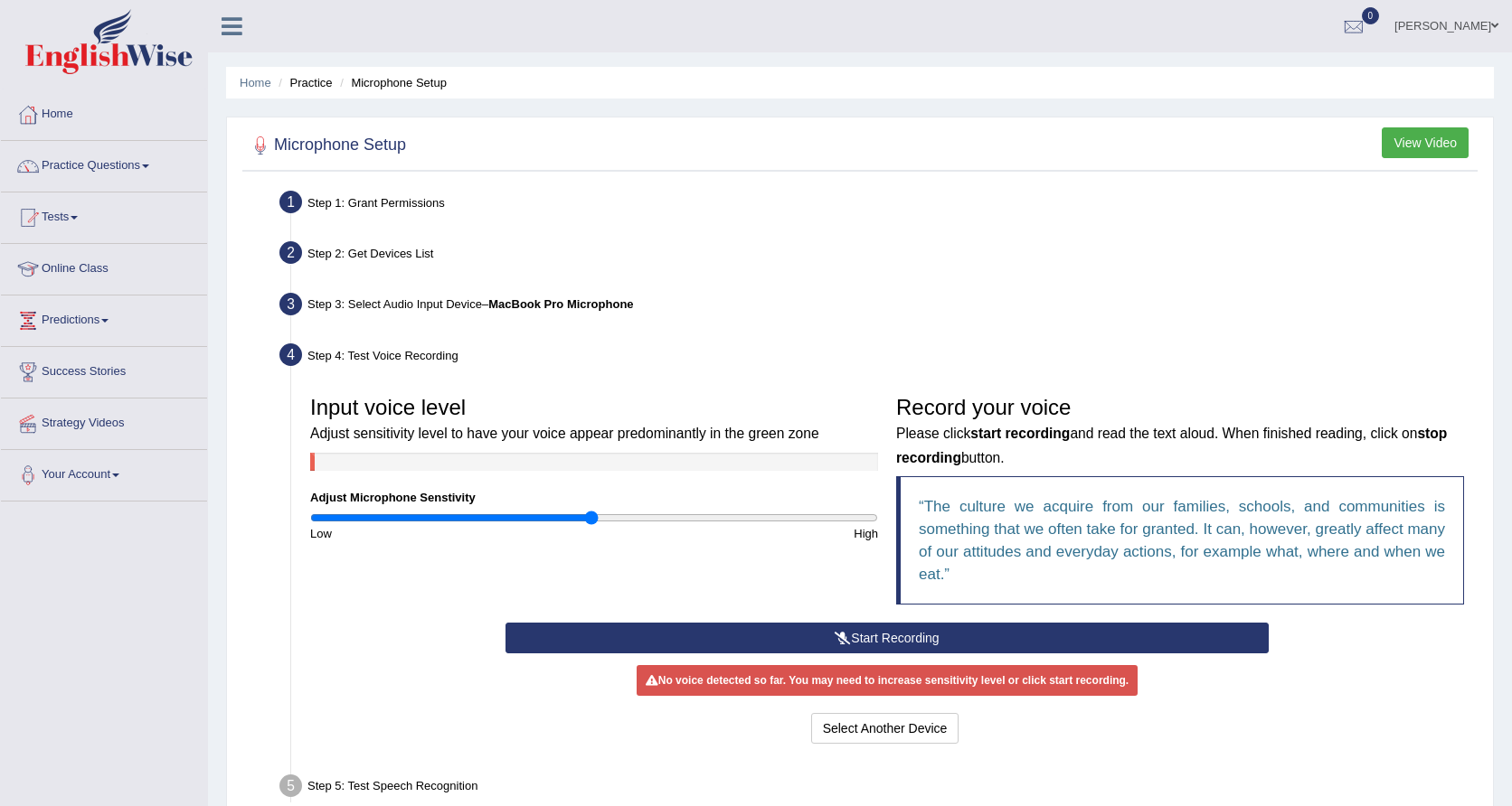
click at [1062, 645] on button "Start Recording" at bounding box center [888, 638] width 764 height 31
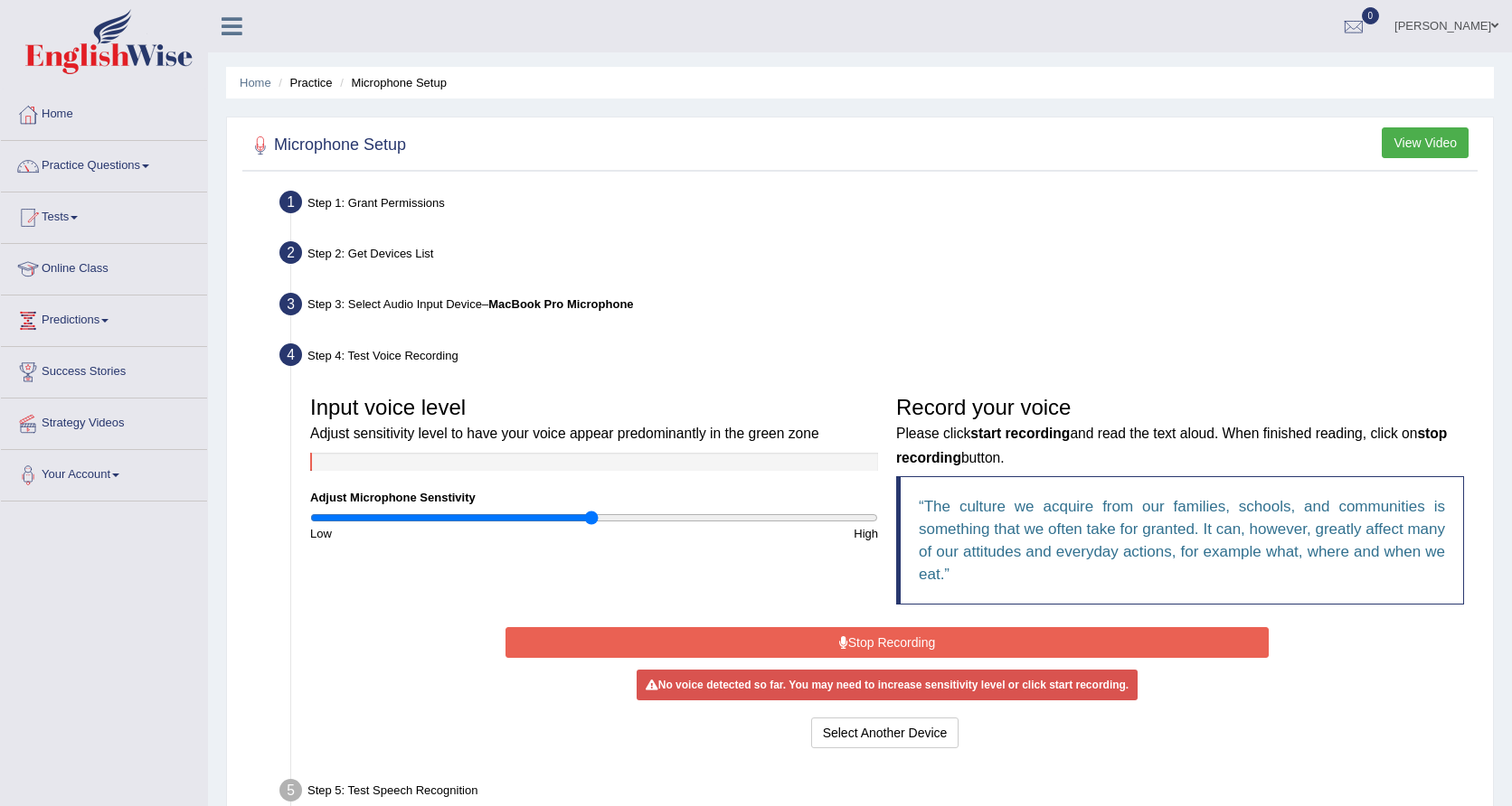
click at [1064, 645] on button "Stop Recording" at bounding box center [888, 643] width 764 height 31
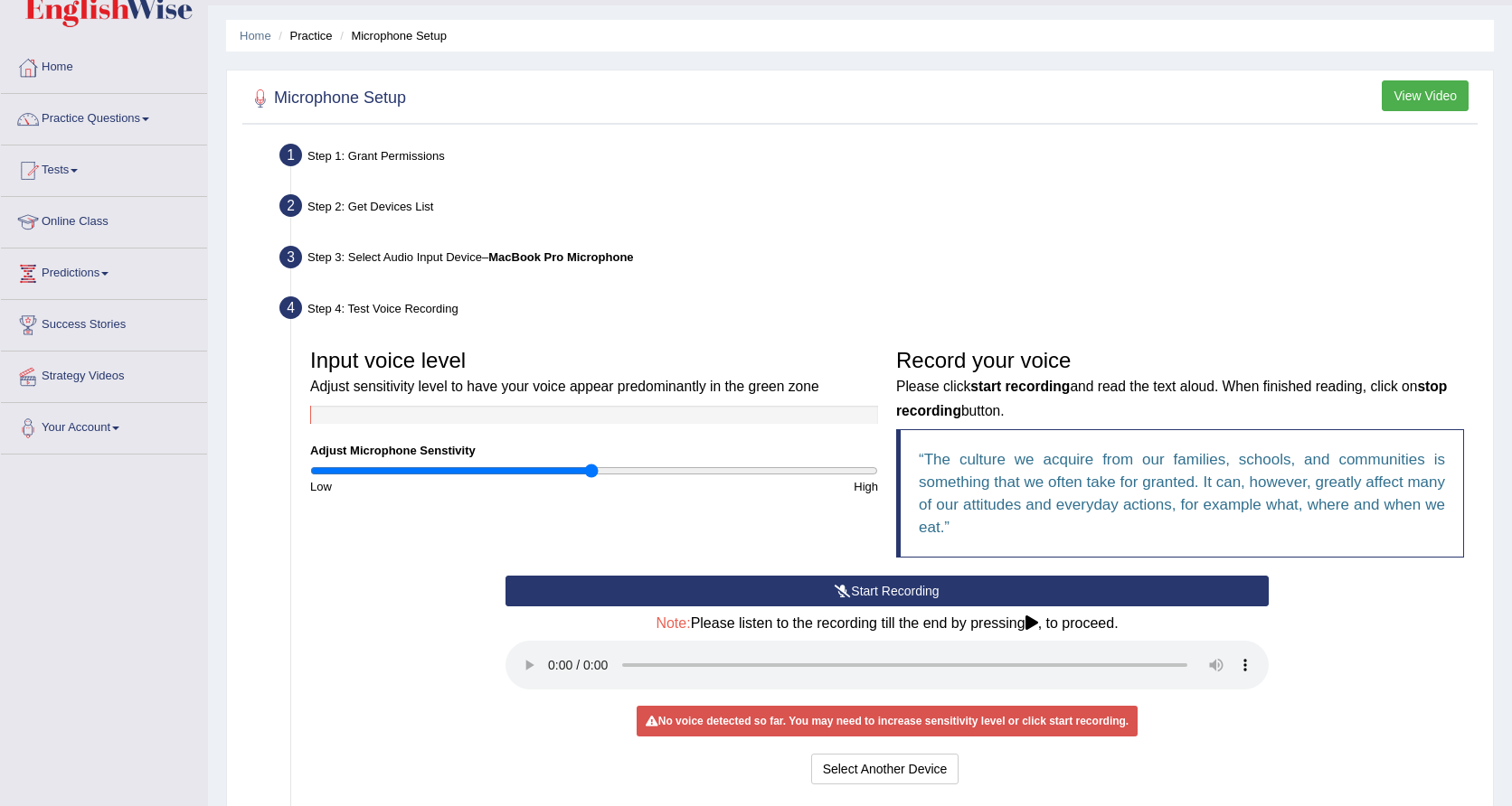
scroll to position [55, 0]
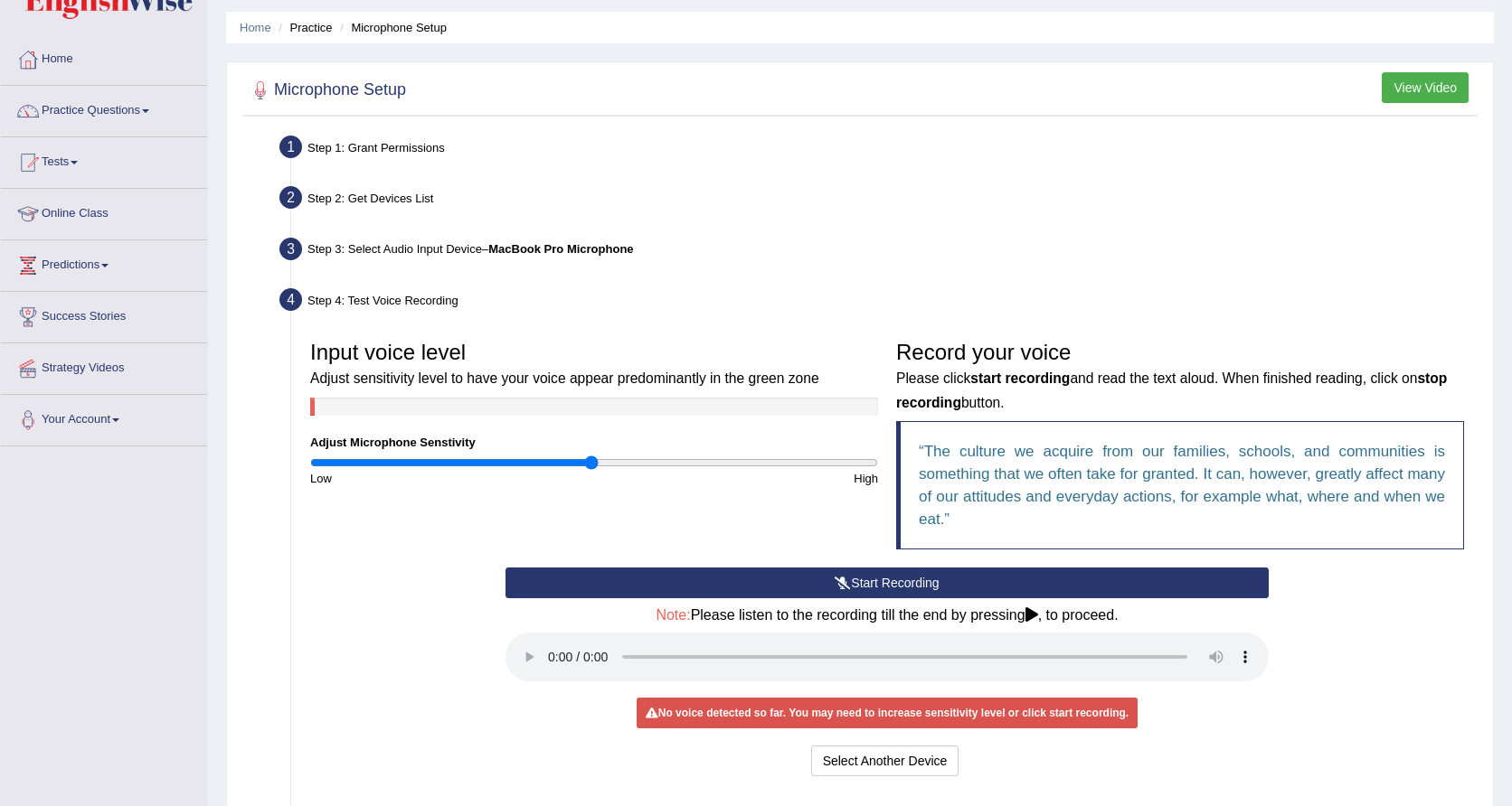
click at [553, 638] on audio at bounding box center [888, 657] width 764 height 48
click at [783, 460] on input "range" at bounding box center [594, 462] width 568 height 15
click at [831, 578] on button "Start Recording" at bounding box center [888, 583] width 764 height 31
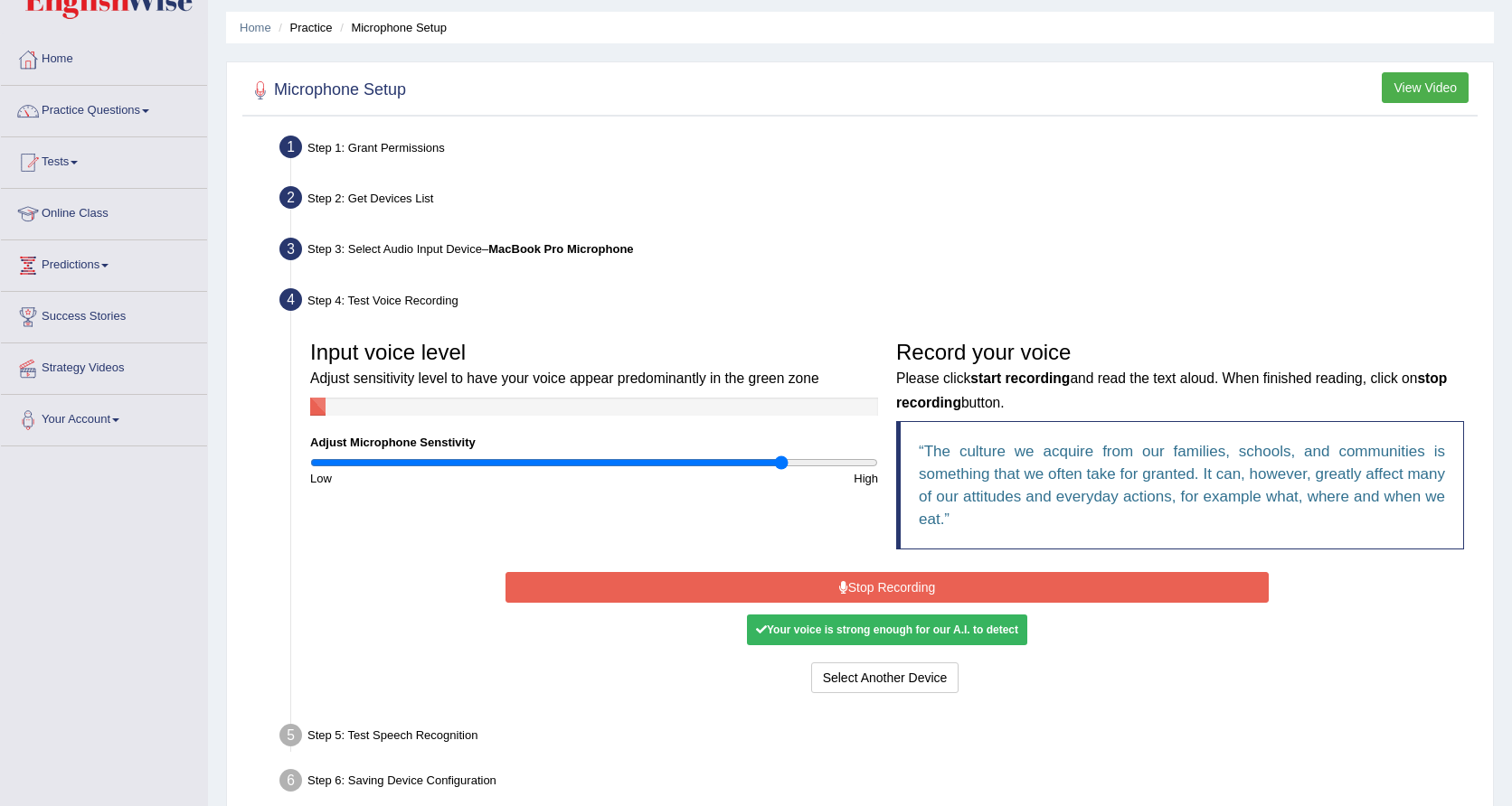
click at [834, 576] on button "Stop Recording" at bounding box center [888, 588] width 764 height 31
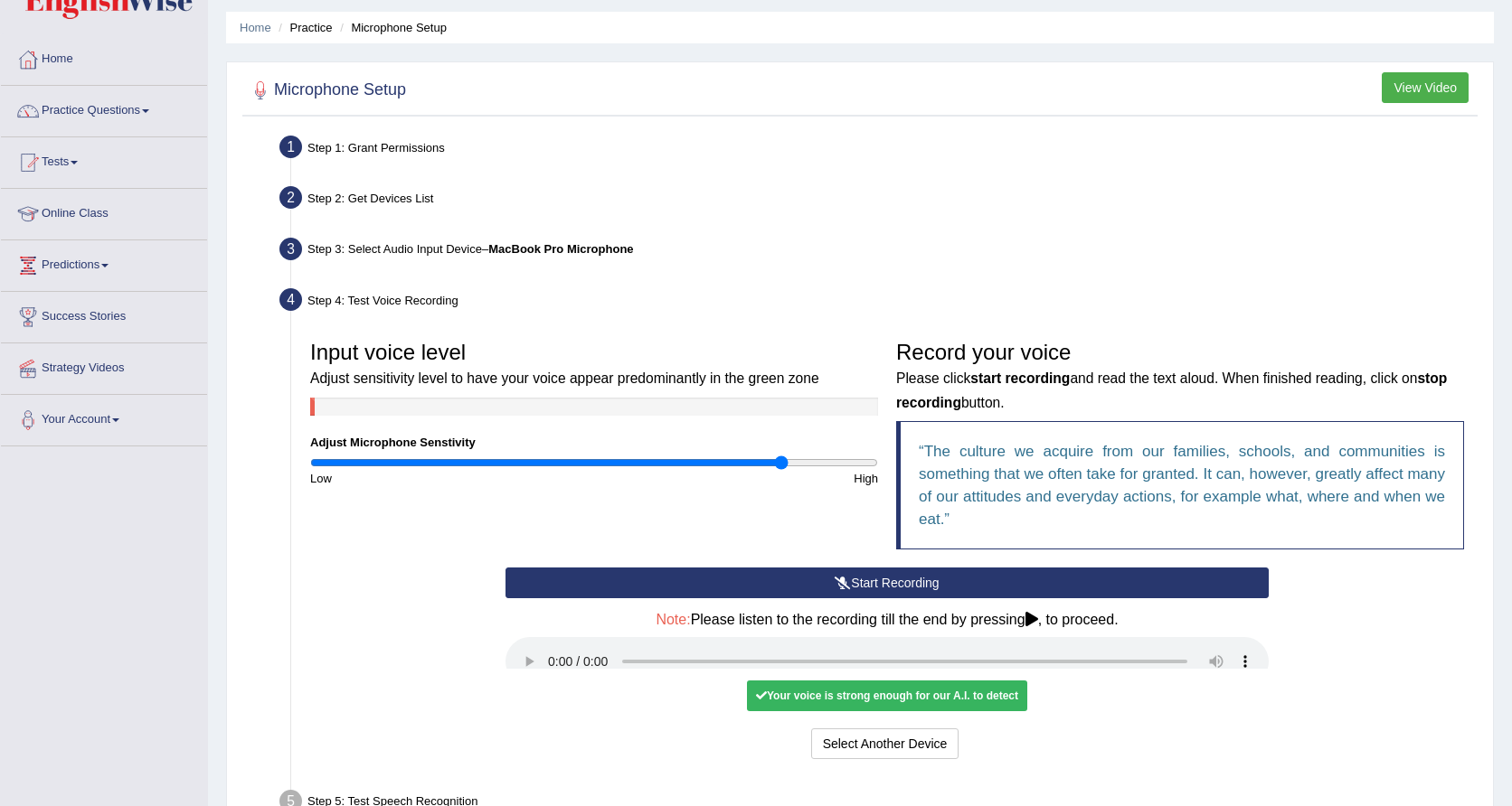
click at [835, 576] on icon at bounding box center [842, 582] width 16 height 13
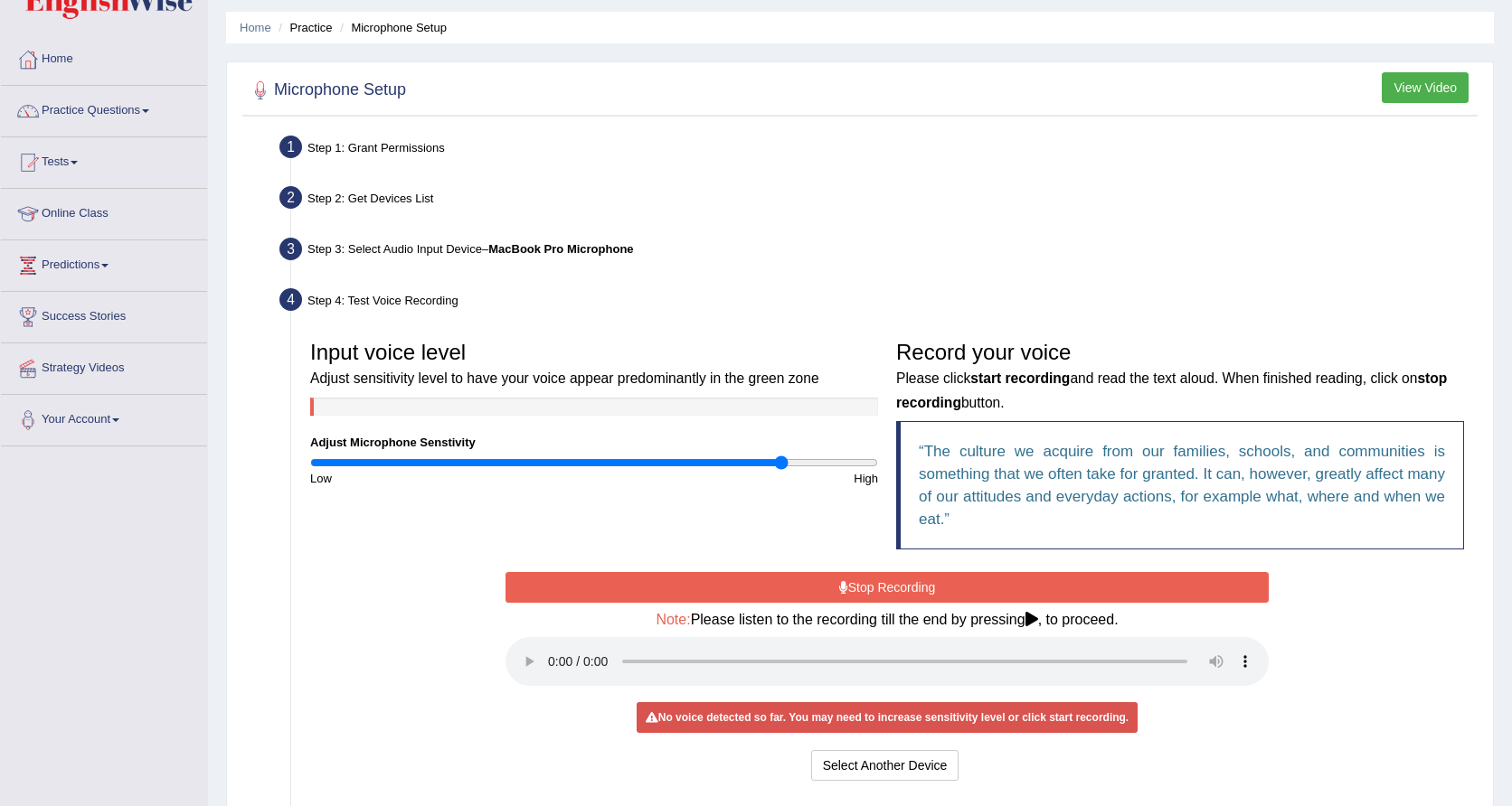
click at [834, 576] on button "Stop Recording" at bounding box center [888, 588] width 764 height 31
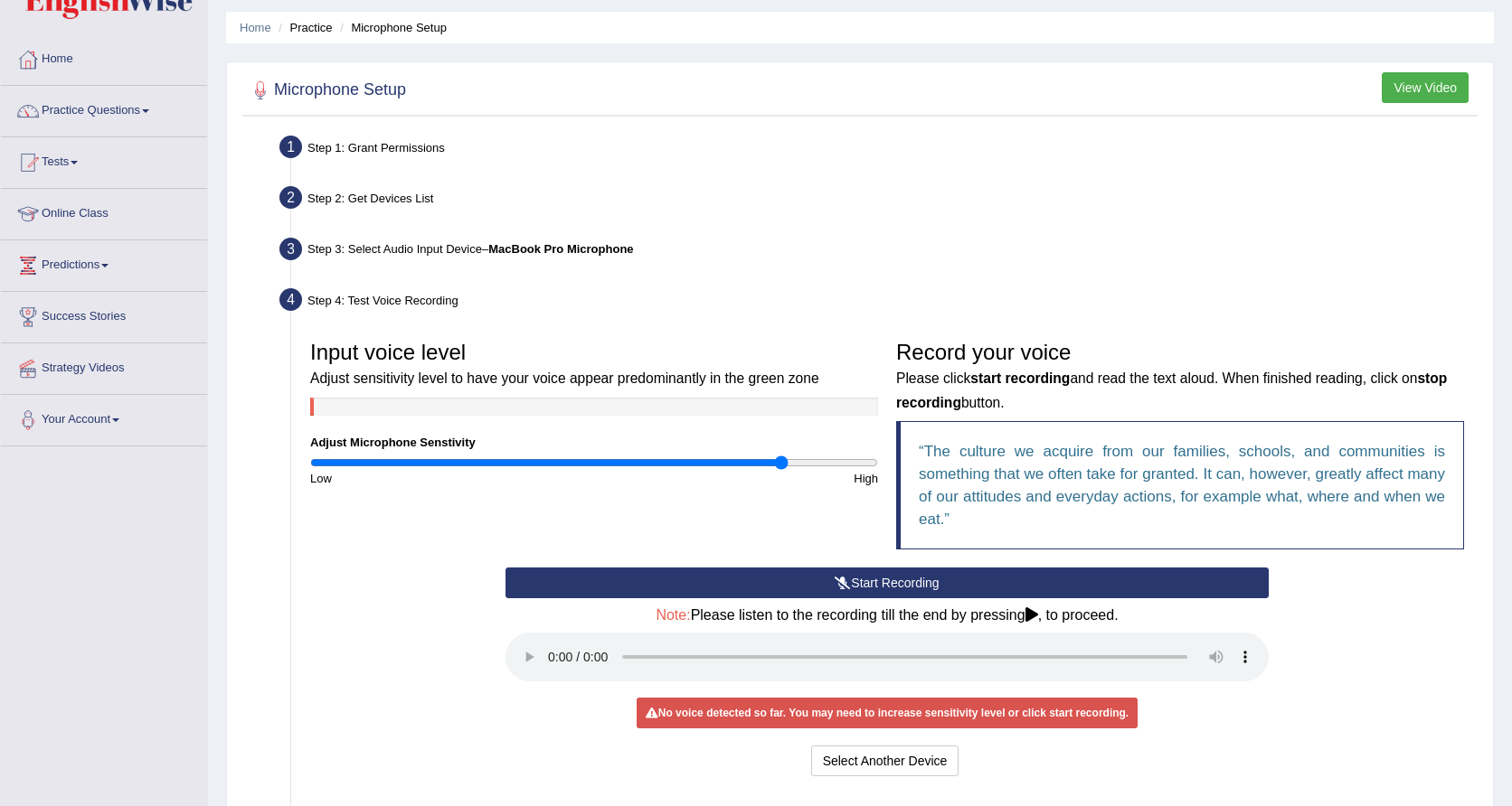
click at [835, 576] on icon at bounding box center [842, 582] width 16 height 13
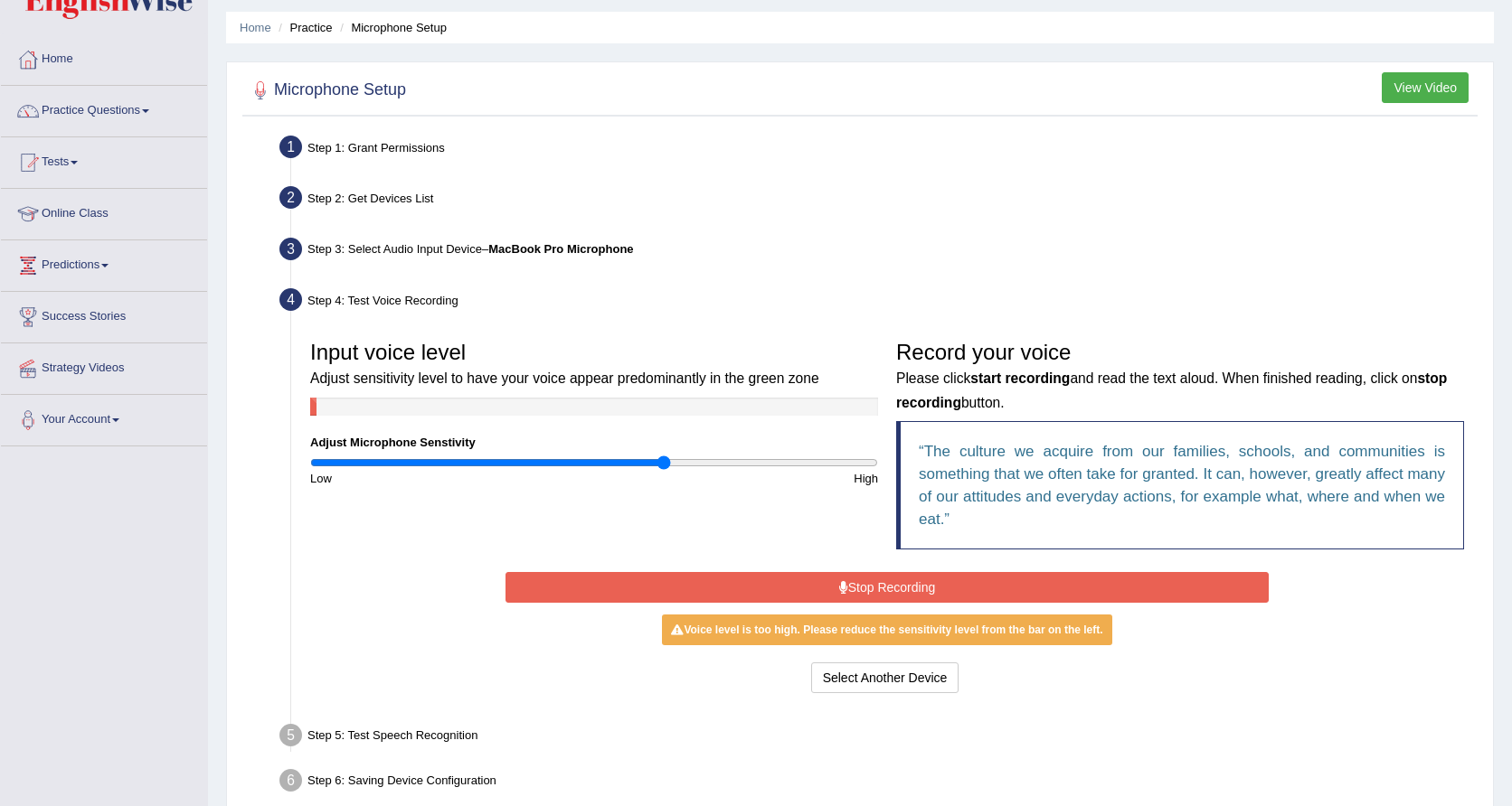
click at [662, 463] on input "range" at bounding box center [594, 462] width 568 height 15
click at [444, 460] on input "range" at bounding box center [594, 462] width 568 height 15
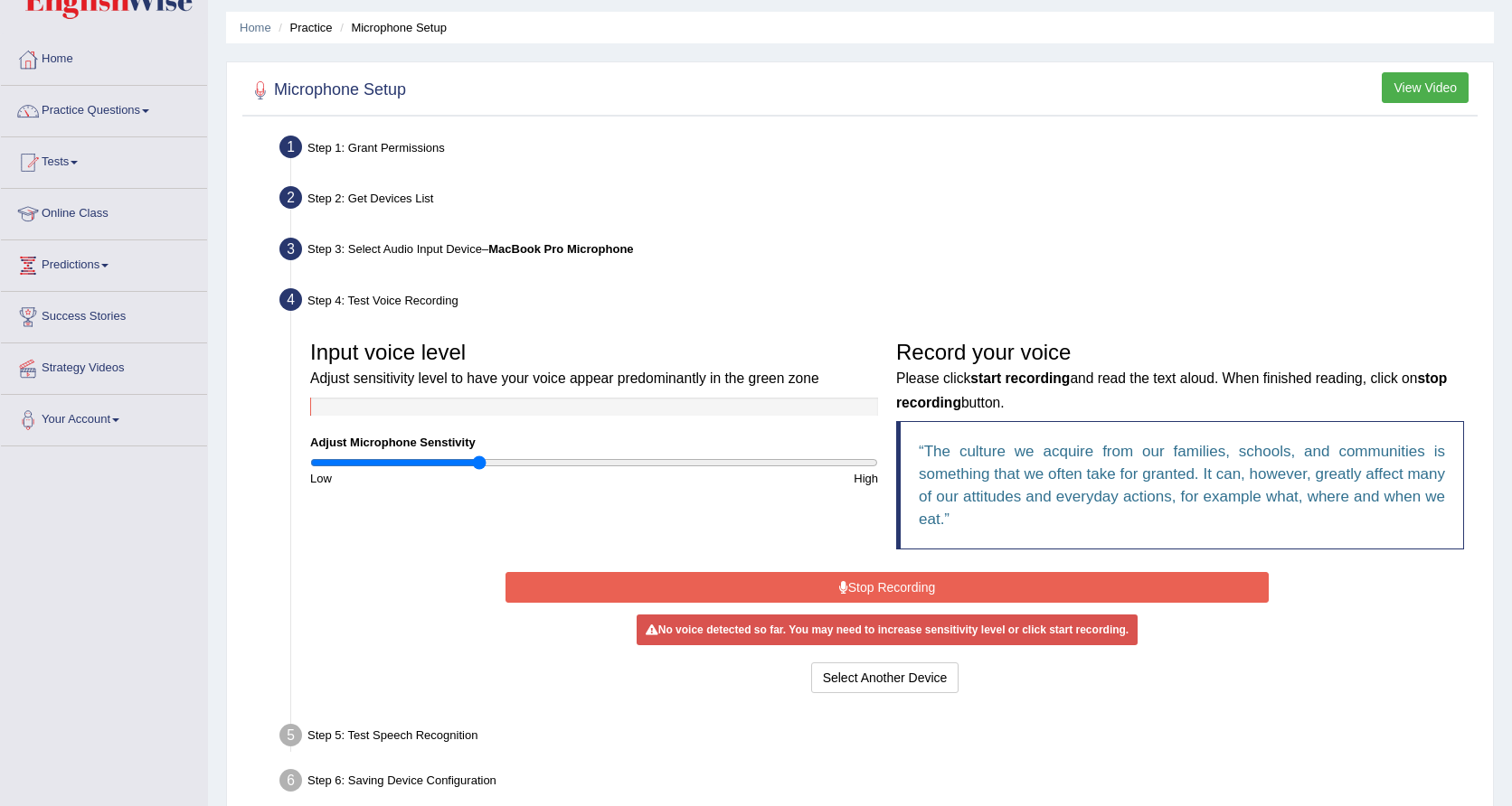
click at [478, 457] on input "range" at bounding box center [594, 462] width 568 height 15
type input "0.72"
click at [515, 457] on input "range" at bounding box center [594, 462] width 568 height 15
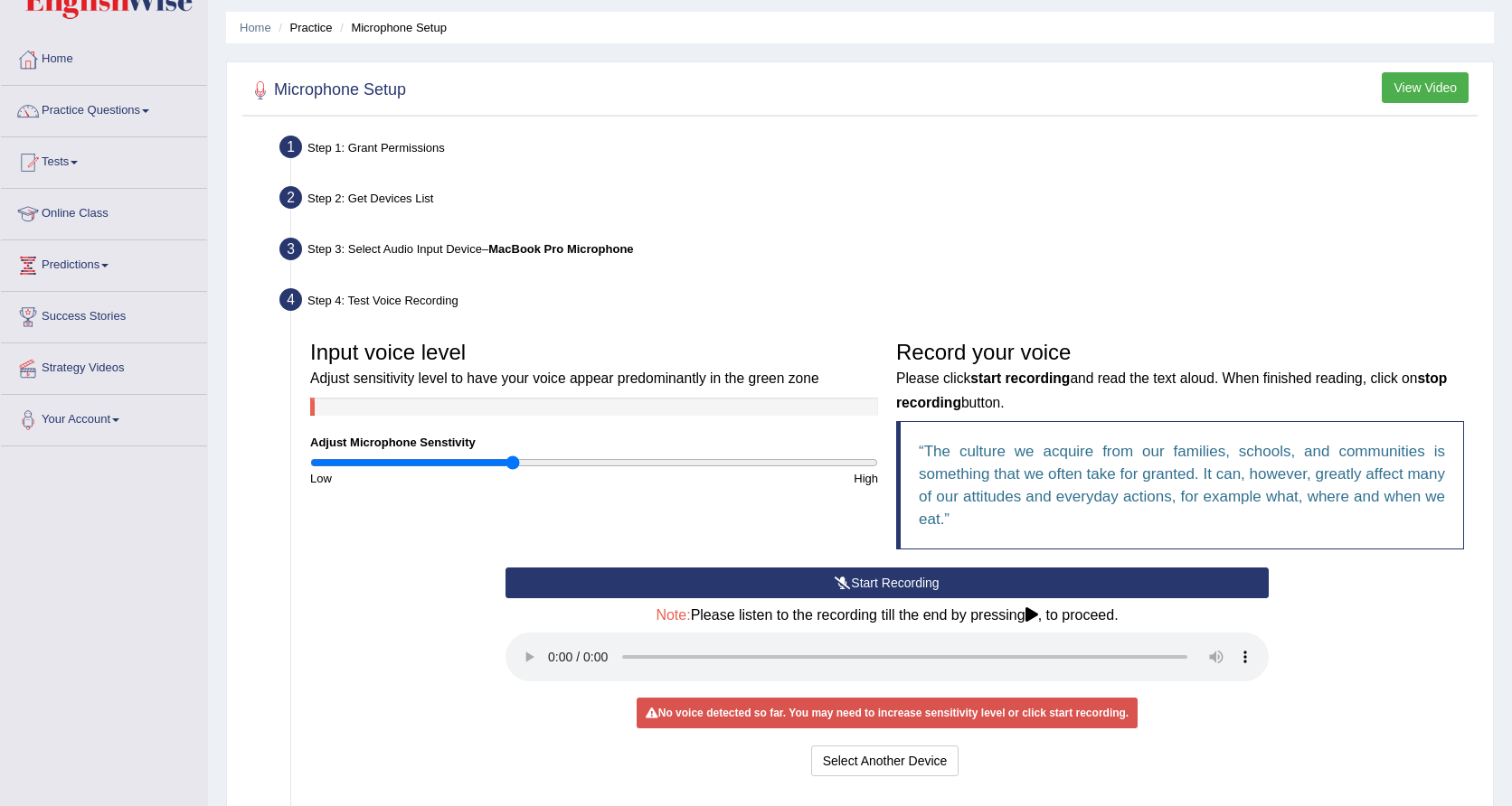
click at [857, 591] on button "Start Recording" at bounding box center [888, 583] width 764 height 31
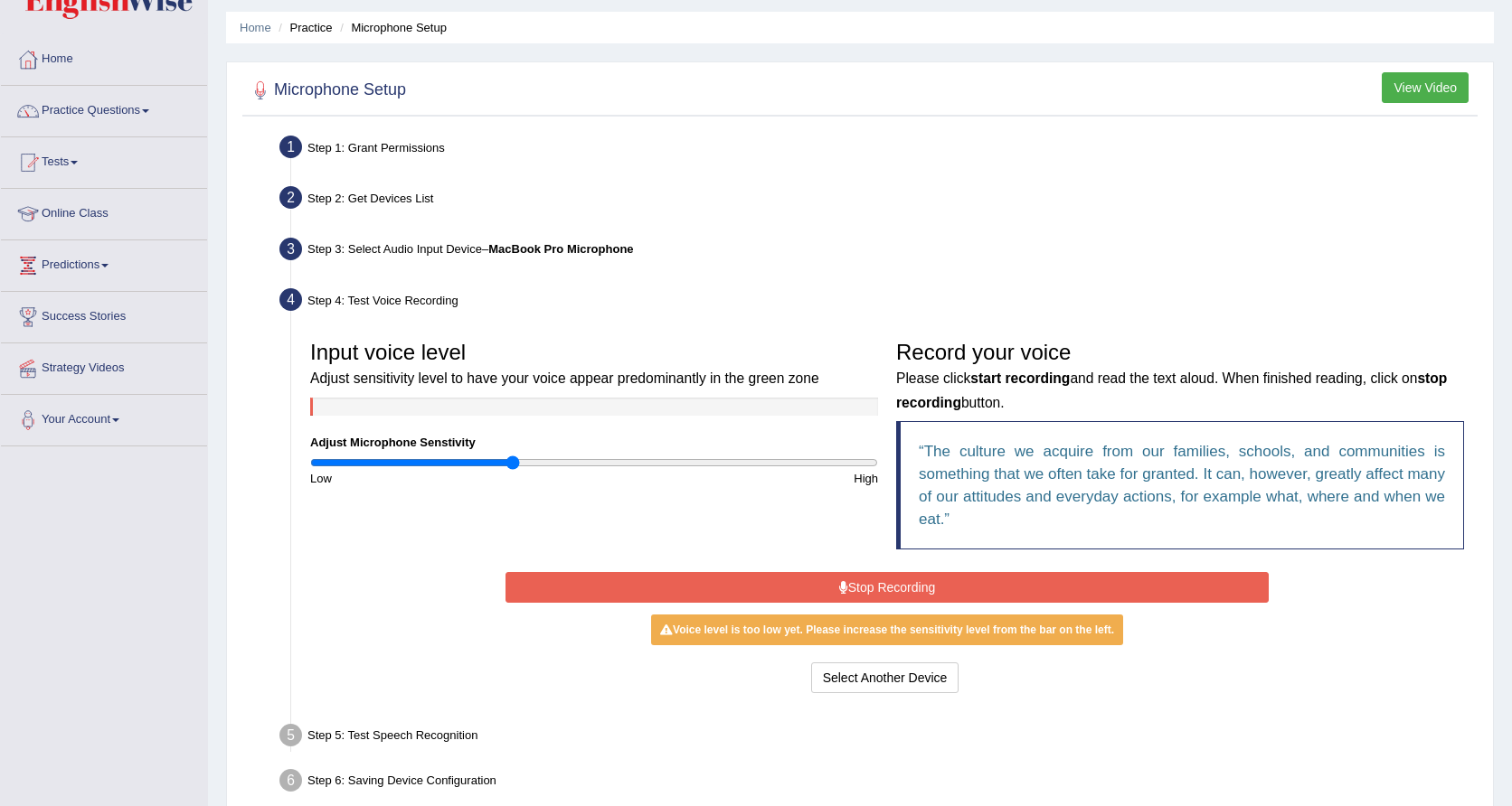
click at [857, 589] on button "Stop Recording" at bounding box center [888, 588] width 764 height 31
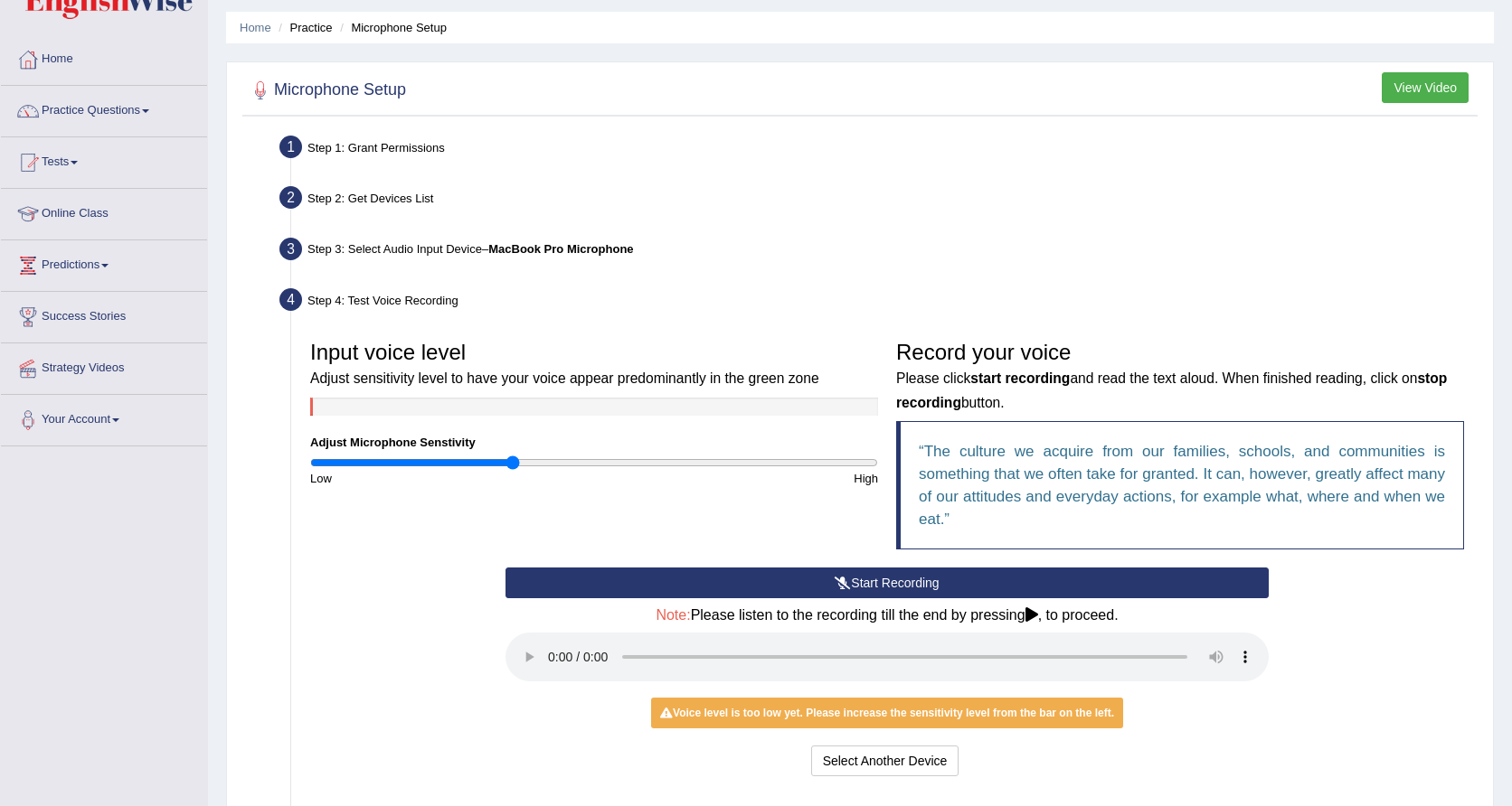
click at [857, 589] on button "Start Recording" at bounding box center [888, 583] width 764 height 31
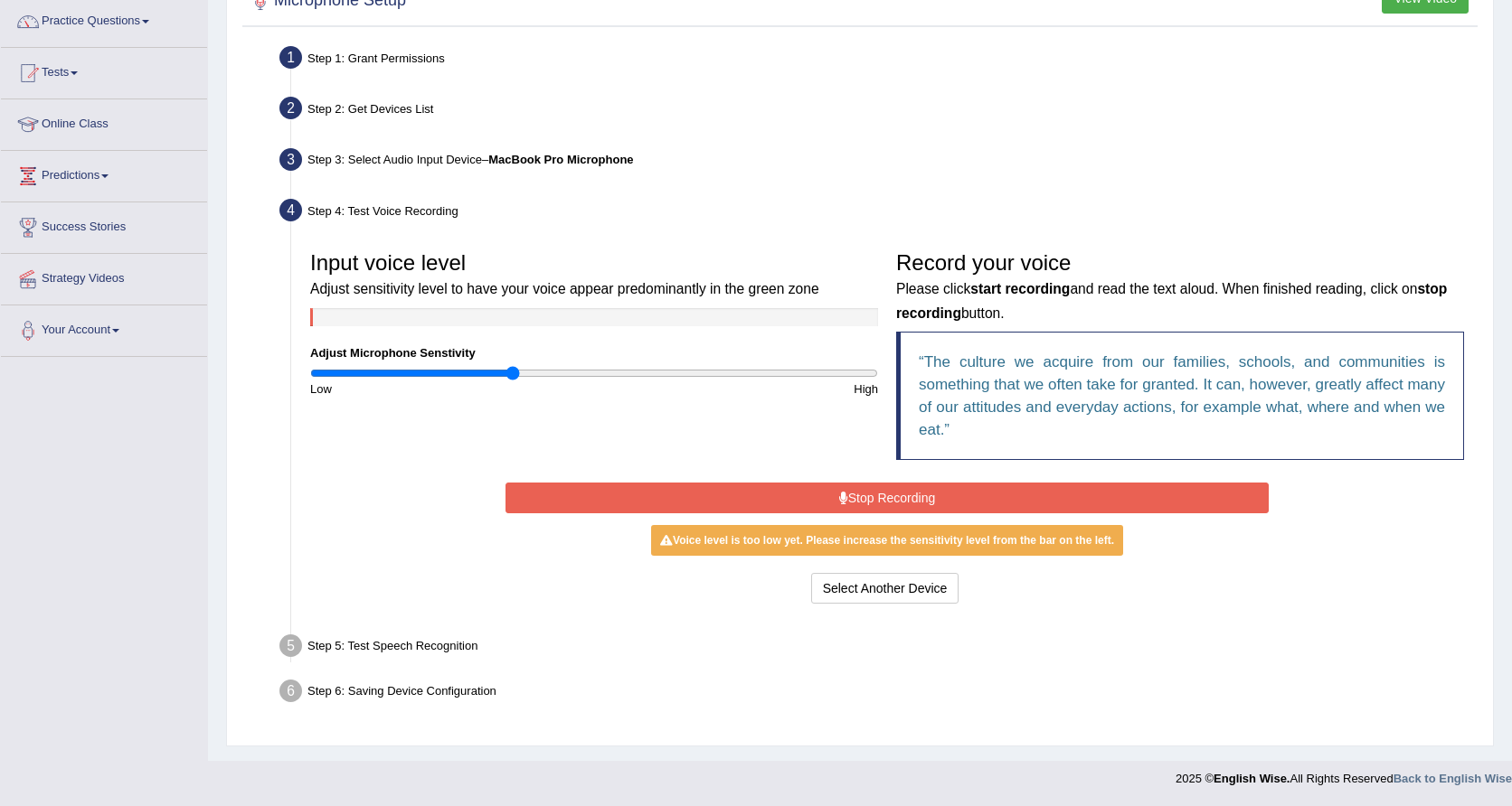
scroll to position [142, 0]
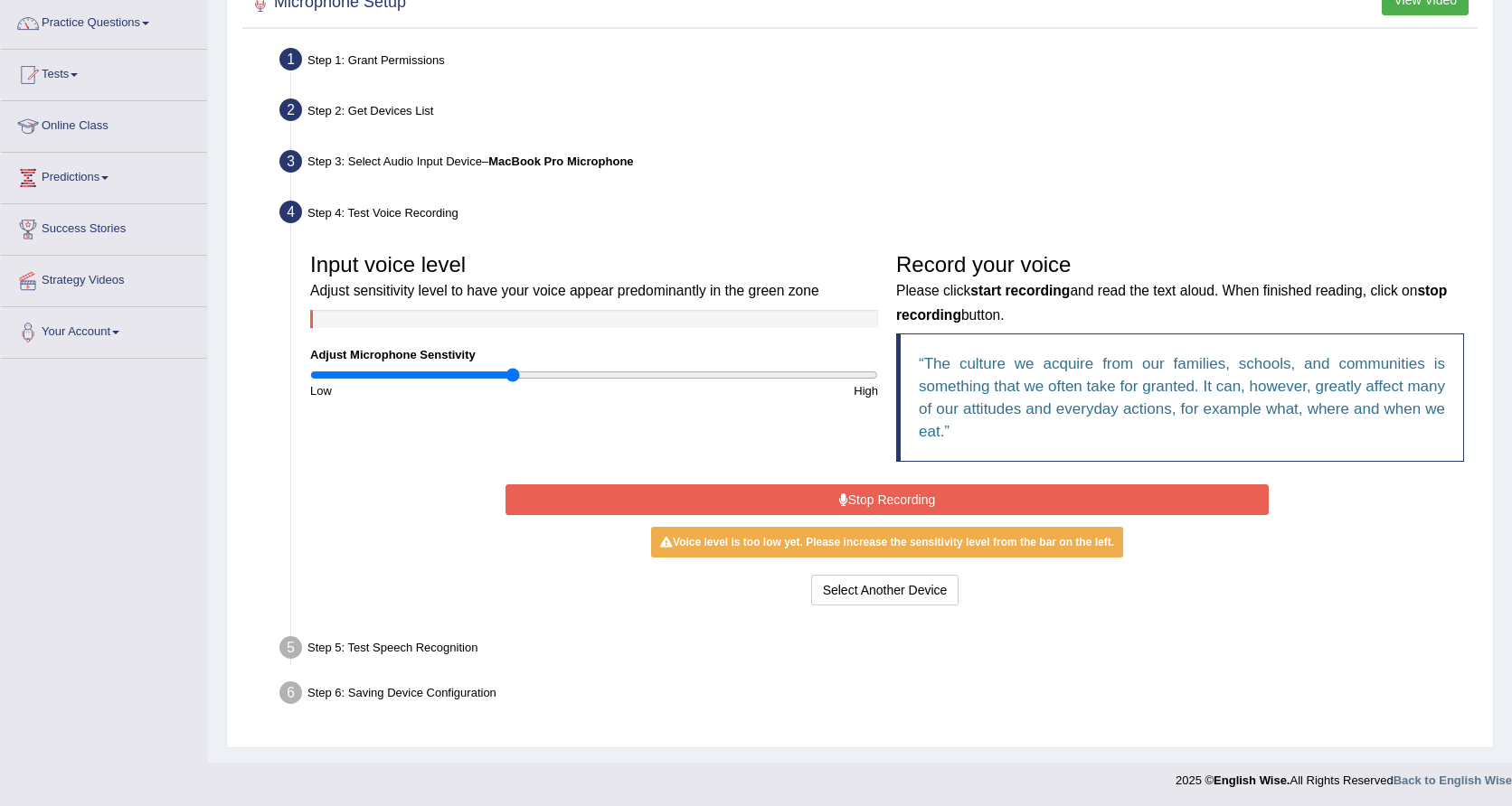
click at [430, 645] on div "Step 5: Test Speech Recognition" at bounding box center [878, 650] width 1213 height 40
click at [929, 490] on button "Stop Recording" at bounding box center [888, 500] width 764 height 31
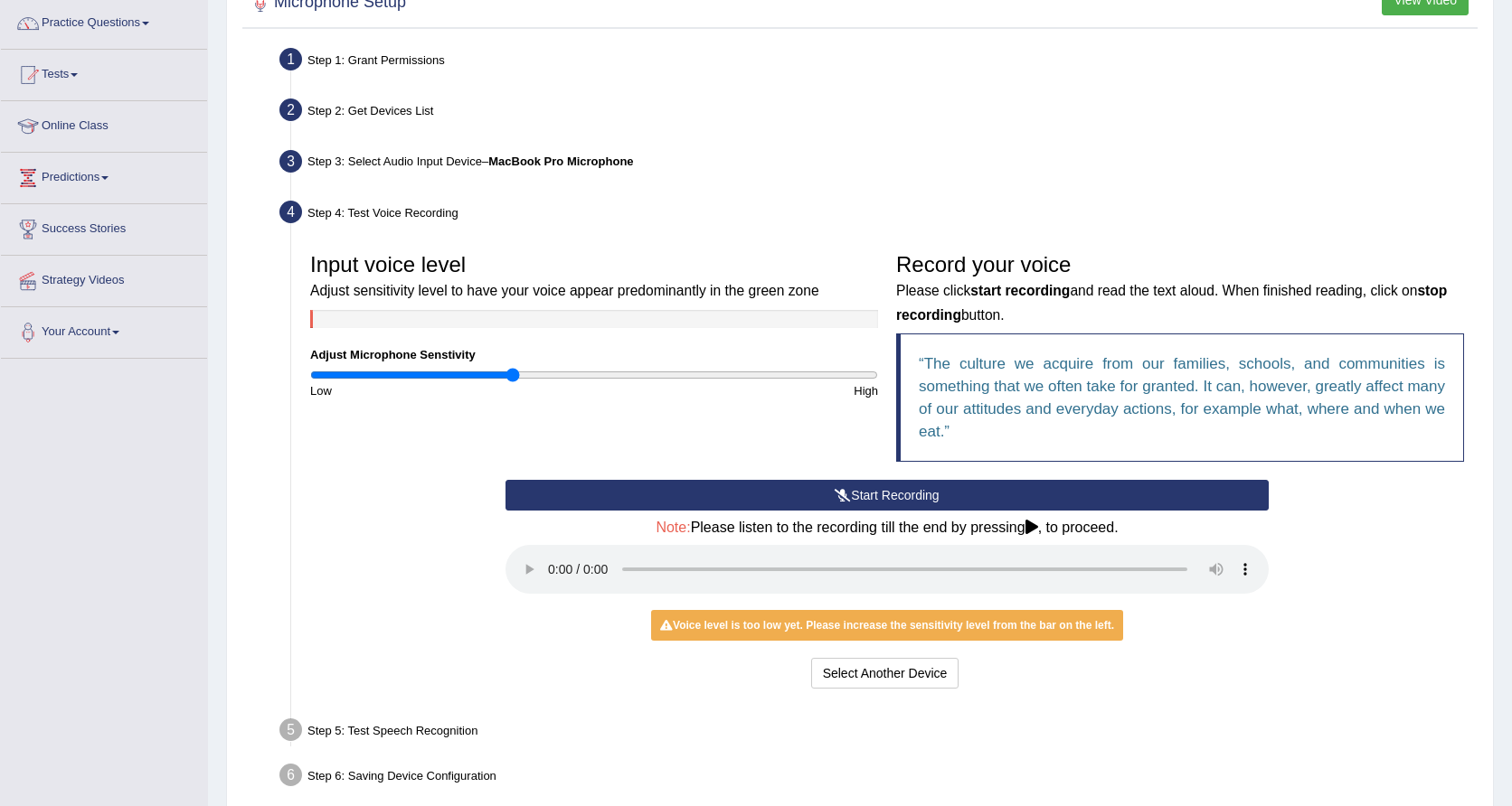
click at [375, 713] on div "Step 5: Test Speech Recognition" at bounding box center [878, 732] width 1213 height 40
click at [892, 658] on button "Select Another Device" at bounding box center [885, 673] width 148 height 31
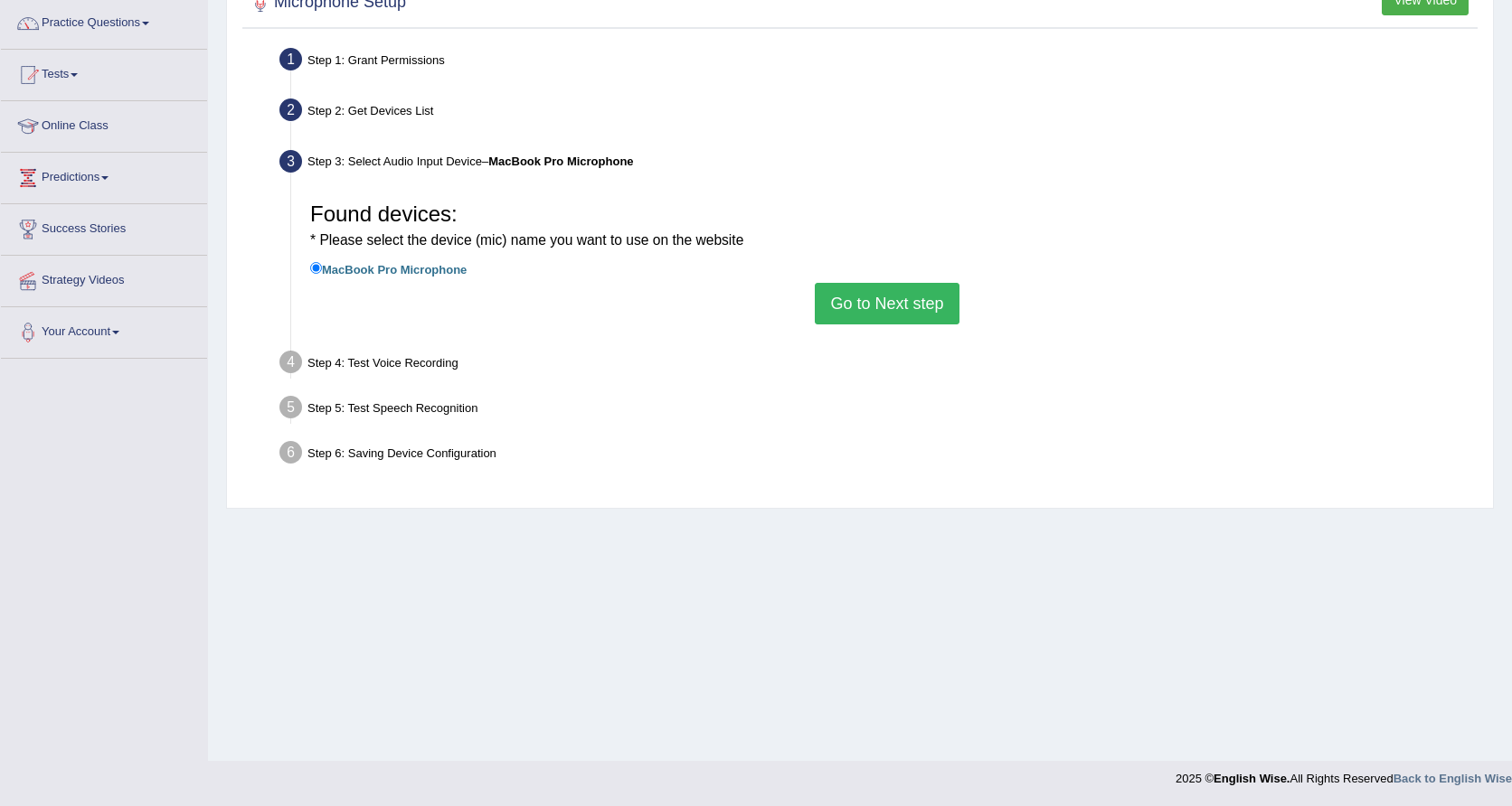
click at [915, 308] on button "Go to Next step" at bounding box center [887, 303] width 143 height 42
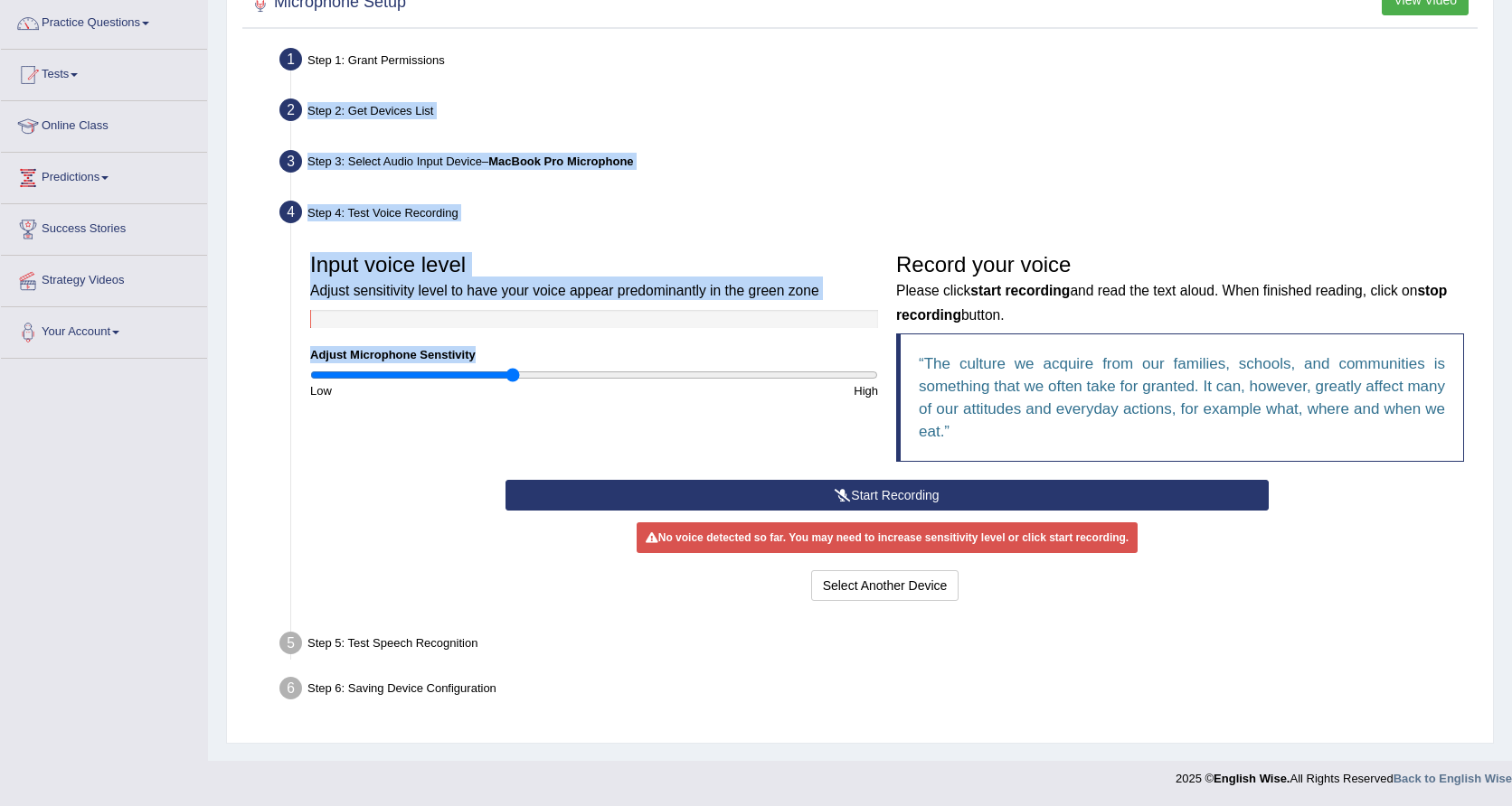
drag, startPoint x: 637, startPoint y: 346, endPoint x: 258, endPoint y: 95, distance: 454.6
click at [257, 91] on ul "Step 1: Grant Permissions To access your microphone(s), we need permission to a…" at bounding box center [861, 377] width 1227 height 668
click at [258, 95] on ul "Step 1: Grant Permissions To access your microphone(s), we need permission to a…" at bounding box center [861, 377] width 1227 height 668
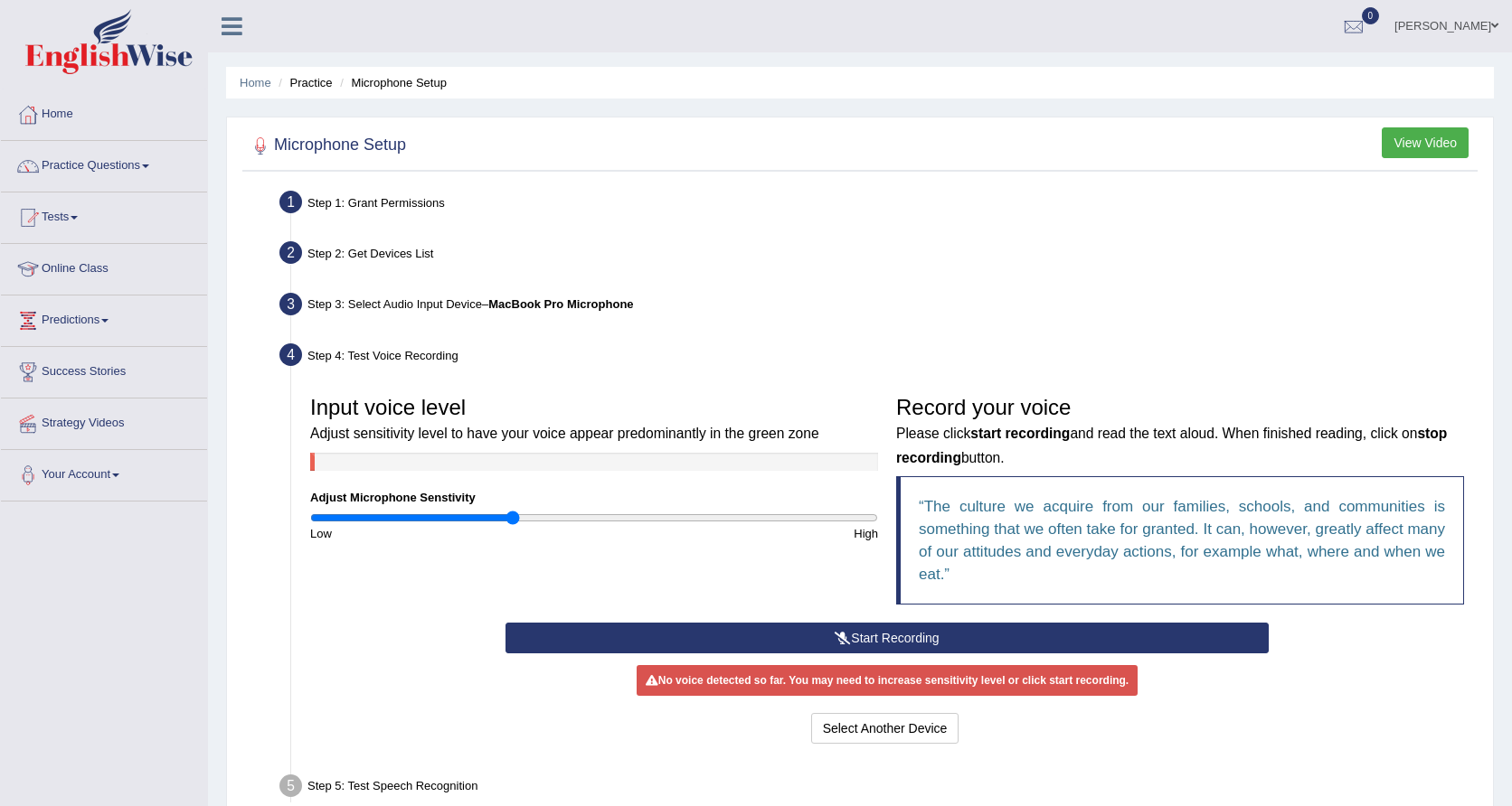
scroll to position [0, 0]
